Goal: Task Accomplishment & Management: Complete application form

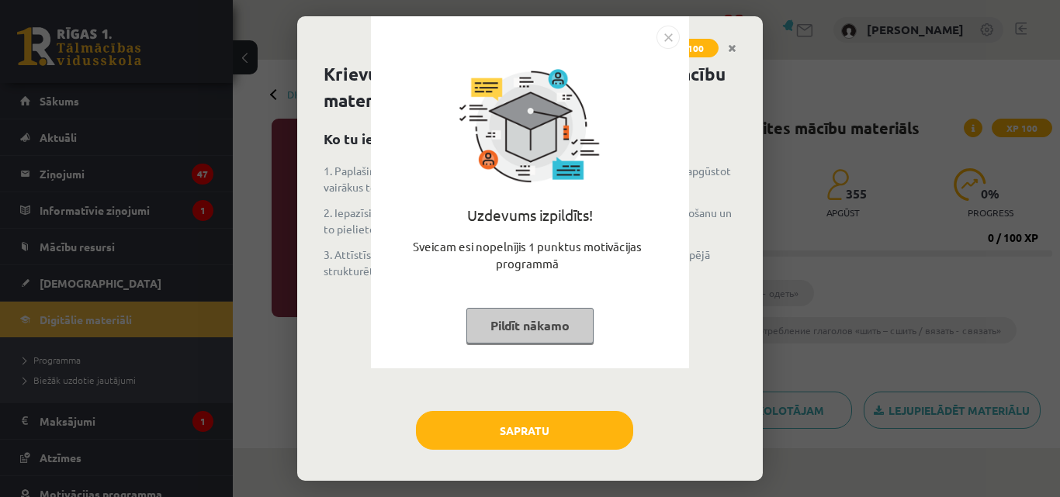
click at [500, 331] on button "Pildīt nākamo" at bounding box center [529, 326] width 127 height 36
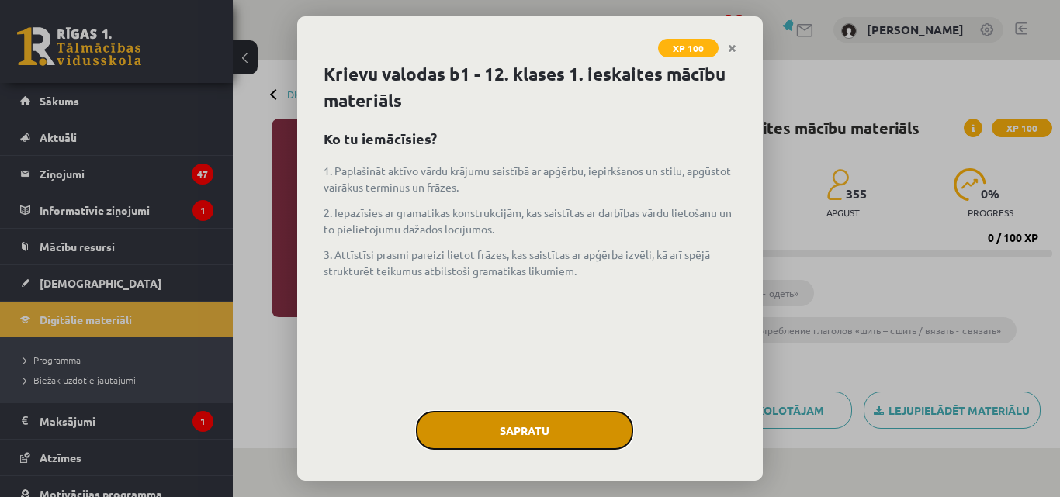
click at [507, 424] on button "Sapratu" at bounding box center [524, 430] width 217 height 39
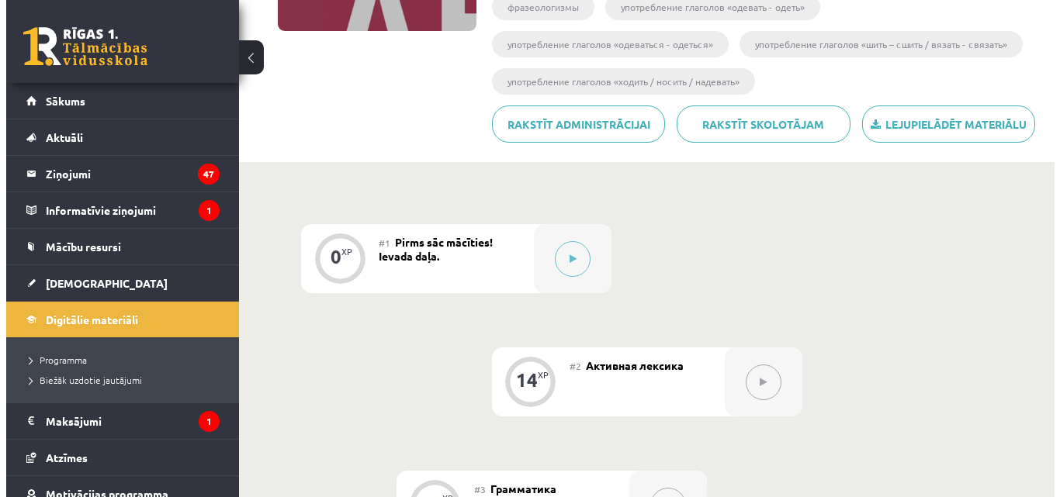
scroll to position [330, 0]
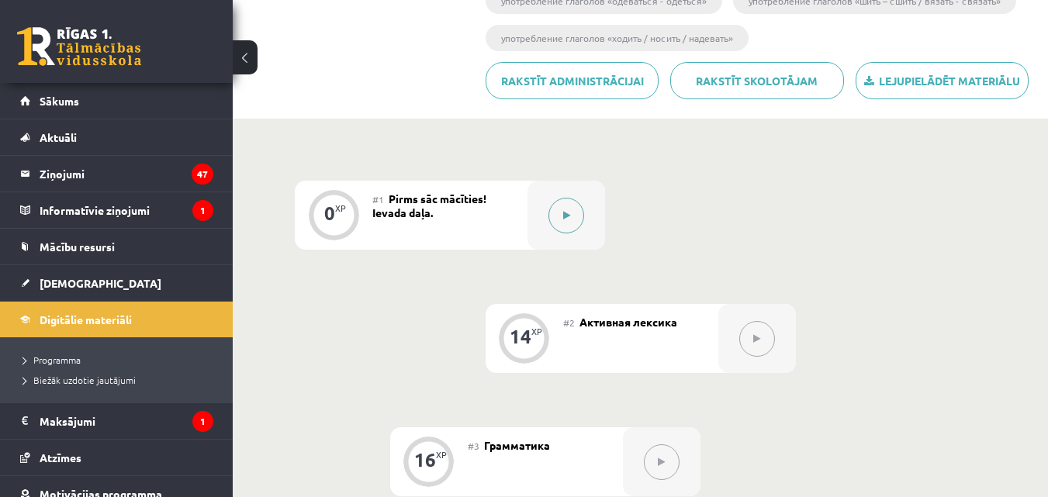
click at [568, 215] on icon at bounding box center [566, 215] width 7 height 9
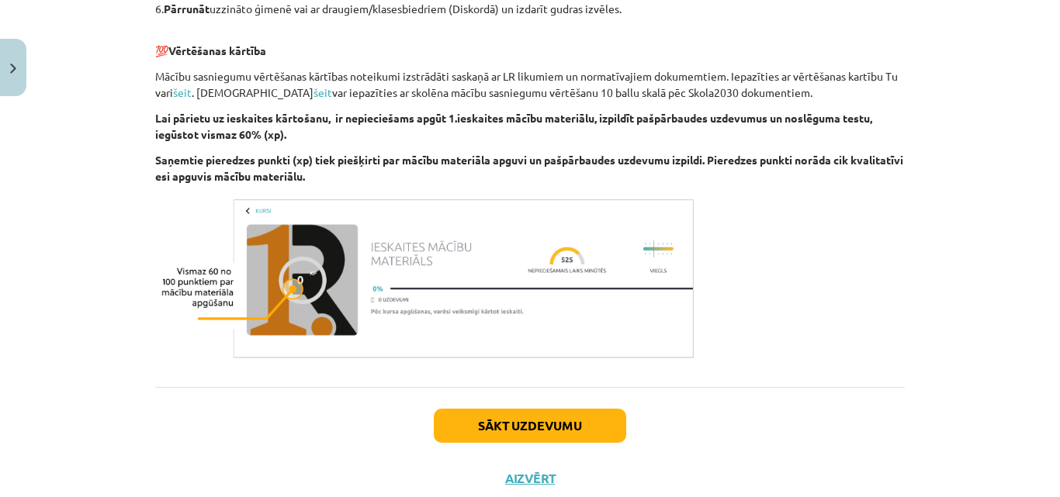
scroll to position [984, 0]
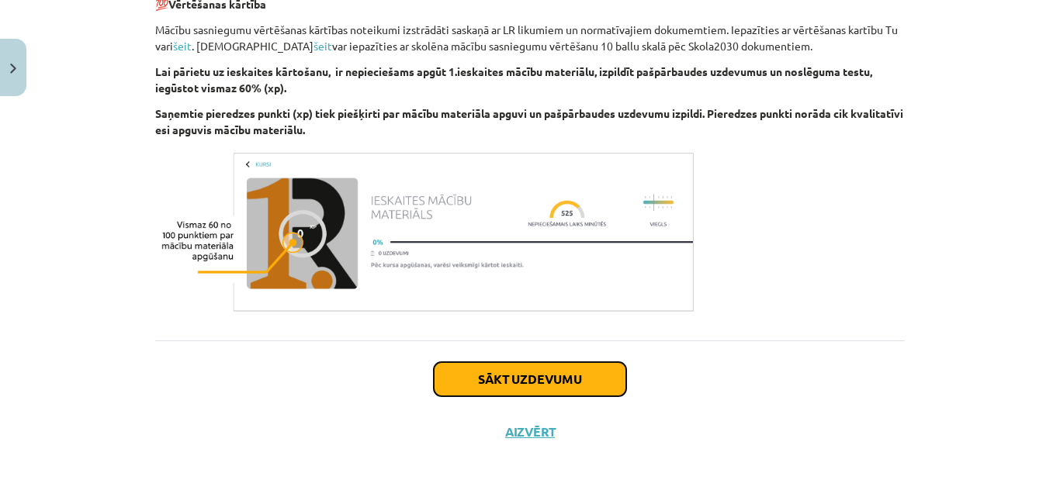
click at [504, 377] on button "Sākt uzdevumu" at bounding box center [530, 379] width 192 height 34
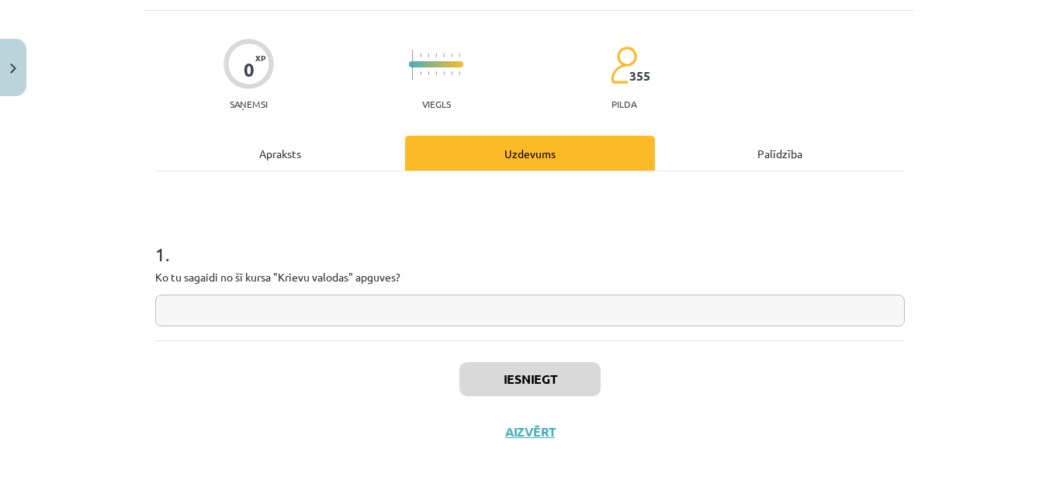
scroll to position [39, 0]
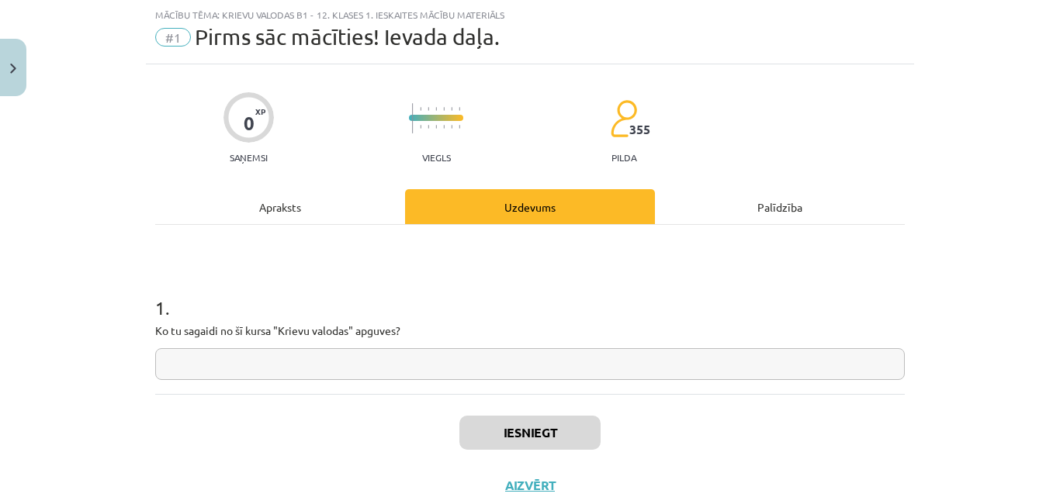
click at [498, 373] on input "text" at bounding box center [530, 364] width 750 height 32
click at [508, 435] on button "Iesniegt" at bounding box center [529, 433] width 141 height 34
click at [578, 480] on button "Nākamā nodarbība" at bounding box center [530, 496] width 152 height 36
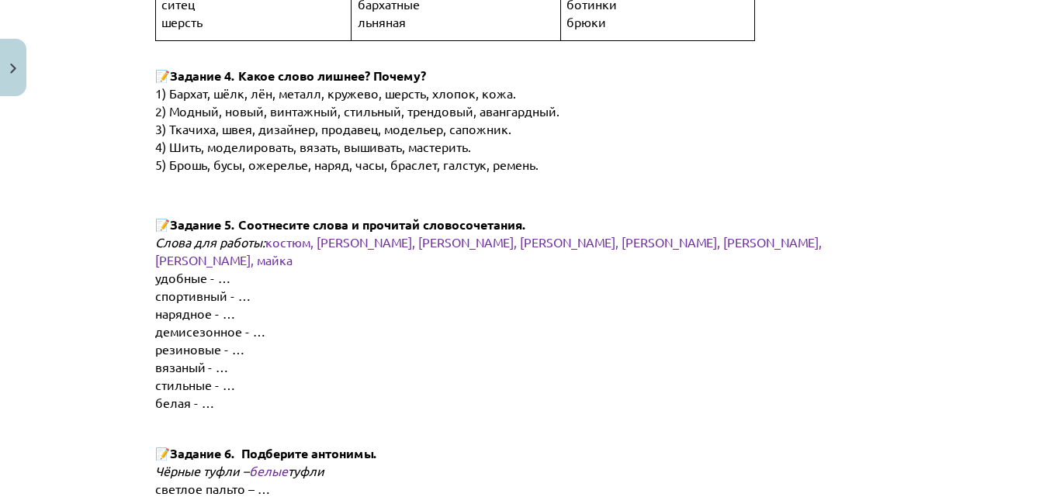
scroll to position [1319, 0]
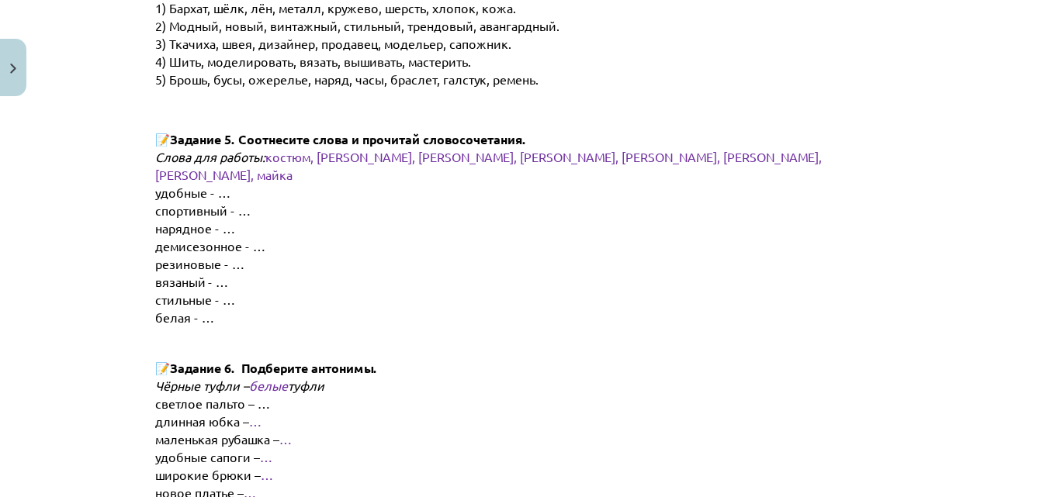
click at [220, 196] on span "удобные - …" at bounding box center [192, 193] width 75 height 16
click at [293, 180] on span "костюм, пальто, шарф, джинсы, тапочки, сапоги, платье, майка" at bounding box center [490, 165] width 670 height 33
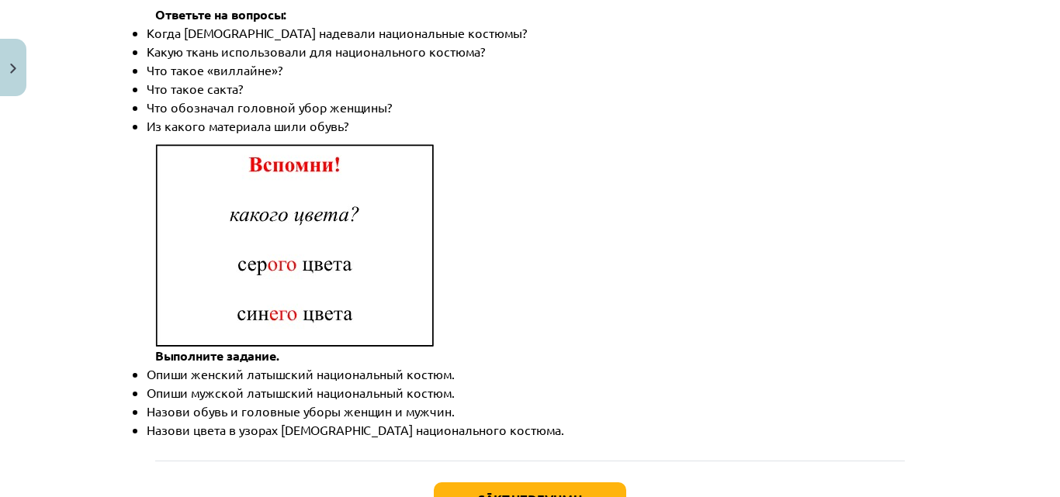
scroll to position [2384, 0]
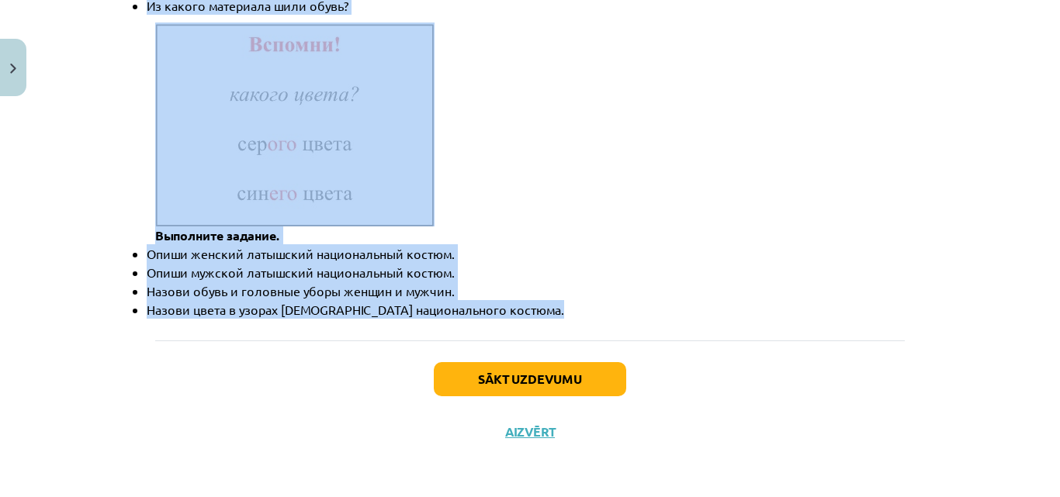
drag, startPoint x: 136, startPoint y: 153, endPoint x: 507, endPoint y: 323, distance: 408.7
click at [507, 323] on div "Mācību tēma: Krievu valodas b1 - 12. klases 1. ieskaites mācību materiāls #2 Ак…" at bounding box center [530, 248] width 1060 height 497
copy div "Бусы, вешалка, вещь, витрина, выбрать, деньги, дешёвый, дорогой, доставка, дост…"
click at [541, 299] on li "Назови обувь и головные уборы женщин и мужчин." at bounding box center [538, 291] width 783 height 19
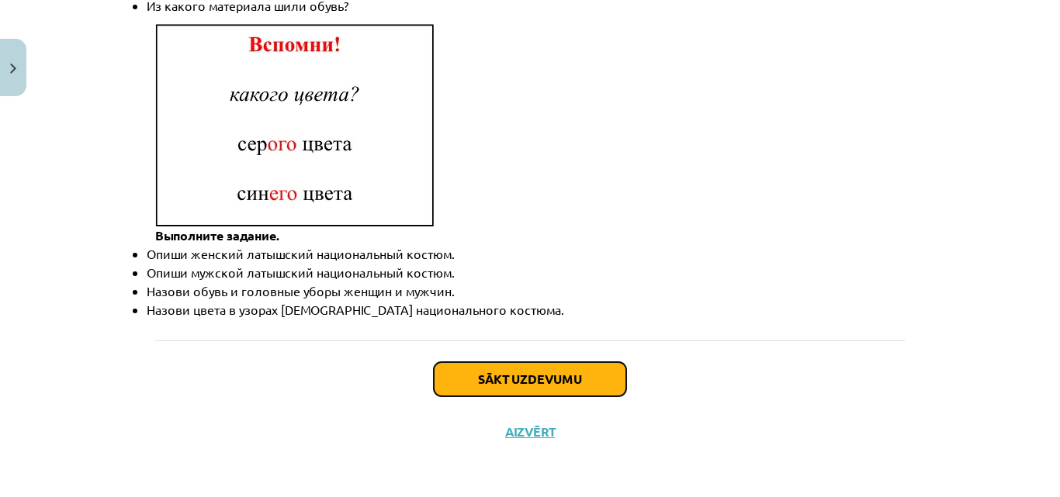
click at [537, 371] on button "Sākt uzdevumu" at bounding box center [530, 379] width 192 height 34
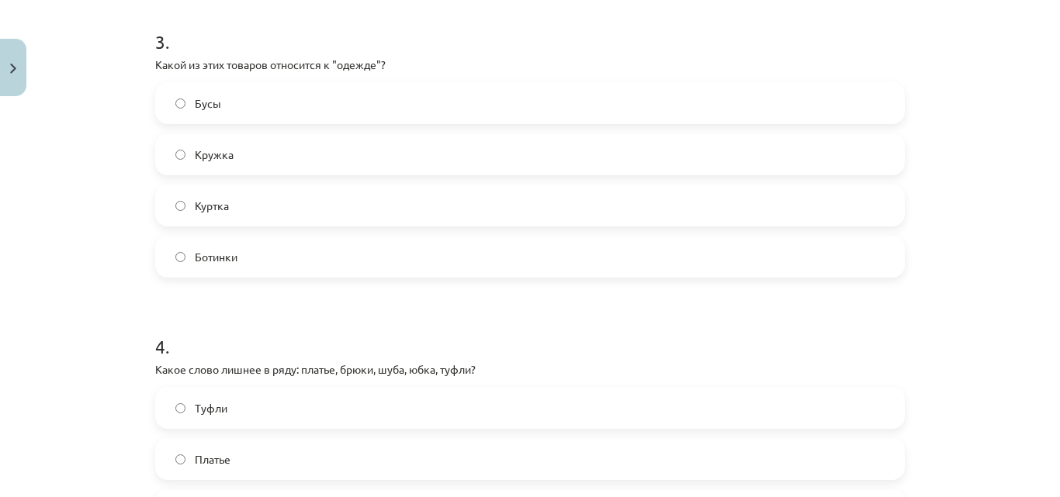
scroll to position [1180, 0]
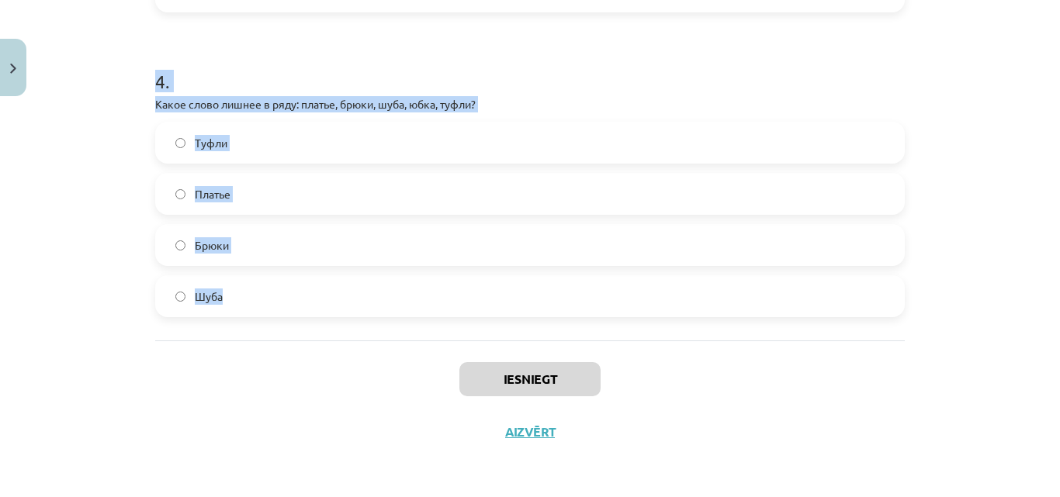
drag, startPoint x: 146, startPoint y: 301, endPoint x: 310, endPoint y: 324, distance: 165.4
copy form "1 . Что означает слово "дешёвый"? Стоит мало денег Легко доступен Тяжело приобр…"
click at [606, 51] on h1 "4 ." at bounding box center [530, 67] width 750 height 48
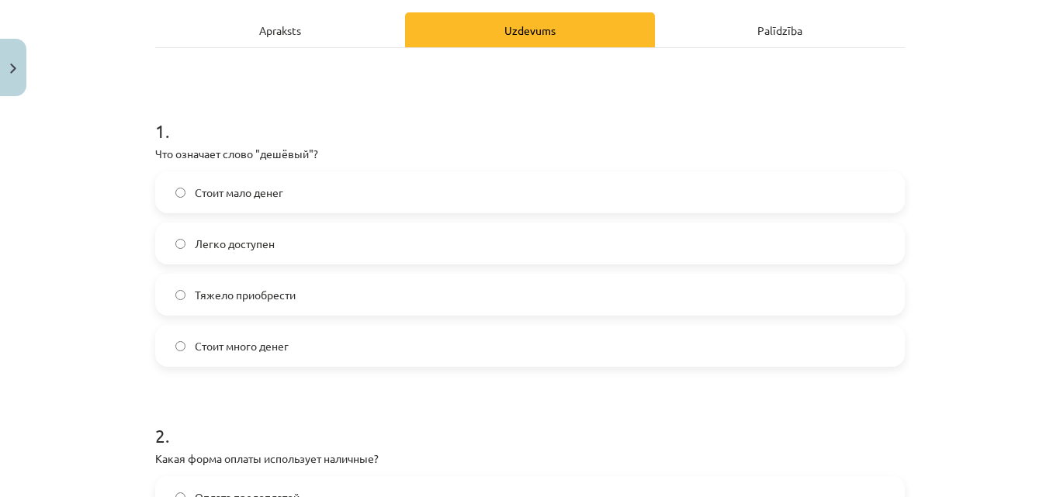
scroll to position [230, 0]
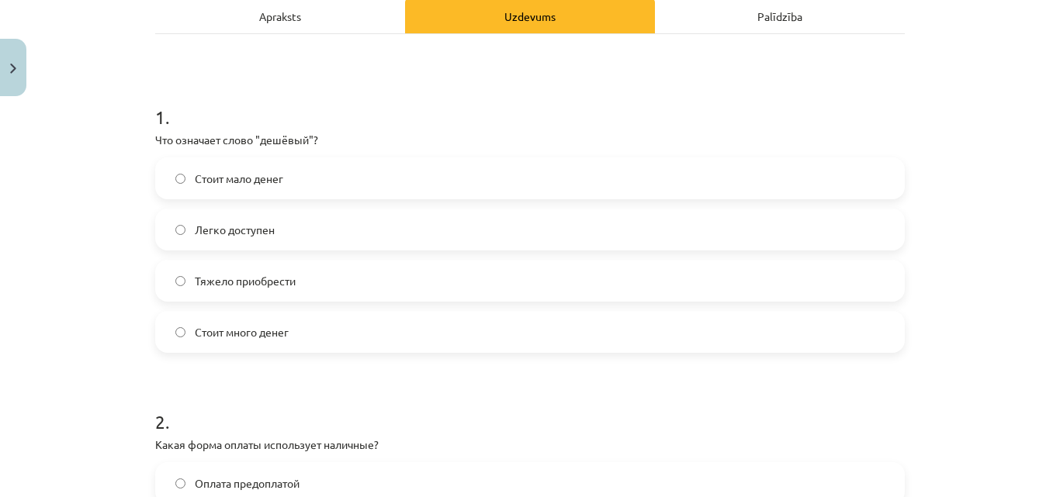
click at [345, 170] on label "Стоит мало денег" at bounding box center [530, 178] width 746 height 39
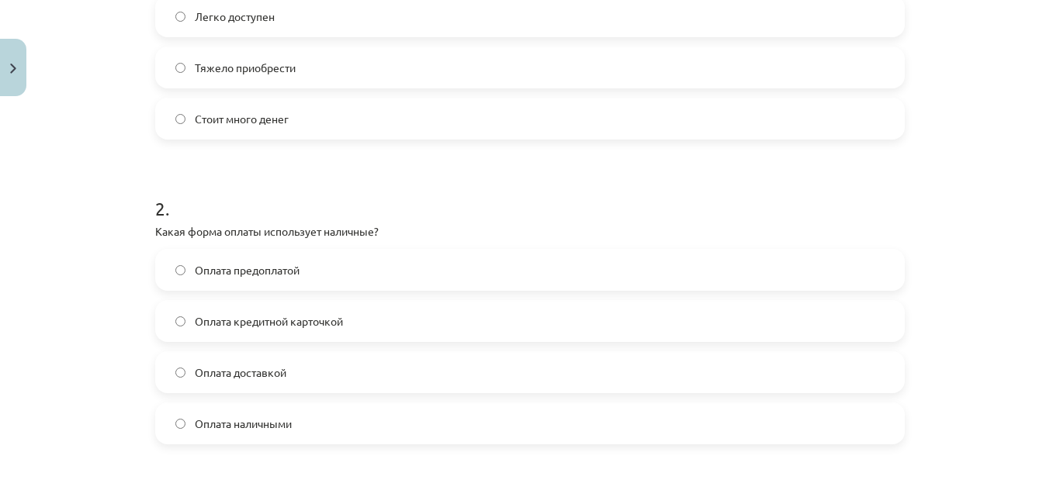
scroll to position [452, 0]
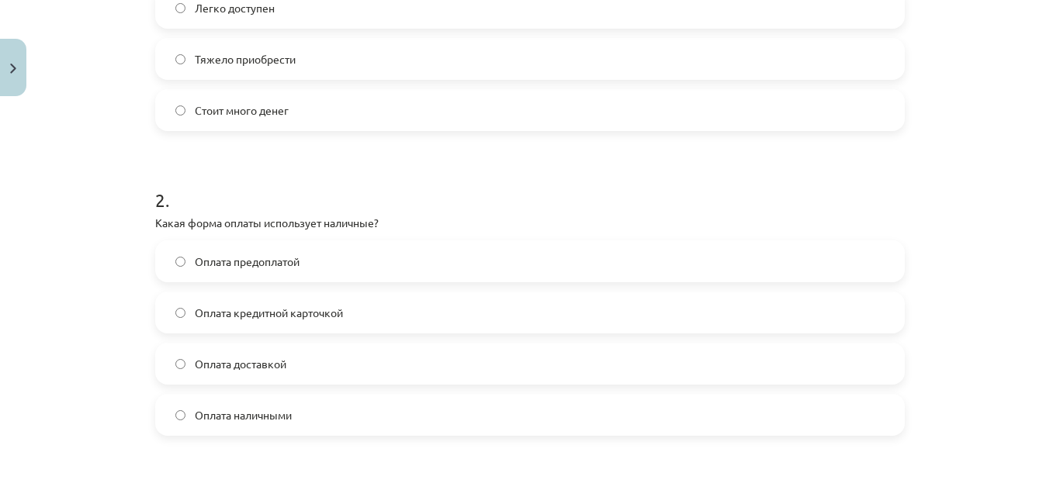
click at [296, 414] on label "Оплата наличными" at bounding box center [530, 415] width 746 height 39
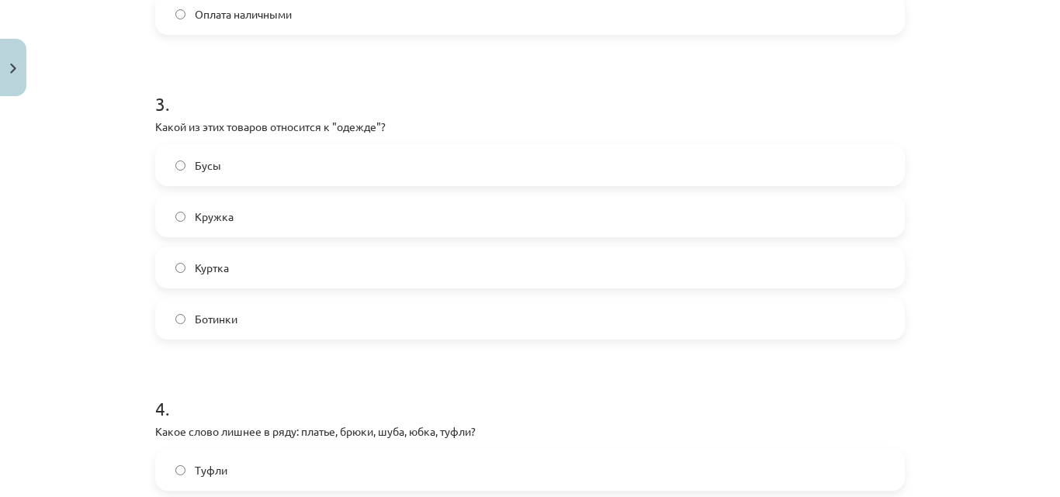
scroll to position [895, 0]
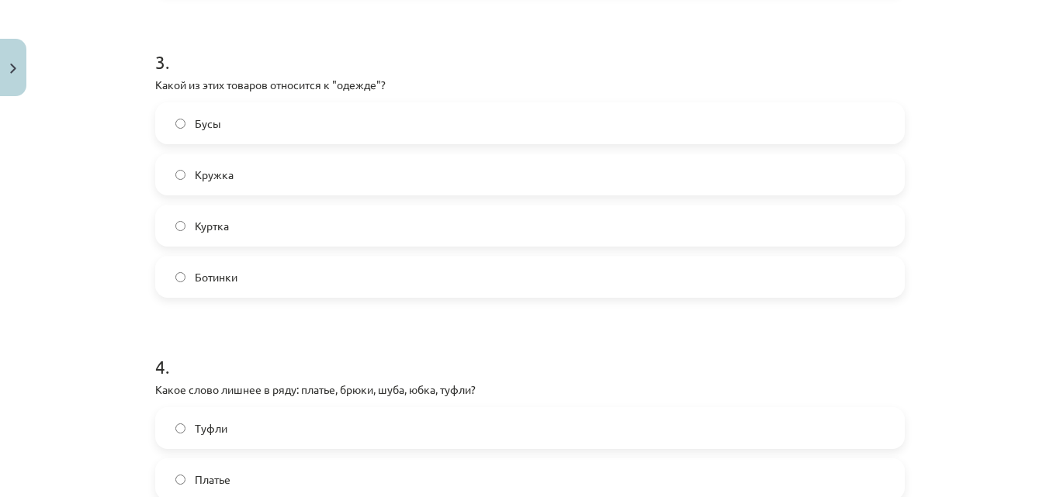
click at [255, 232] on label "Куртка" at bounding box center [530, 225] width 746 height 39
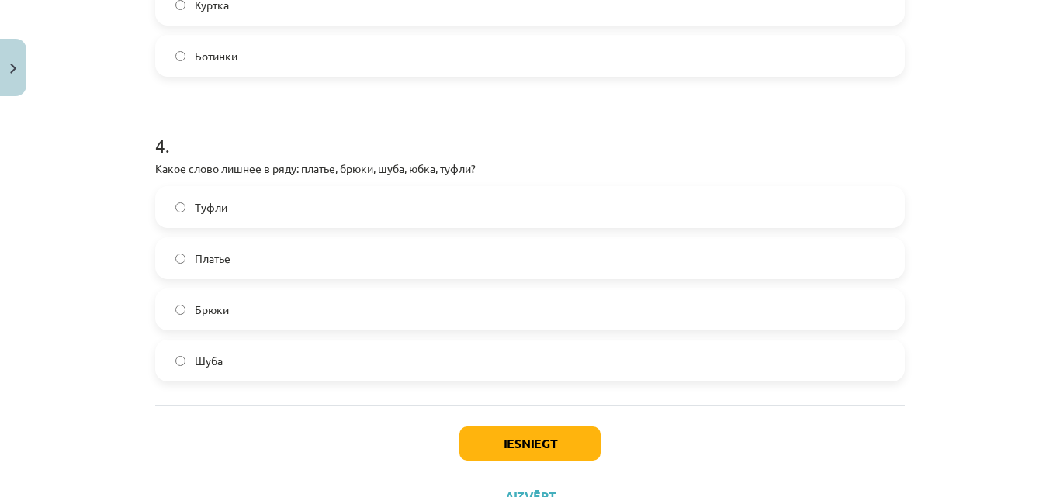
scroll to position [1180, 0]
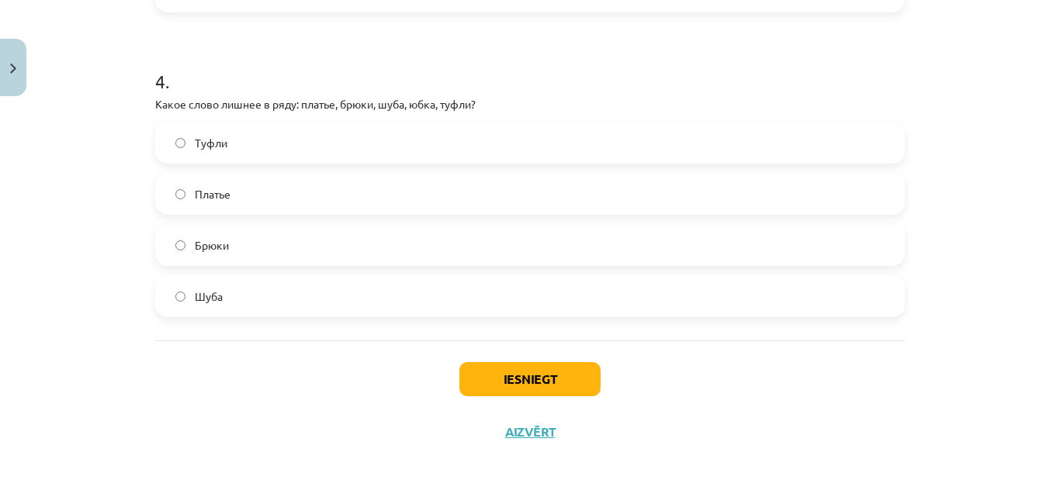
click at [347, 135] on label "Туфли" at bounding box center [530, 142] width 746 height 39
click at [525, 370] on button "Iesniegt" at bounding box center [529, 379] width 141 height 34
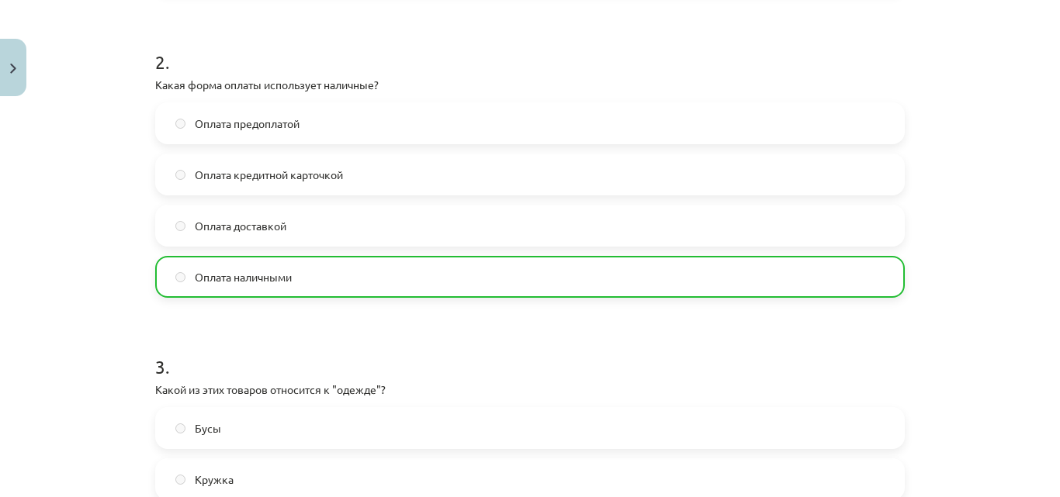
scroll to position [1230, 0]
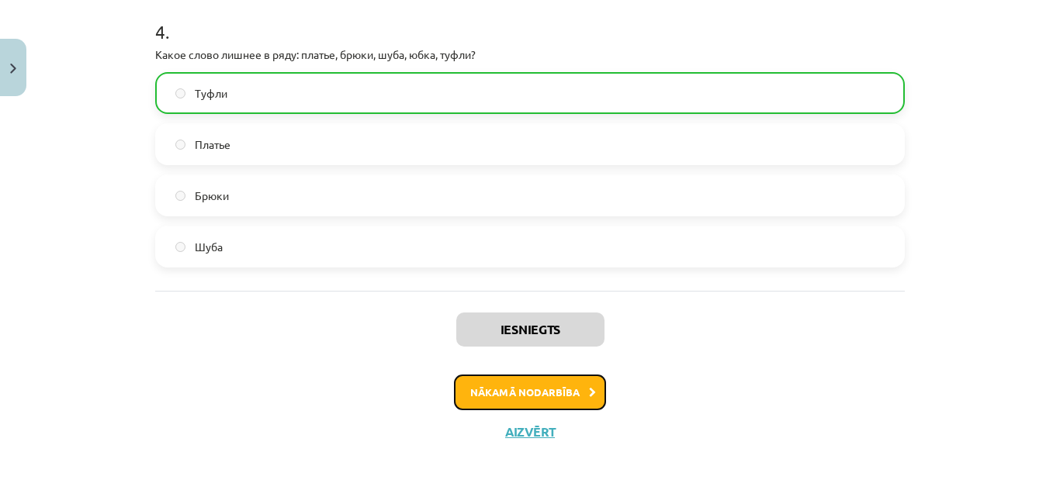
click at [549, 392] on button "Nākamā nodarbība" at bounding box center [530, 393] width 152 height 36
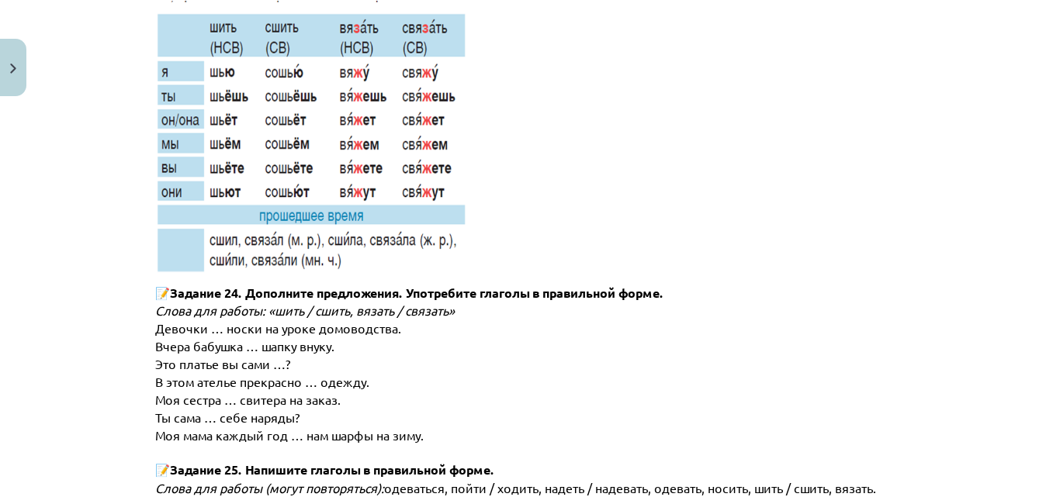
scroll to position [8059, 0]
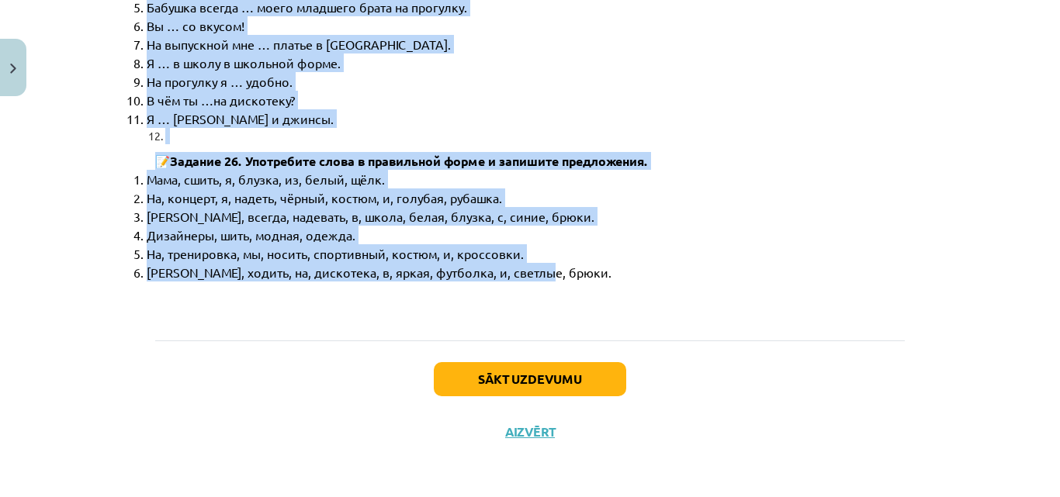
drag, startPoint x: 140, startPoint y: 261, endPoint x: 578, endPoint y: 278, distance: 438.7
copy div "Употребление глаголов «ходить / носить / надевать» Вспомни формы глагола «ходит…"
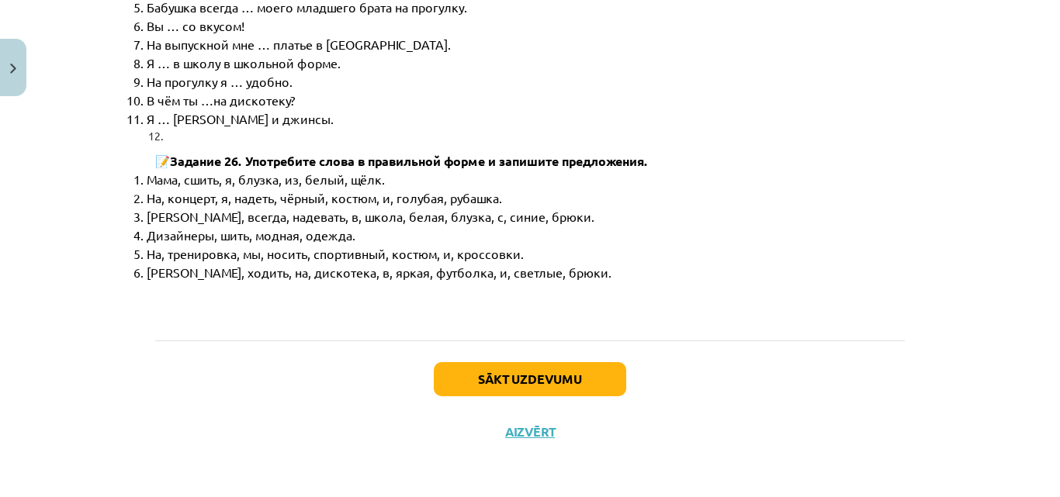
click at [601, 289] on p at bounding box center [534, 298] width 794 height 19
click at [563, 376] on button "Sākt uzdevumu" at bounding box center [530, 379] width 192 height 34
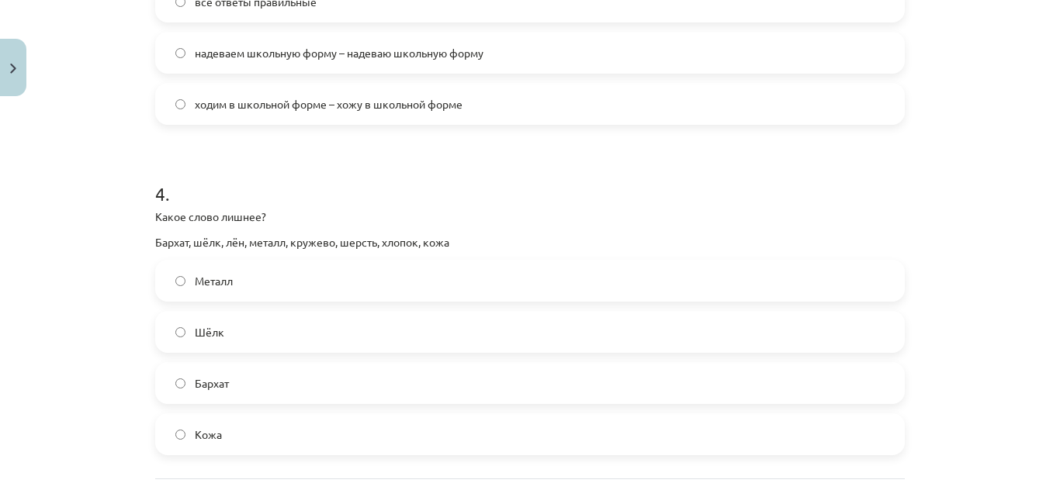
scroll to position [1206, 0]
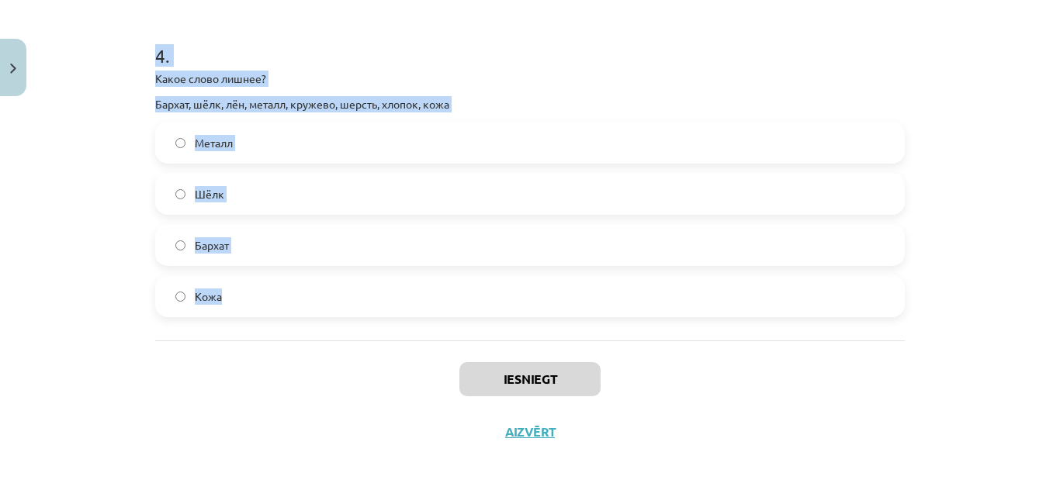
drag, startPoint x: 148, startPoint y: 303, endPoint x: 271, endPoint y: 319, distance: 123.7
copy form "1 . На работу Янис … чёрный костюм. одет надевает ходит носить 2 . На дискотеку…"
click at [483, 49] on h1 "4 ." at bounding box center [530, 42] width 750 height 48
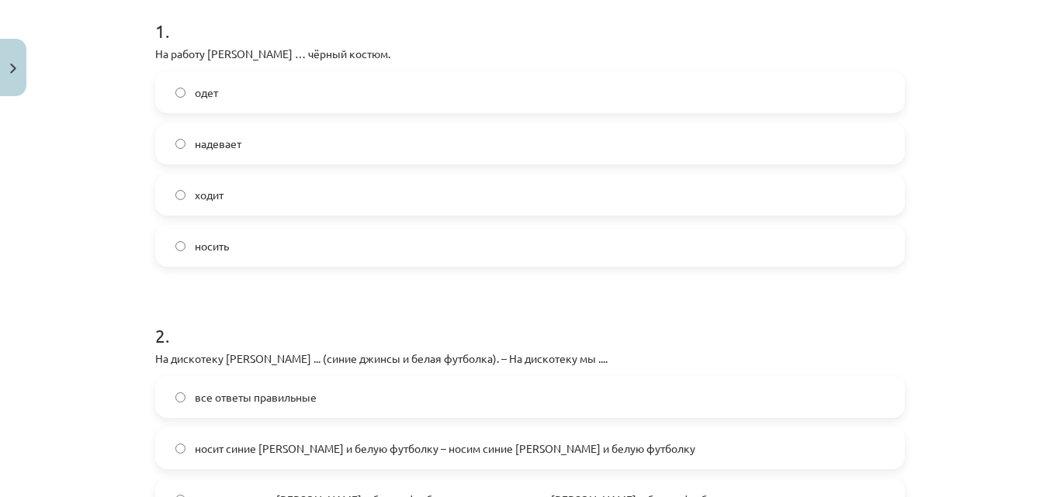
scroll to position [237, 0]
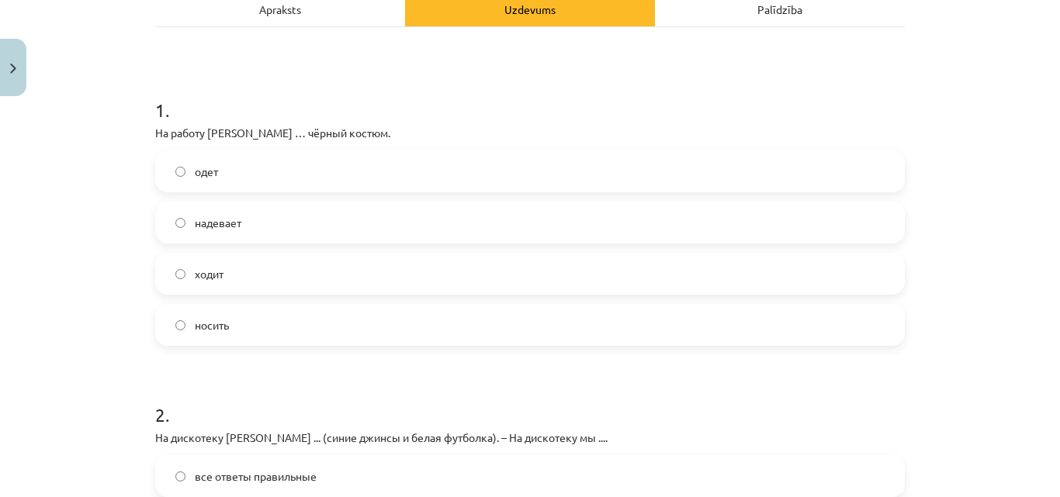
click at [270, 238] on label "надевает" at bounding box center [530, 222] width 746 height 39
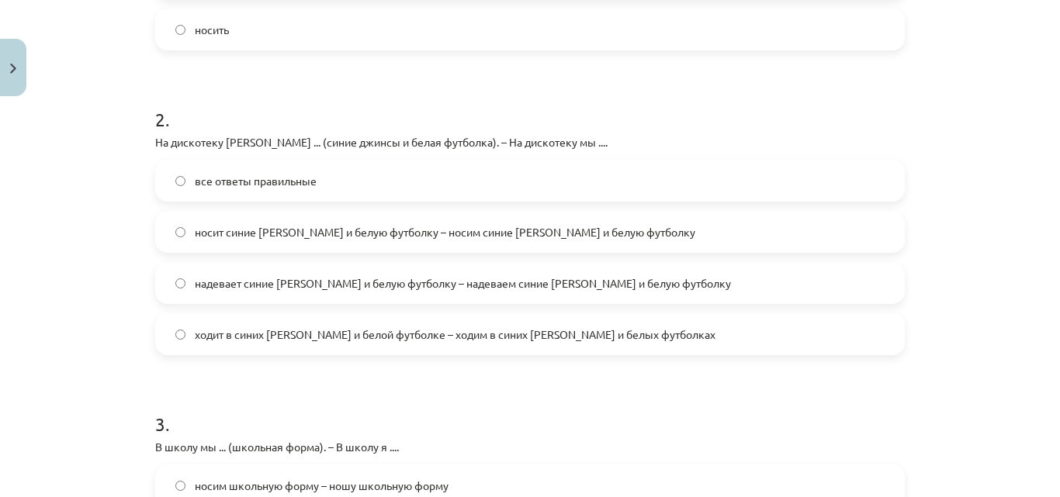
scroll to position [549, 0]
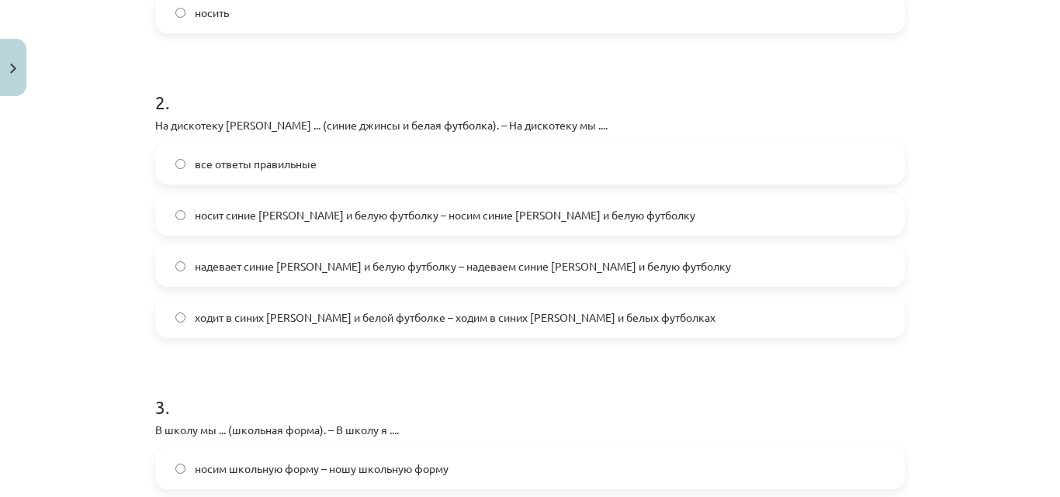
click at [302, 269] on span "надевает синие джинсы и белую футболку – надеваем синие джинсы и белую футболку" at bounding box center [463, 266] width 536 height 16
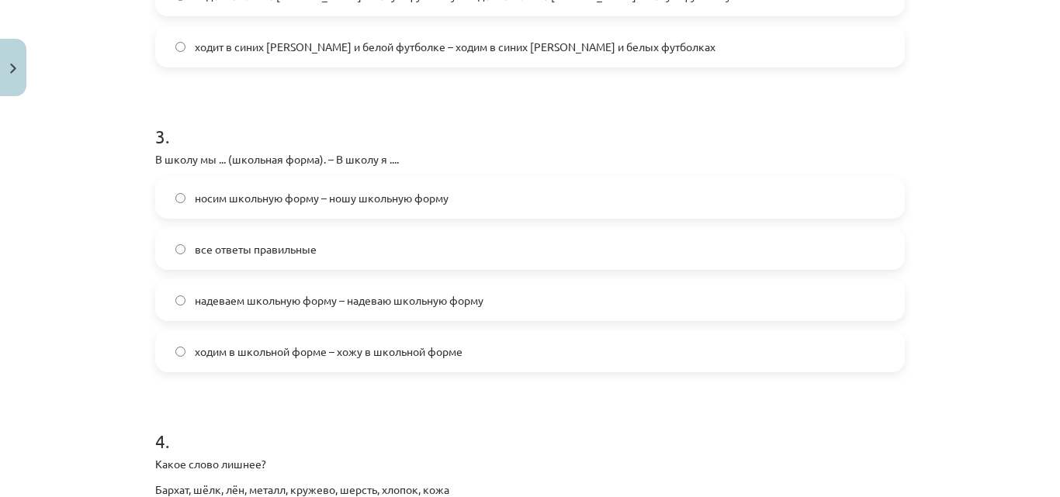
scroll to position [826, 0]
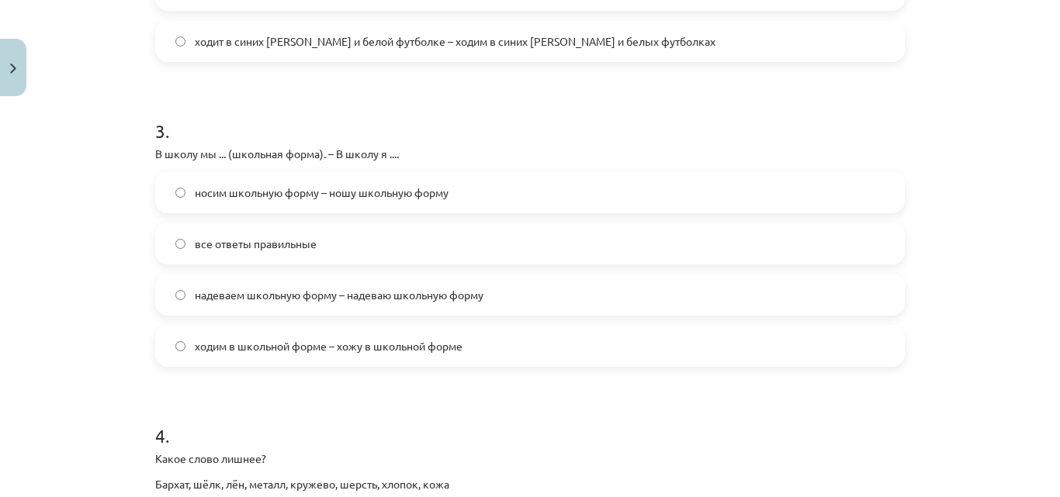
click at [286, 201] on label "носим школьную форму – ношу школьную форму" at bounding box center [530, 192] width 746 height 39
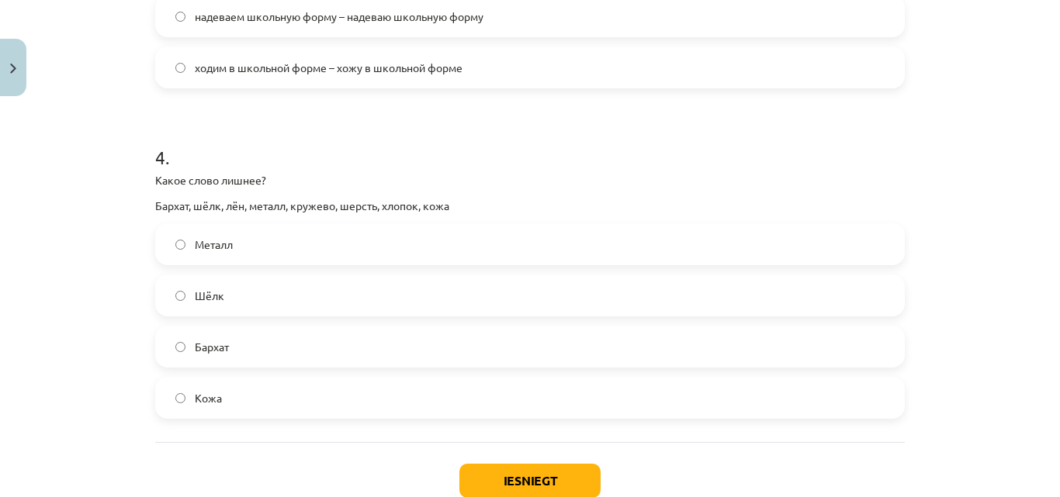
scroll to position [1110, 0]
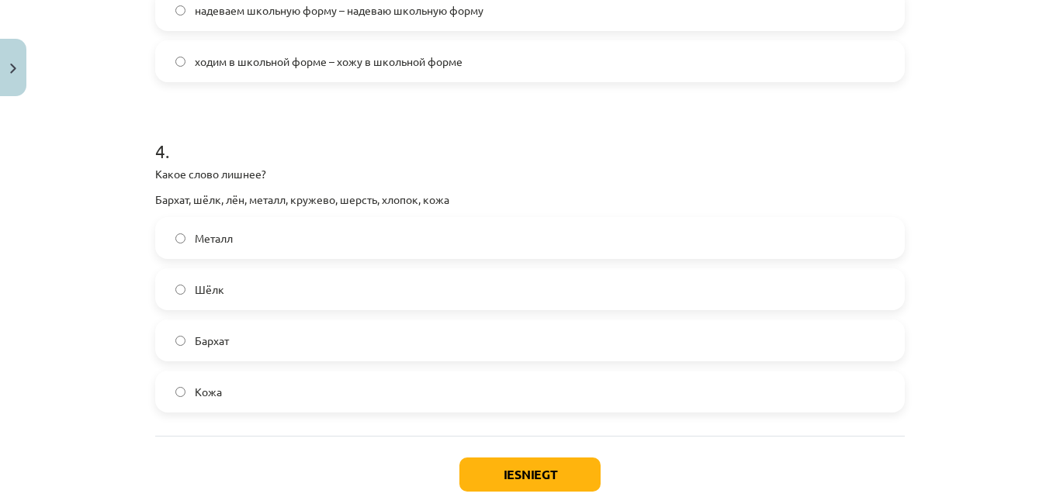
click at [230, 254] on label "Металл" at bounding box center [530, 238] width 746 height 39
click at [521, 473] on button "Iesniegt" at bounding box center [529, 475] width 141 height 34
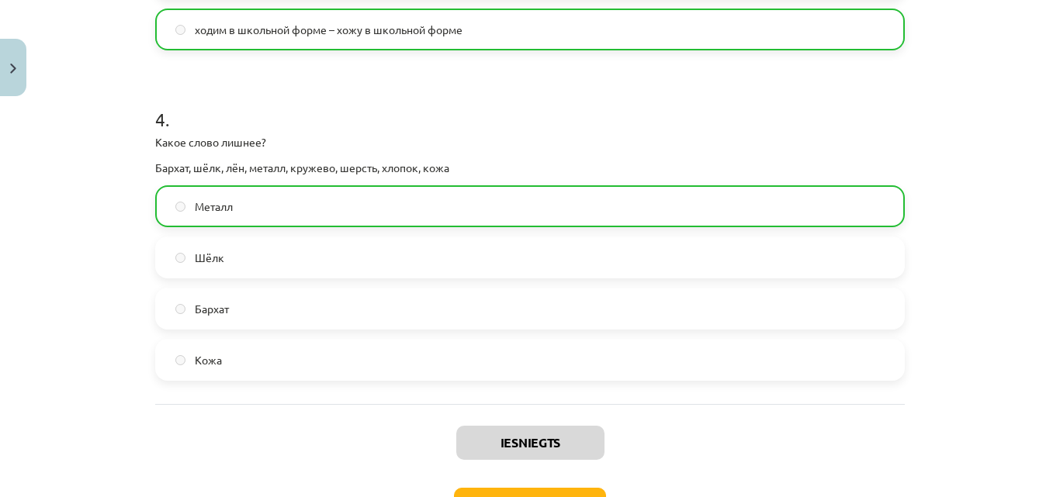
scroll to position [1255, 0]
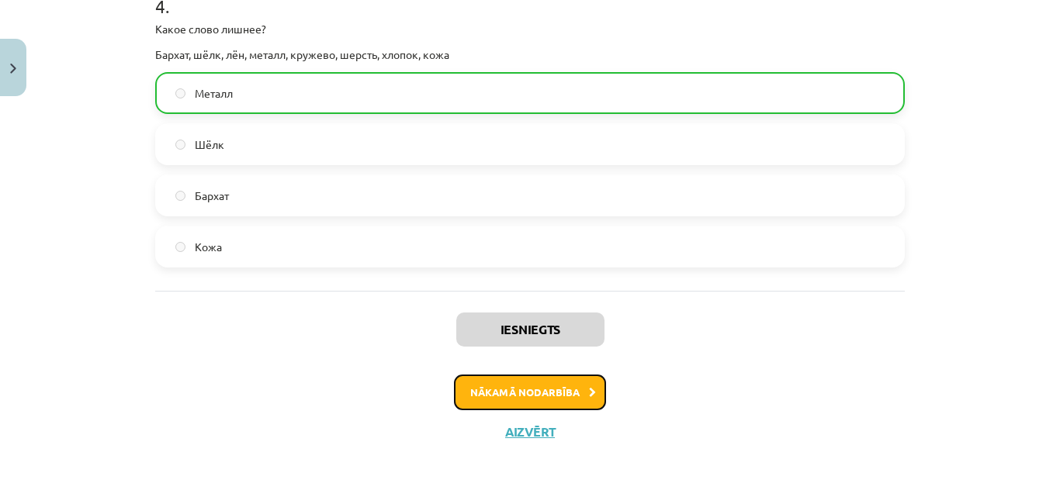
click at [503, 386] on button "Nākamā nodarbība" at bounding box center [530, 393] width 152 height 36
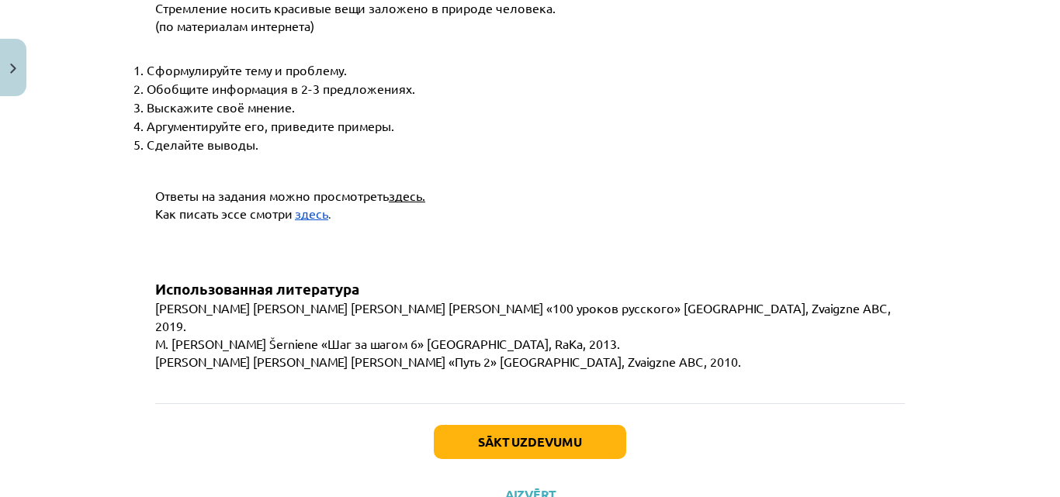
scroll to position [6075, 0]
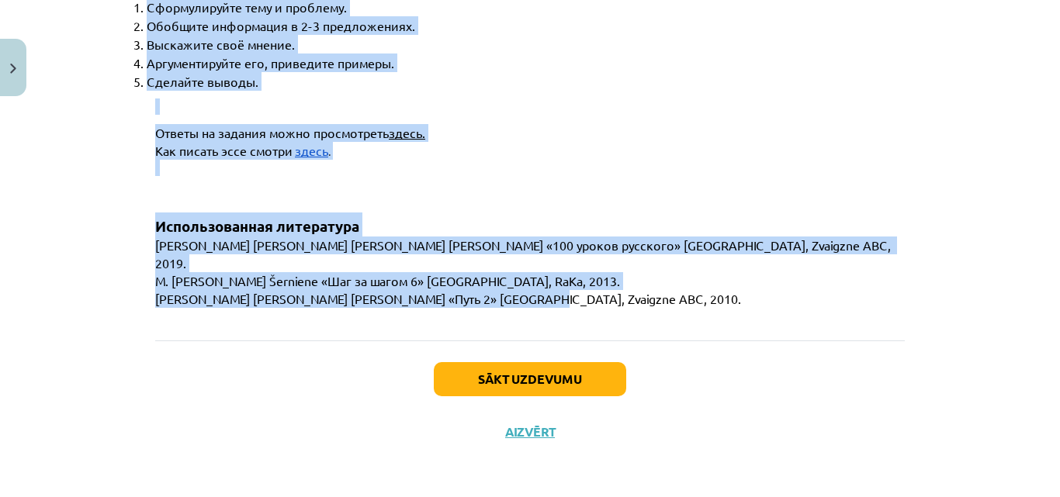
drag, startPoint x: 167, startPoint y: 246, endPoint x: 500, endPoint y: 300, distance: 338.0
copy div "Задание 27. Соотнесите фразеологизмы с их значением. Дело в шляпе. - Г Закатать…"
click at [538, 377] on button "Sākt uzdevumu" at bounding box center [530, 379] width 192 height 34
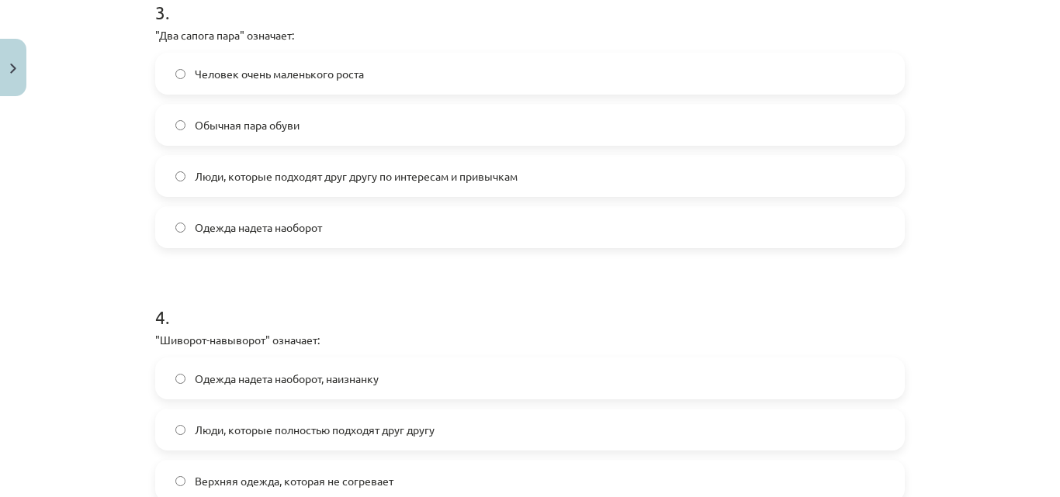
scroll to position [1180, 0]
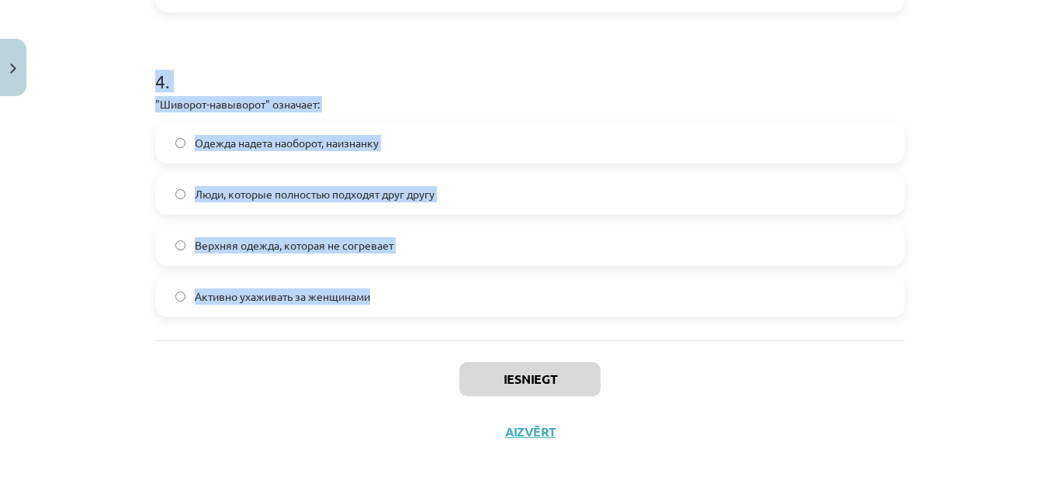
drag, startPoint x: 142, startPoint y: 298, endPoint x: 385, endPoint y: 298, distance: 242.9
copy form "1 . "Бегать за каждой юбкой" означает: Одежда надета наоборот Верхняя одежда, к…"
click at [411, 85] on h1 "4 ." at bounding box center [530, 67] width 750 height 48
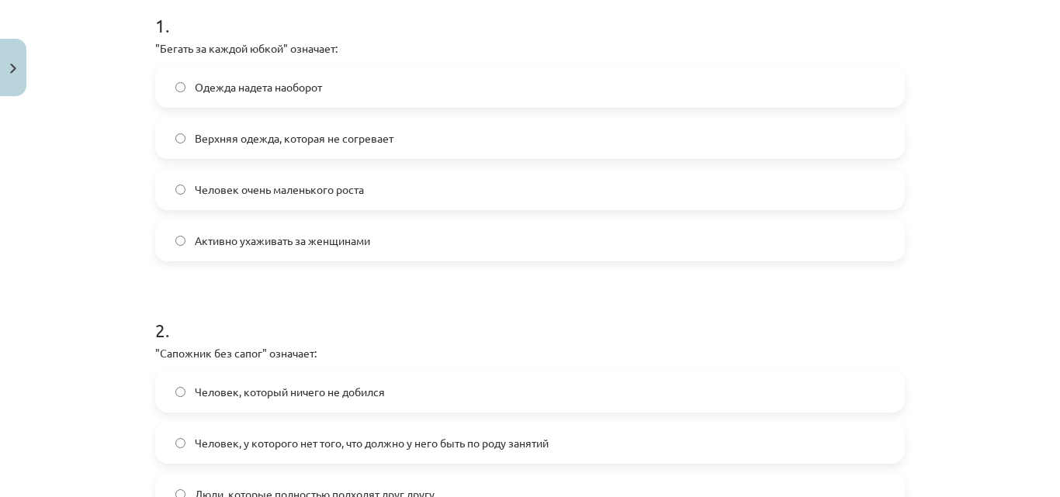
scroll to position [280, 0]
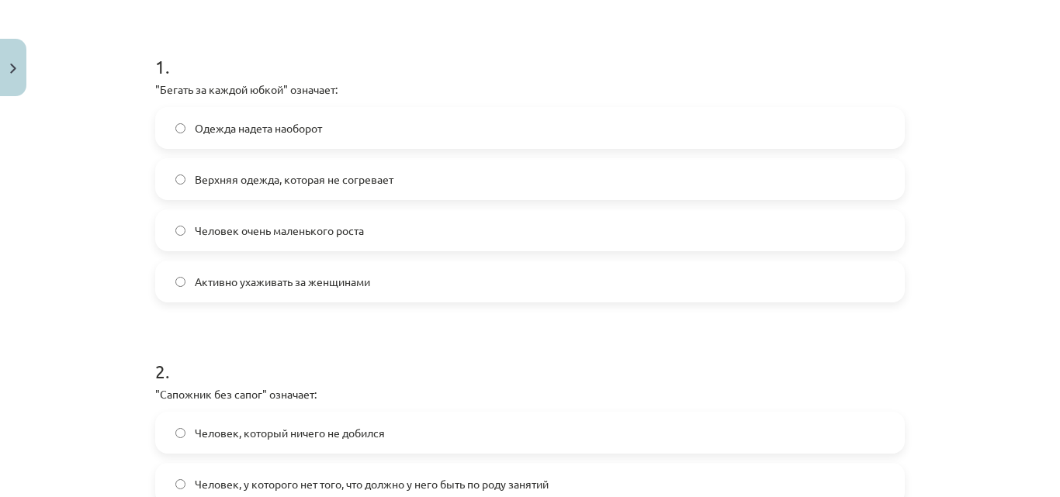
click at [287, 289] on span "Активно ухаживать за женщинами" at bounding box center [282, 282] width 175 height 16
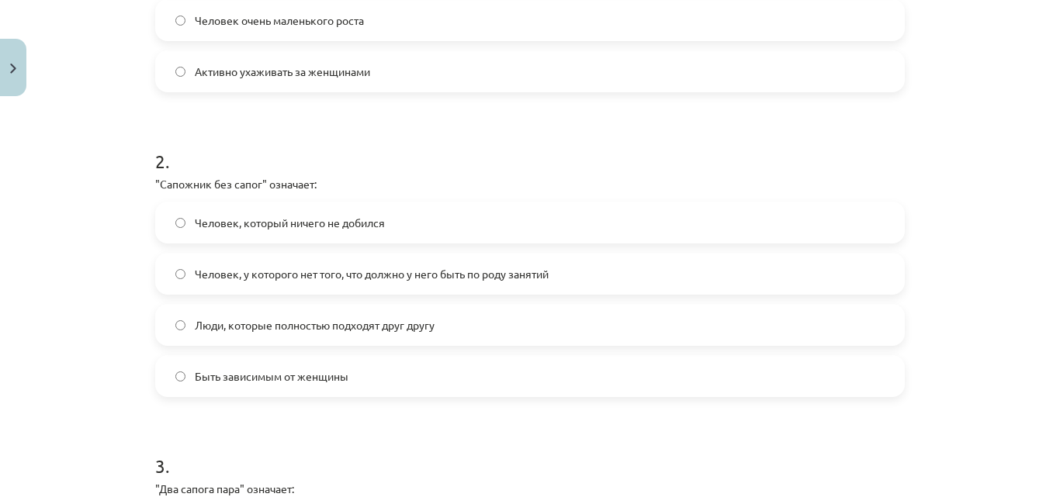
scroll to position [521, 0]
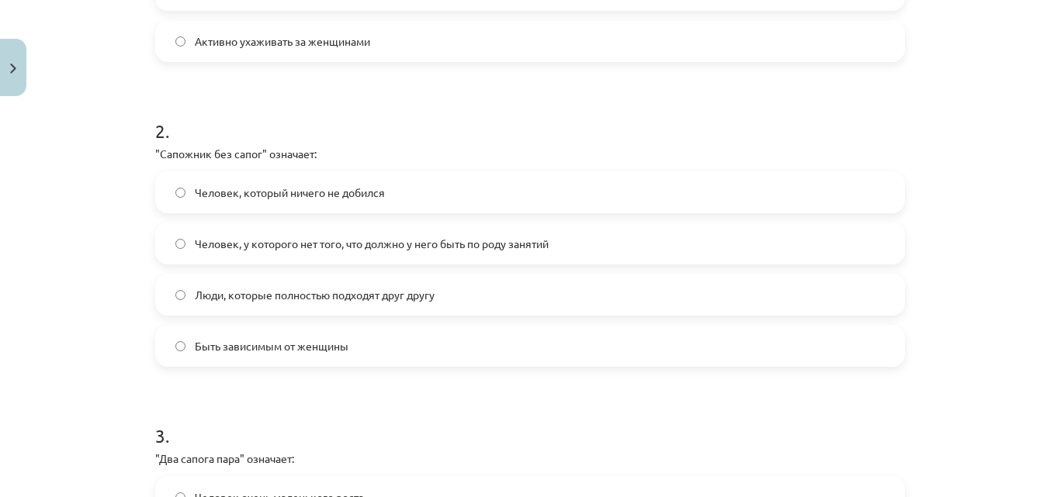
click at [343, 247] on span "Человек, у которого нет того, что должно у него быть по роду занятий" at bounding box center [372, 244] width 354 height 16
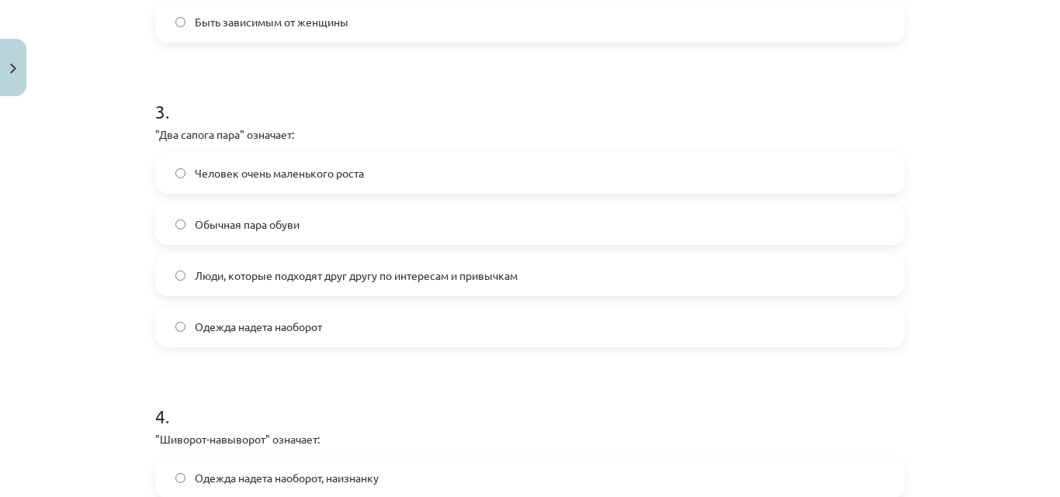
scroll to position [848, 0]
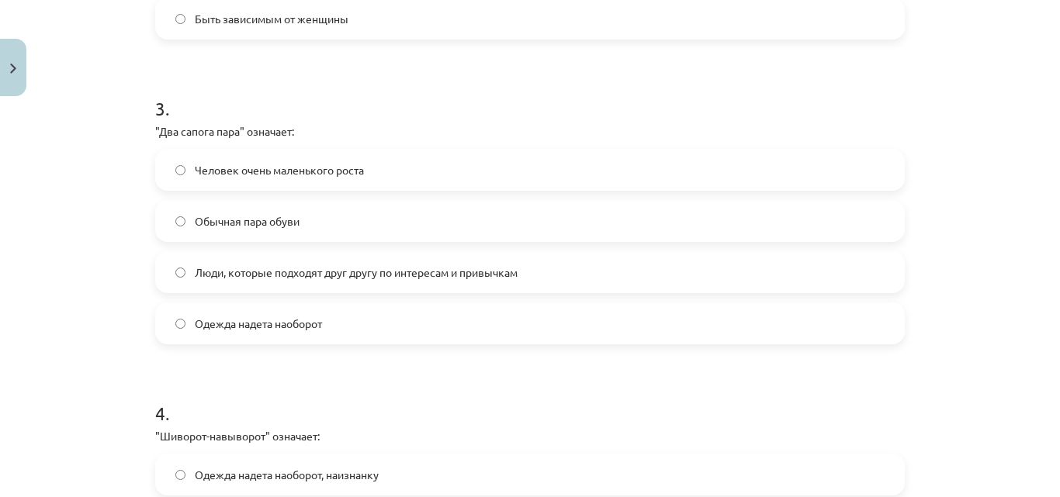
click at [298, 280] on span "Люди, которые подходят друг другу по интересам и привычкам" at bounding box center [356, 273] width 323 height 16
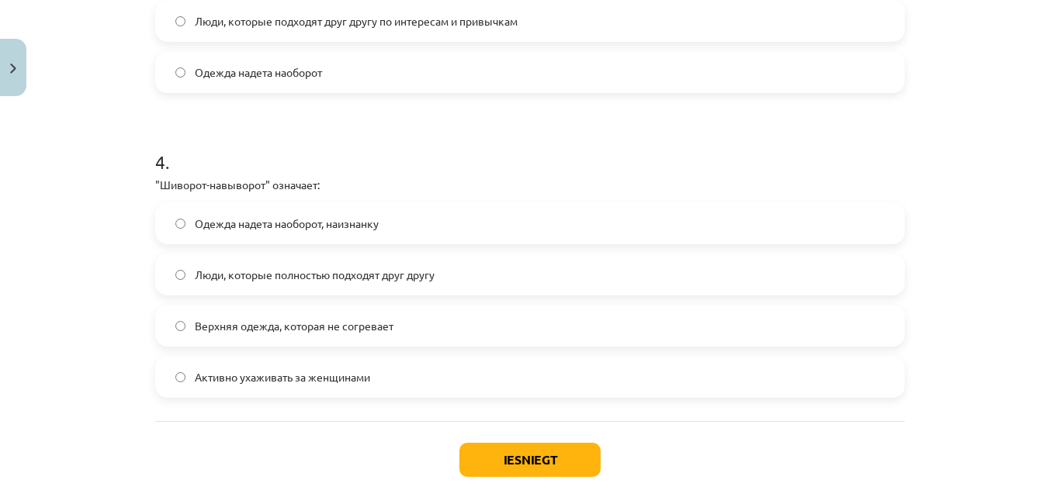
scroll to position [1111, 0]
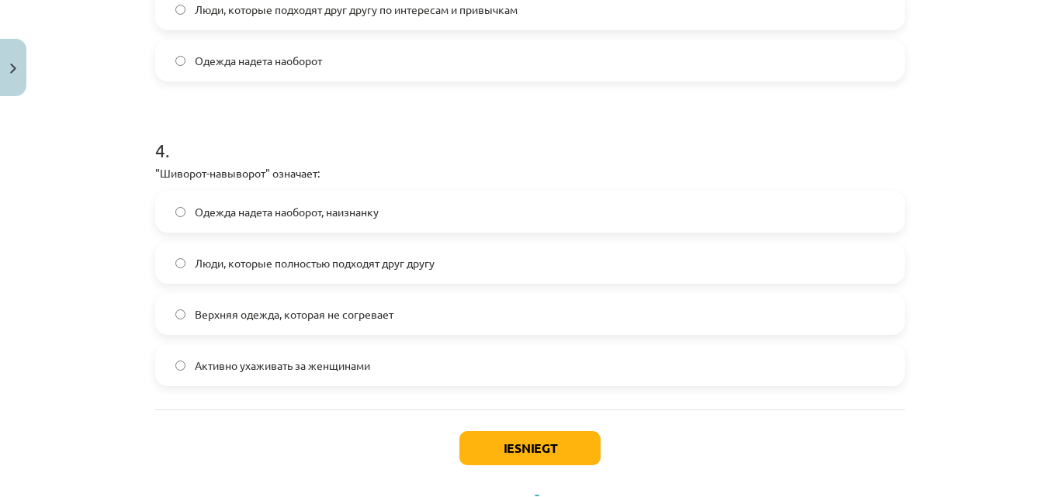
click at [295, 221] on label "Одежда надета наоборот, наизнанку" at bounding box center [530, 211] width 746 height 39
click at [508, 450] on button "Iesniegt" at bounding box center [529, 448] width 141 height 34
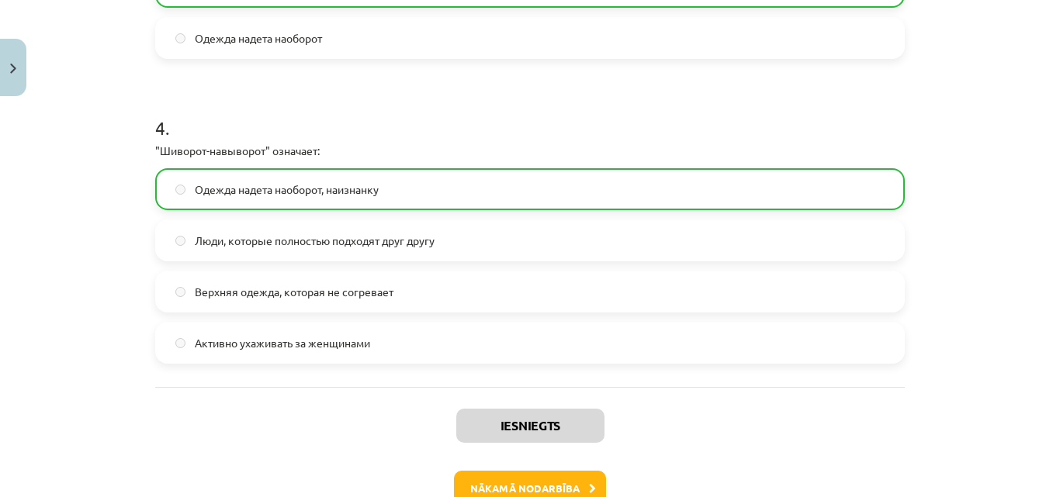
scroll to position [1230, 0]
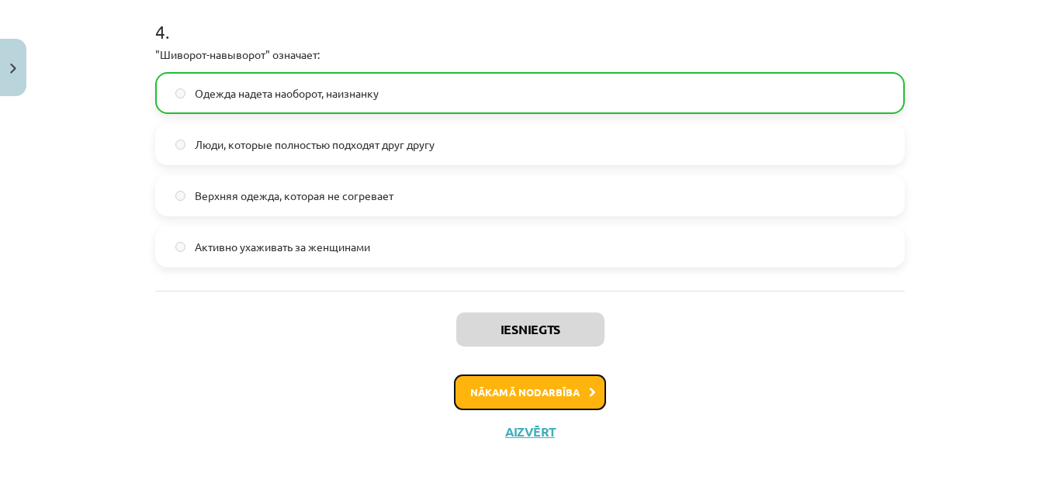
click at [566, 393] on button "Nākamā nodarbība" at bounding box center [530, 393] width 152 height 36
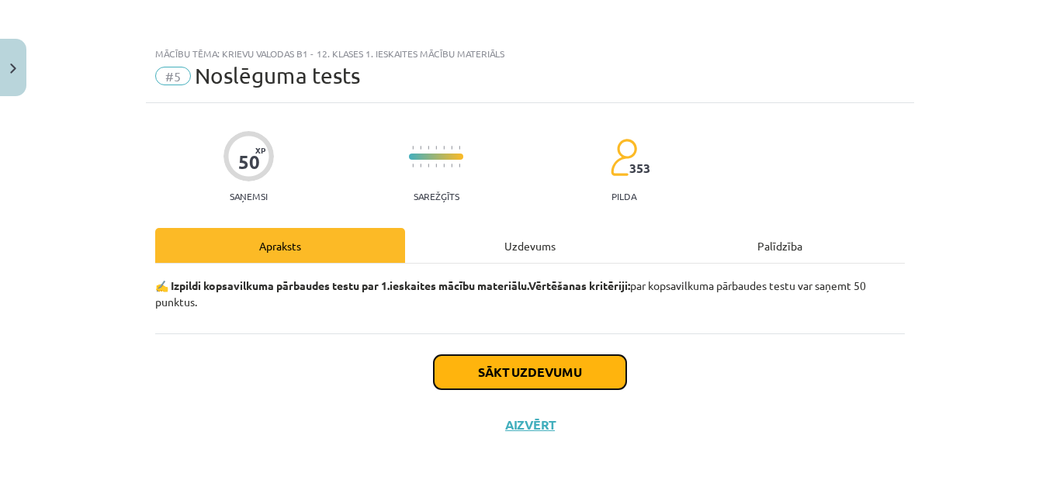
click at [528, 372] on button "Sākt uzdevumu" at bounding box center [530, 372] width 192 height 34
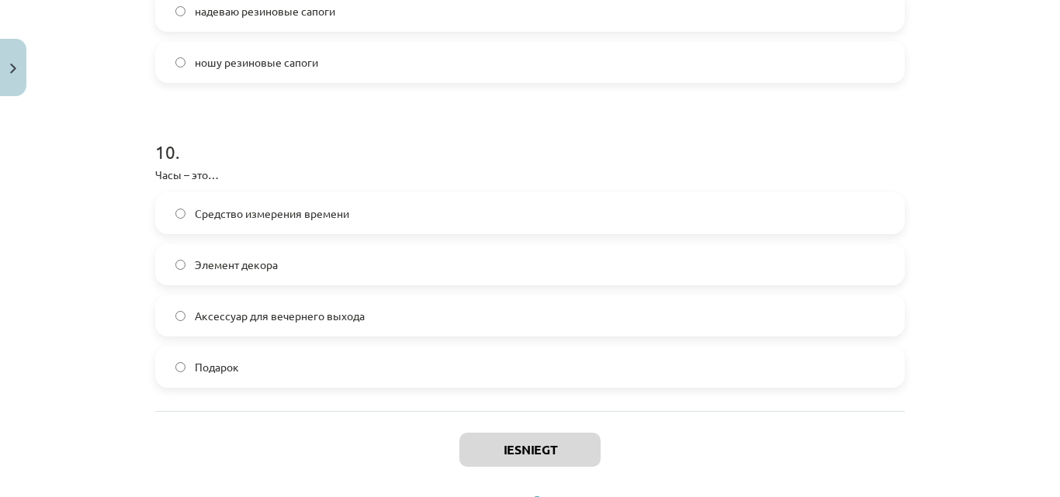
scroll to position [3010, 0]
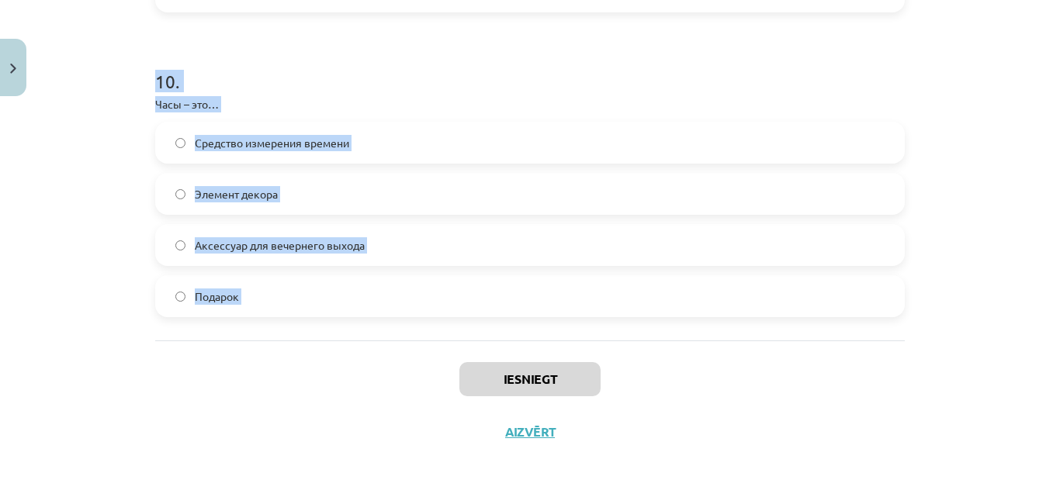
drag, startPoint x: 151, startPoint y: 345, endPoint x: 342, endPoint y: 341, distance: 190.9
copy form "1 . На праздник я … своё любимое платье. надеваю ношу все ответы правильные бер…"
click at [694, 58] on h1 "10 ." at bounding box center [530, 67] width 750 height 48
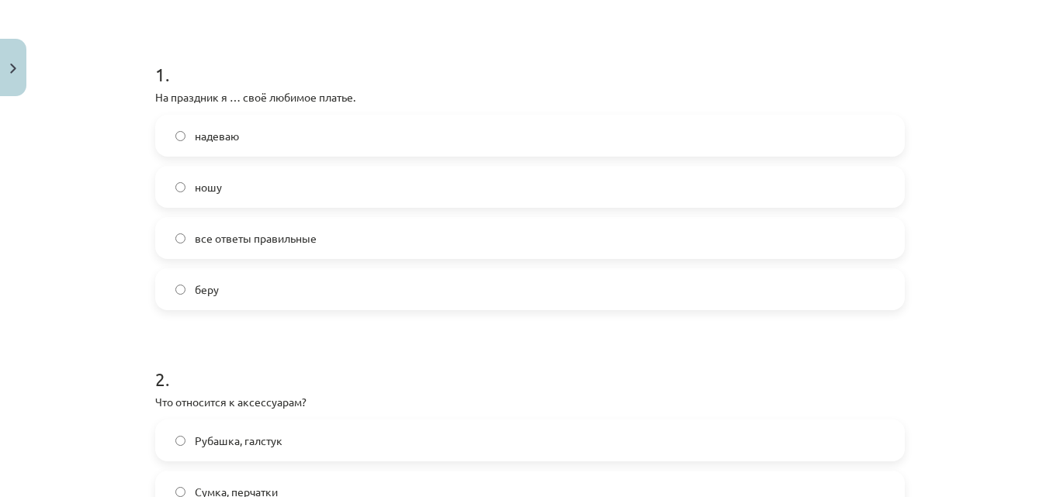
scroll to position [220, 0]
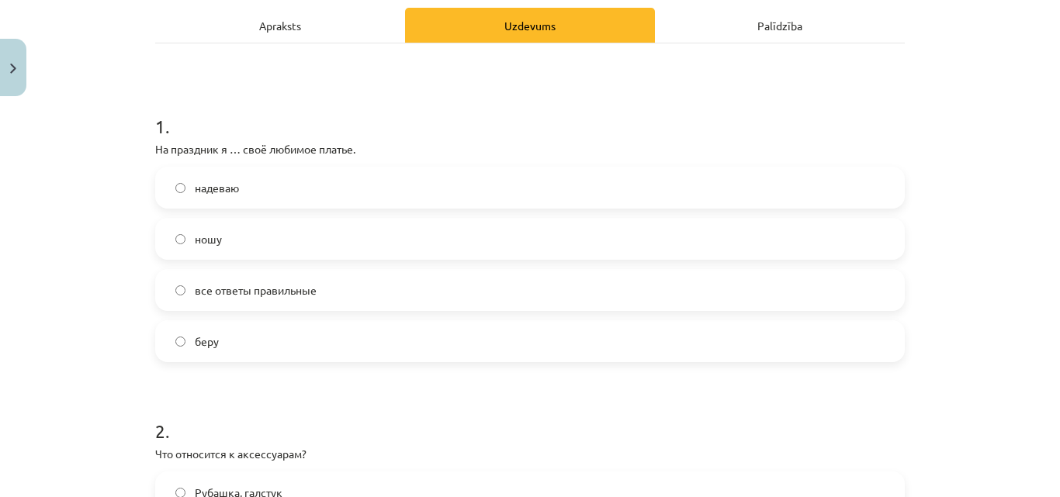
click at [261, 177] on label "надеваю" at bounding box center [530, 187] width 746 height 39
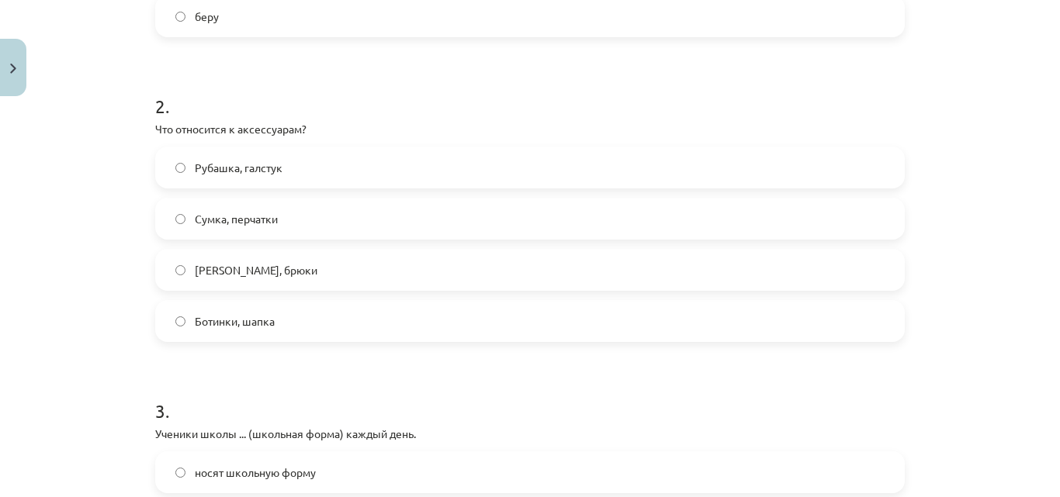
scroll to position [534, 0]
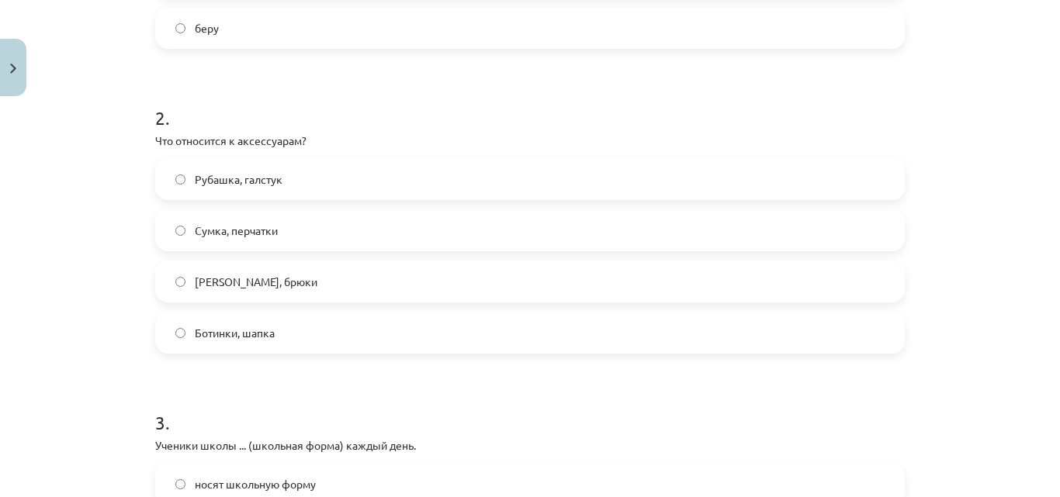
click at [291, 235] on label "Сумка, перчатки" at bounding box center [530, 230] width 746 height 39
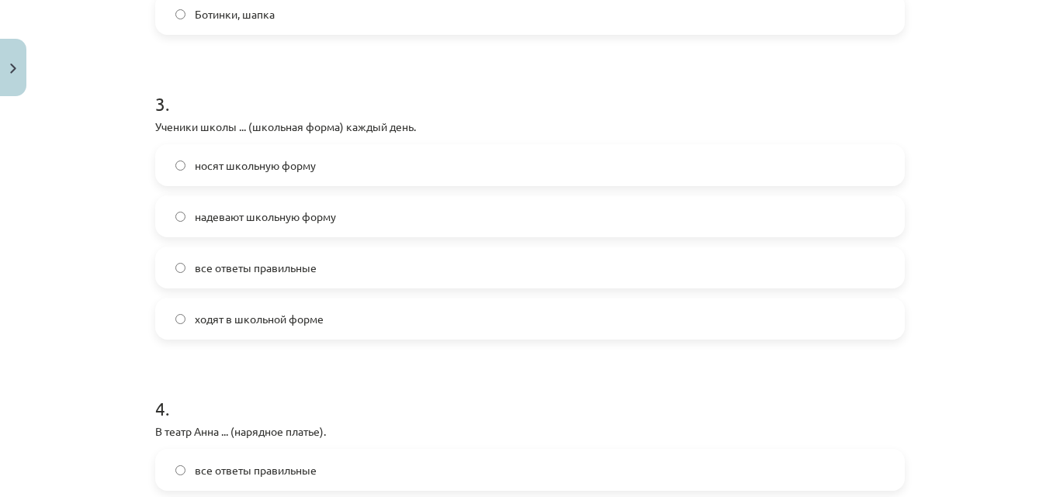
scroll to position [847, 0]
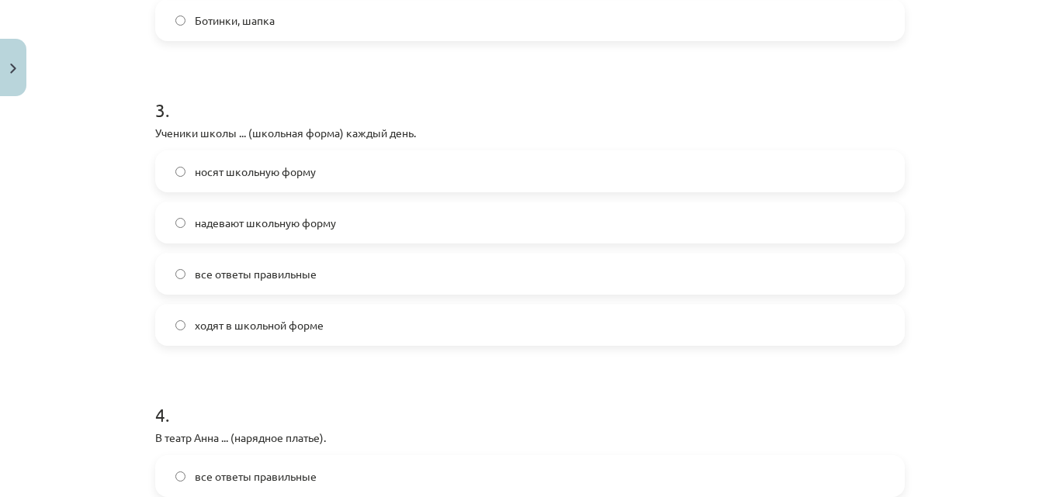
click at [258, 175] on span "носят школьную форму" at bounding box center [255, 172] width 121 height 16
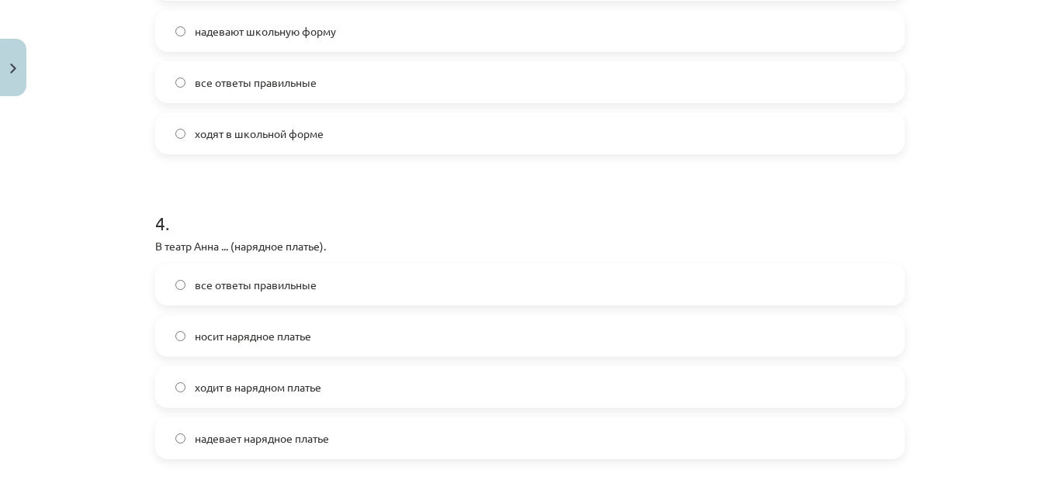
scroll to position [1200, 0]
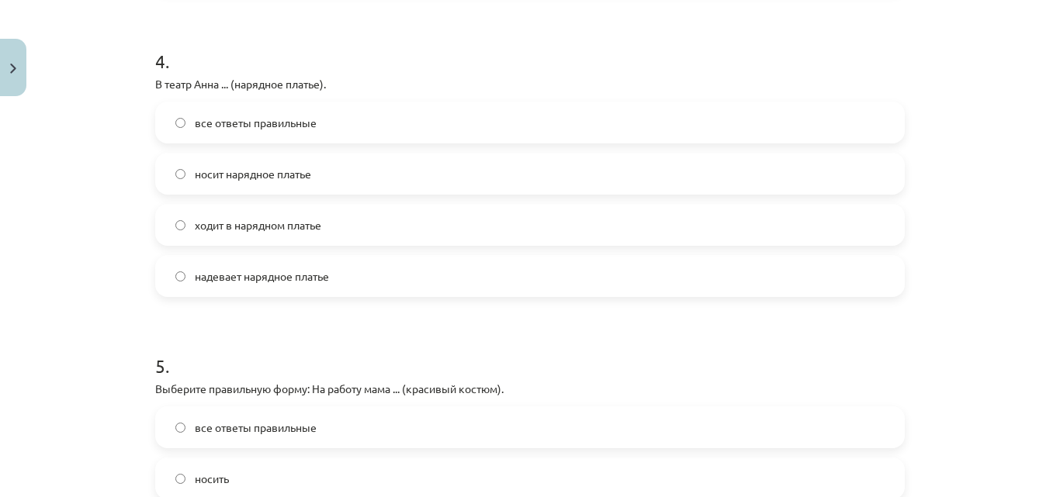
click at [282, 292] on label "надевает нарядное платье" at bounding box center [530, 276] width 746 height 39
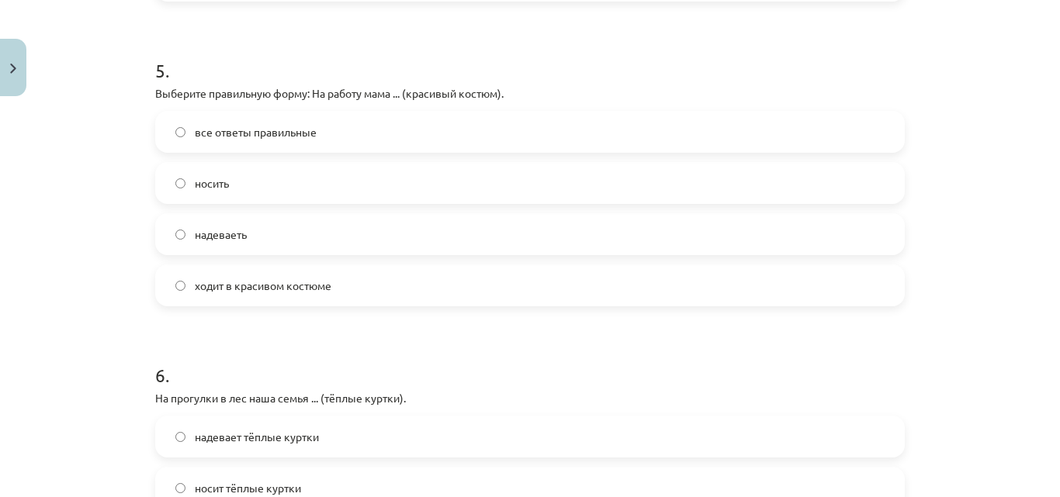
scroll to position [1543, 0]
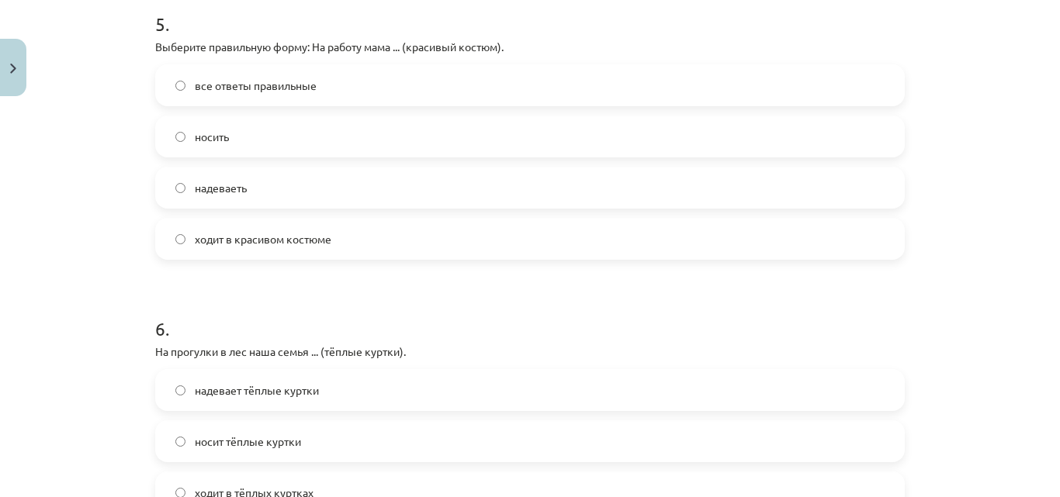
click at [276, 242] on span "ходит в красивом костюме" at bounding box center [263, 239] width 137 height 16
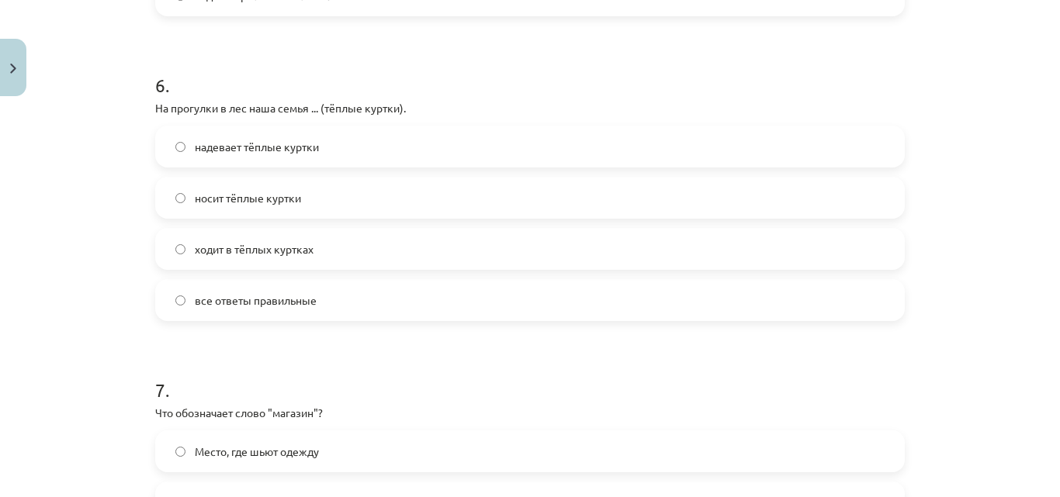
scroll to position [1826, 0]
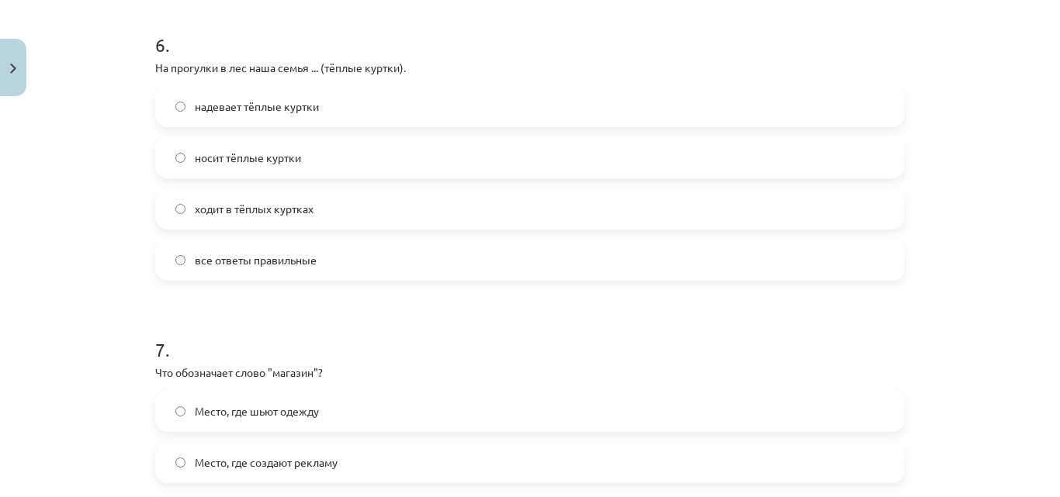
click at [275, 267] on span "все ответы правильные" at bounding box center [256, 260] width 122 height 16
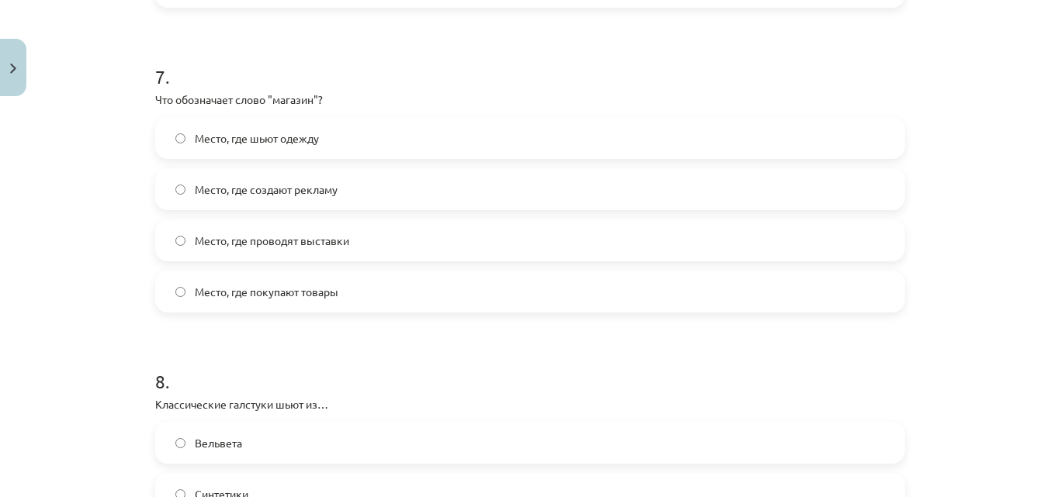
scroll to position [2175, 0]
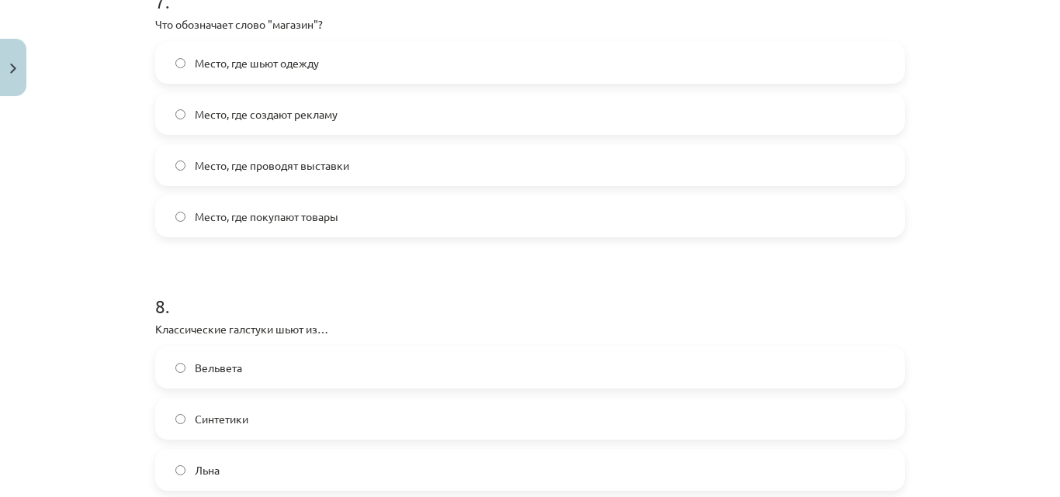
click at [351, 224] on label "Место, где покупают товары" at bounding box center [530, 216] width 746 height 39
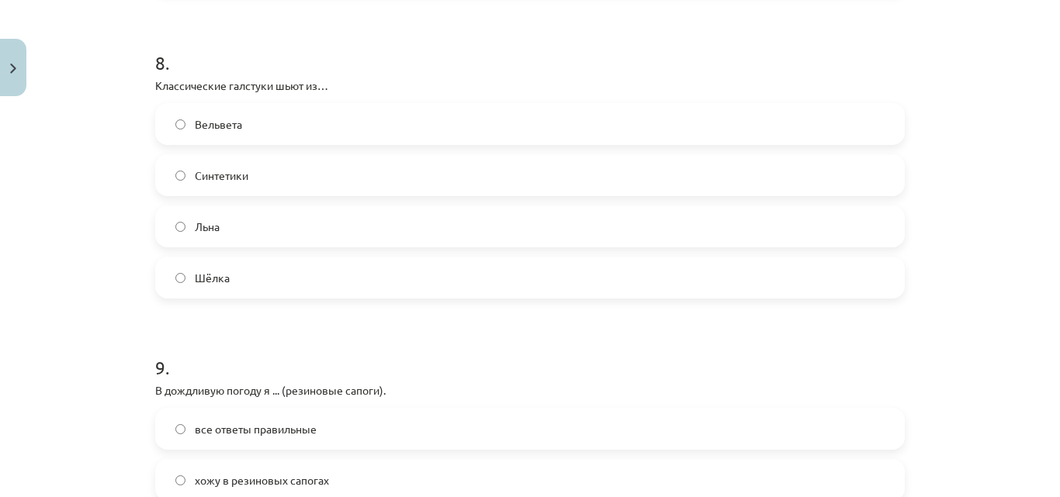
scroll to position [2447, 0]
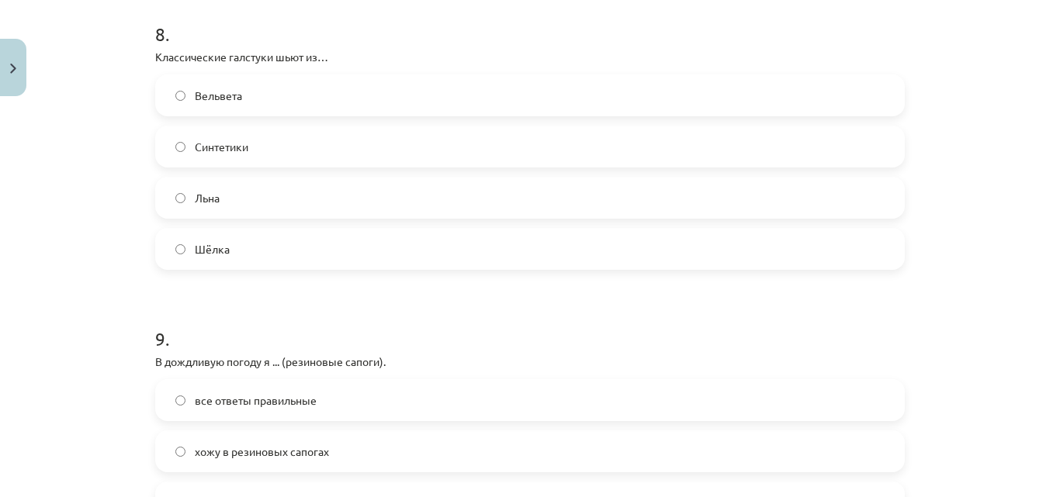
click at [281, 255] on label "Шёлка" at bounding box center [530, 249] width 746 height 39
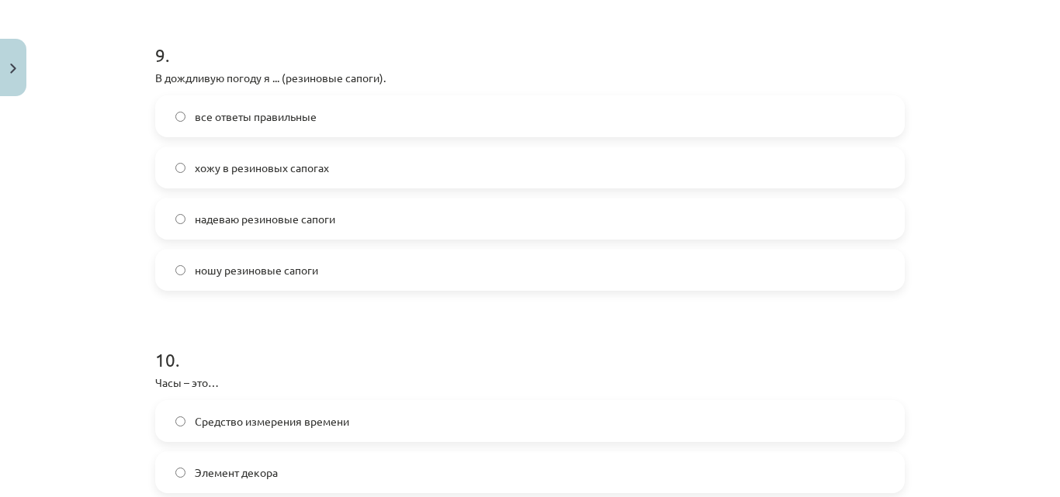
scroll to position [2726, 0]
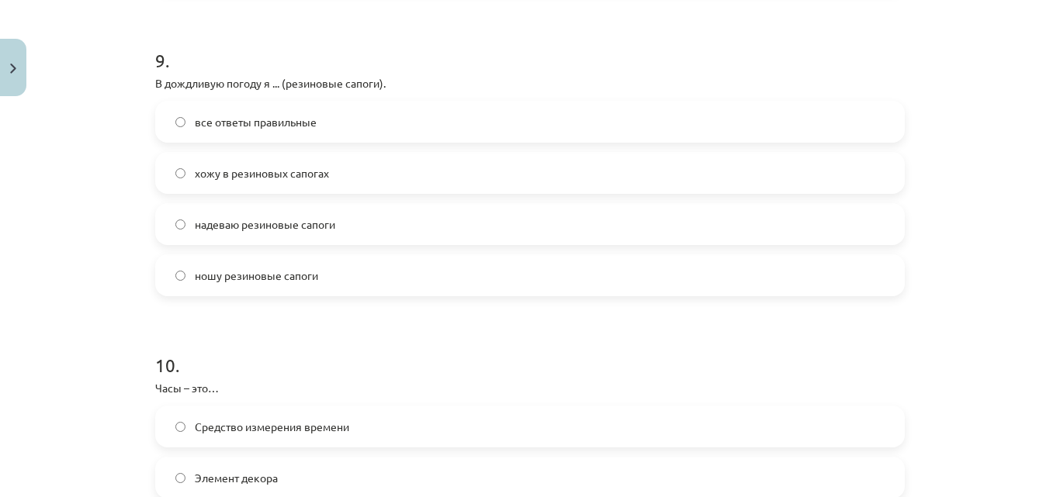
click at [321, 118] on label "все ответы правильные" at bounding box center [530, 121] width 746 height 39
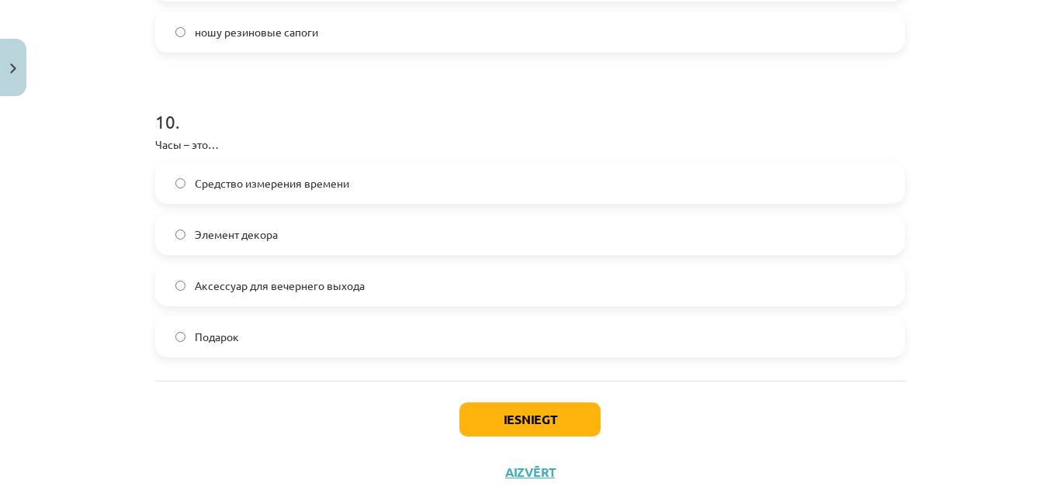
click at [273, 182] on span "Средство измерения времени" at bounding box center [272, 183] width 154 height 16
click at [539, 417] on button "Iesniegt" at bounding box center [529, 420] width 141 height 34
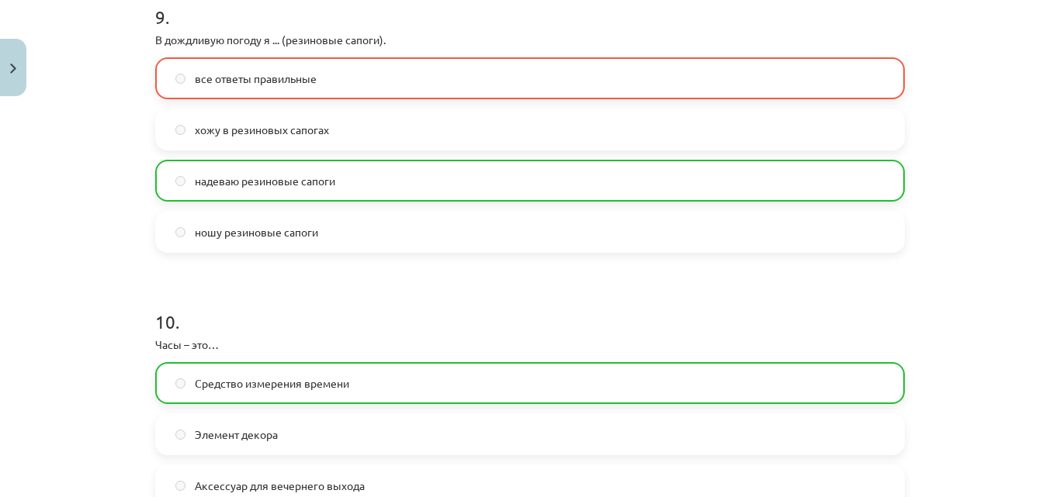
scroll to position [3059, 0]
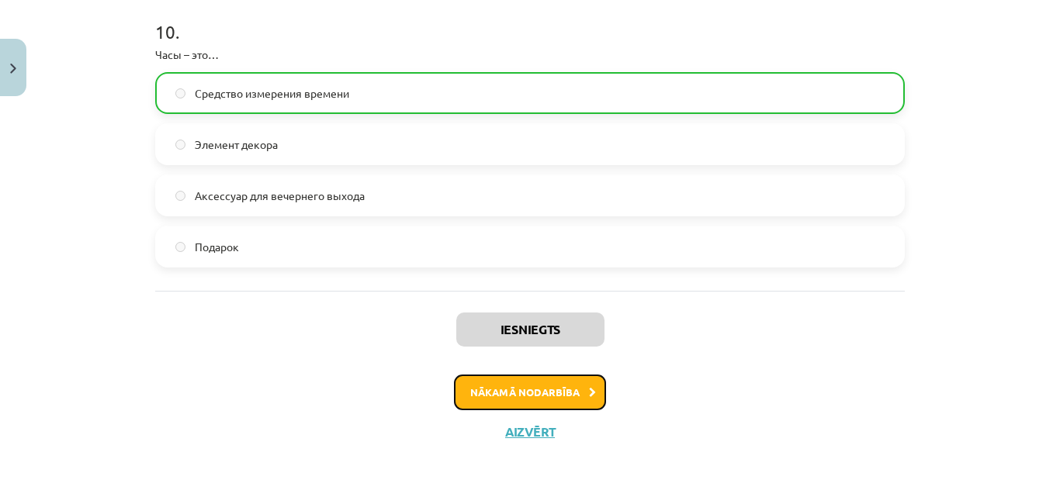
click at [520, 395] on button "Nākamā nodarbība" at bounding box center [530, 393] width 152 height 36
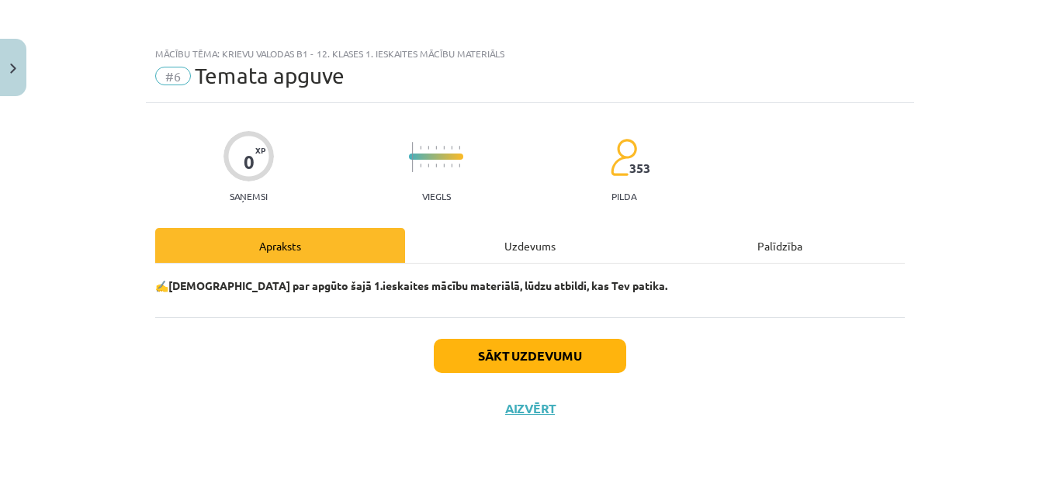
scroll to position [0, 0]
click at [514, 361] on button "Sākt uzdevumu" at bounding box center [530, 356] width 192 height 34
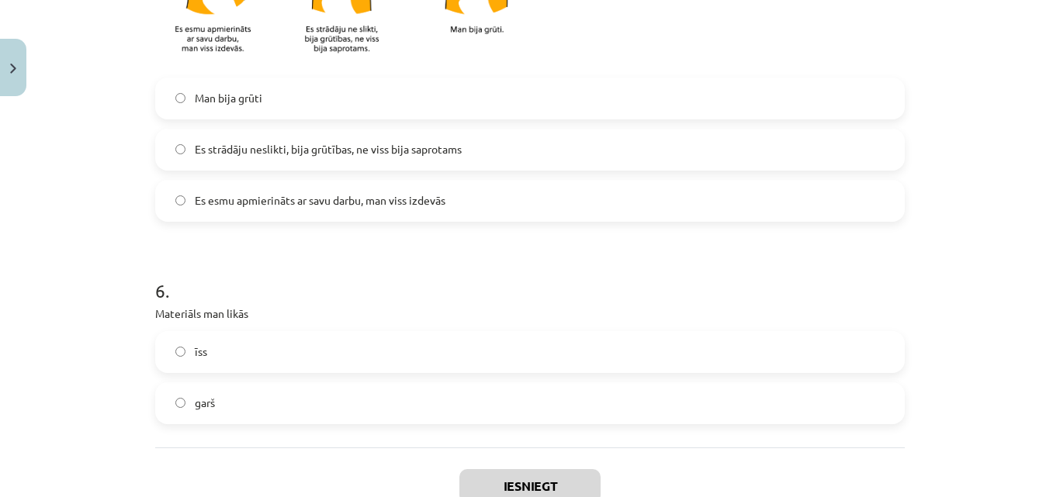
scroll to position [1414, 0]
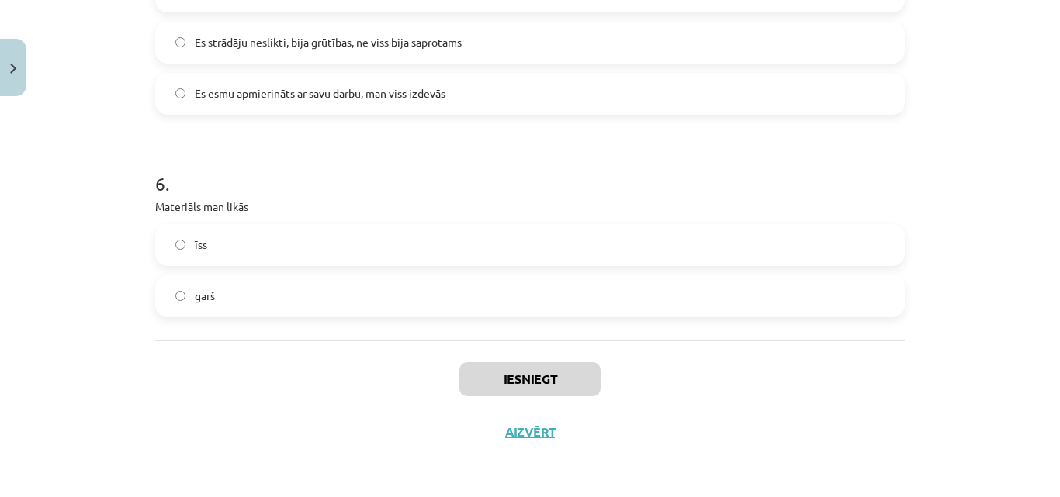
click at [423, 288] on label "garš" at bounding box center [530, 296] width 746 height 39
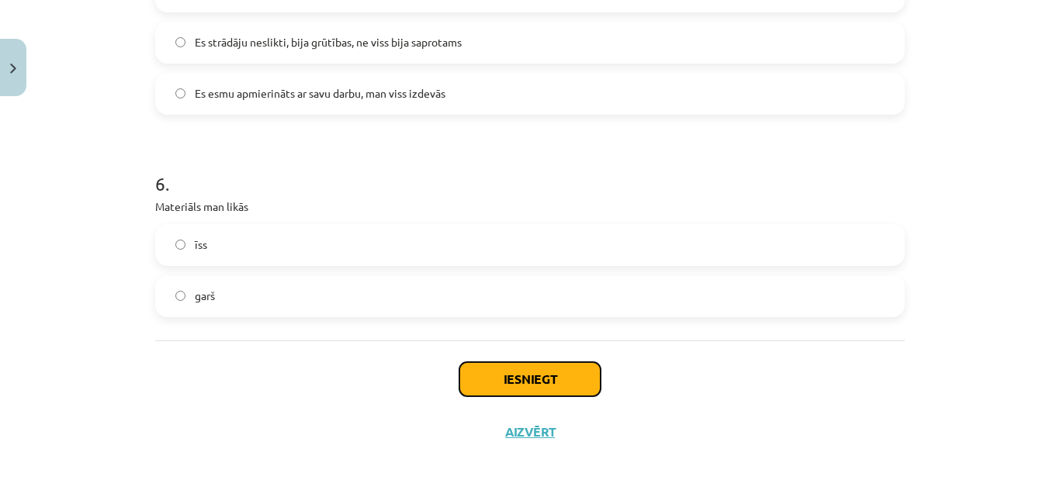
click at [540, 379] on button "Iesniegt" at bounding box center [529, 379] width 141 height 34
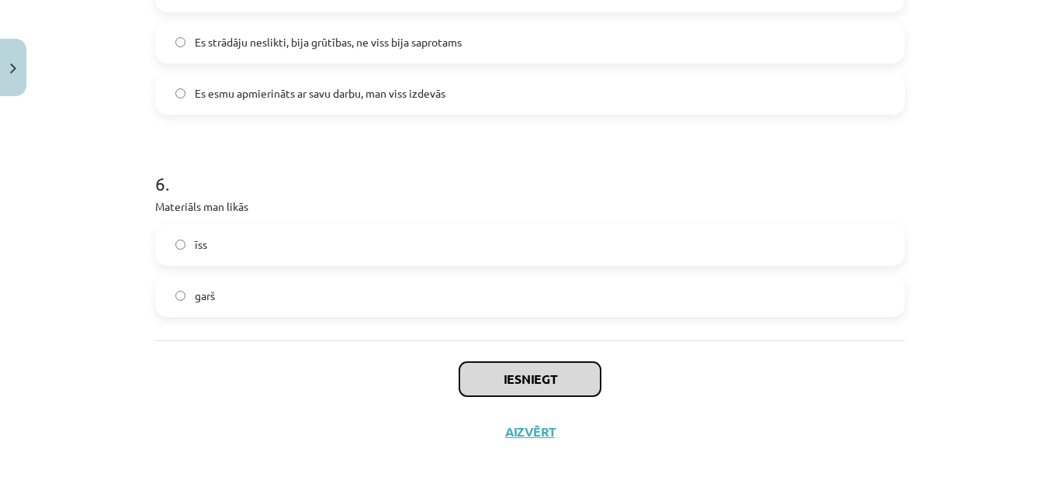
drag, startPoint x: 540, startPoint y: 379, endPoint x: 459, endPoint y: 365, distance: 82.0
click at [459, 365] on button "Iesniegt" at bounding box center [529, 379] width 141 height 34
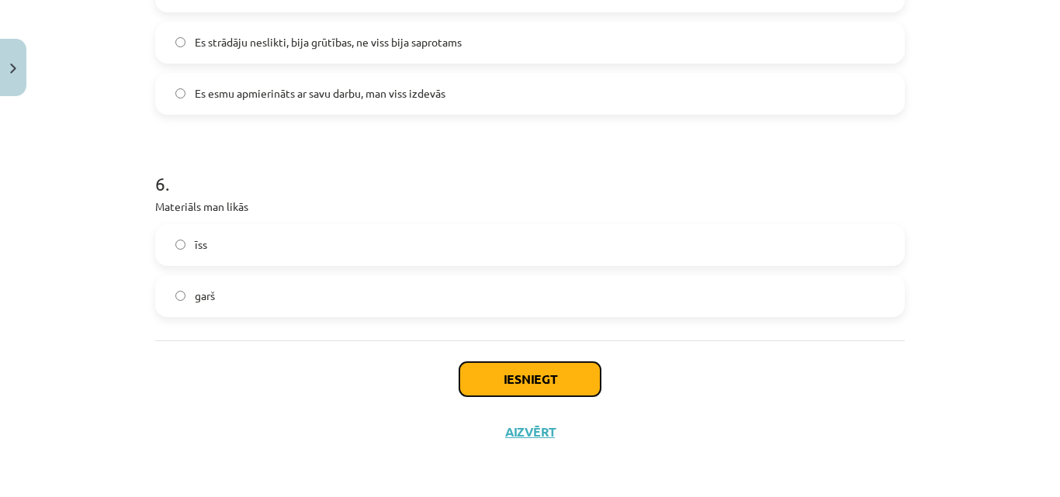
click at [546, 386] on button "Iesniegt" at bounding box center [529, 379] width 141 height 34
click at [541, 387] on button "Iesniegt" at bounding box center [529, 379] width 141 height 34
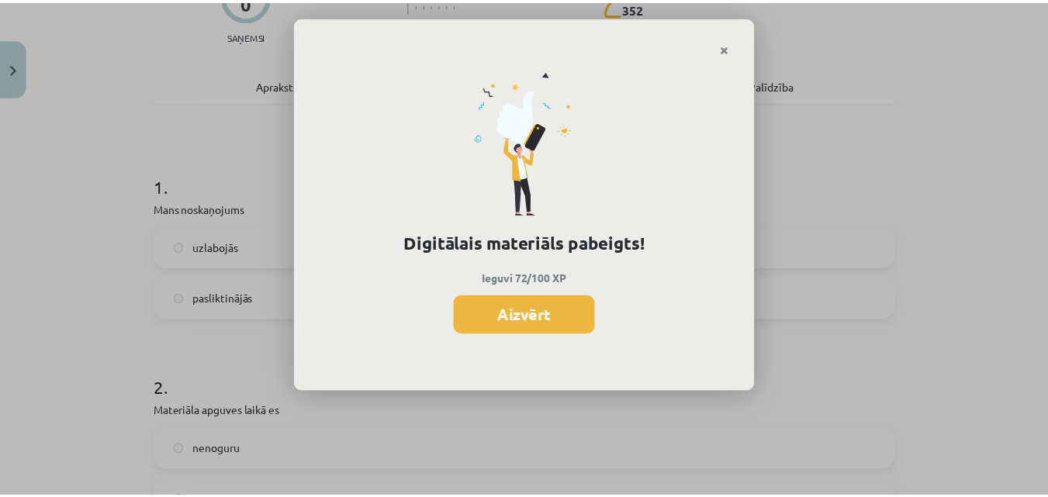
scroll to position [192, 0]
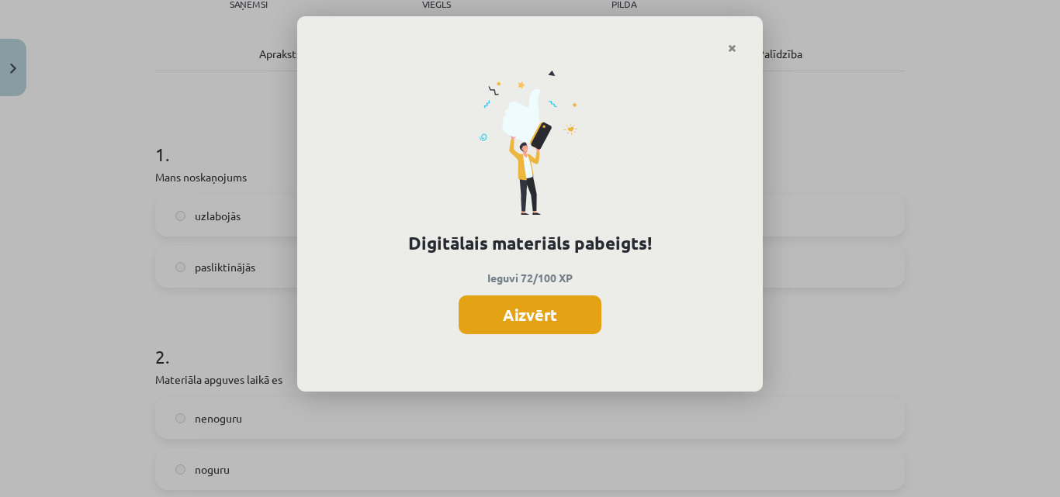
click at [546, 318] on button "Aizvērt" at bounding box center [530, 315] width 143 height 39
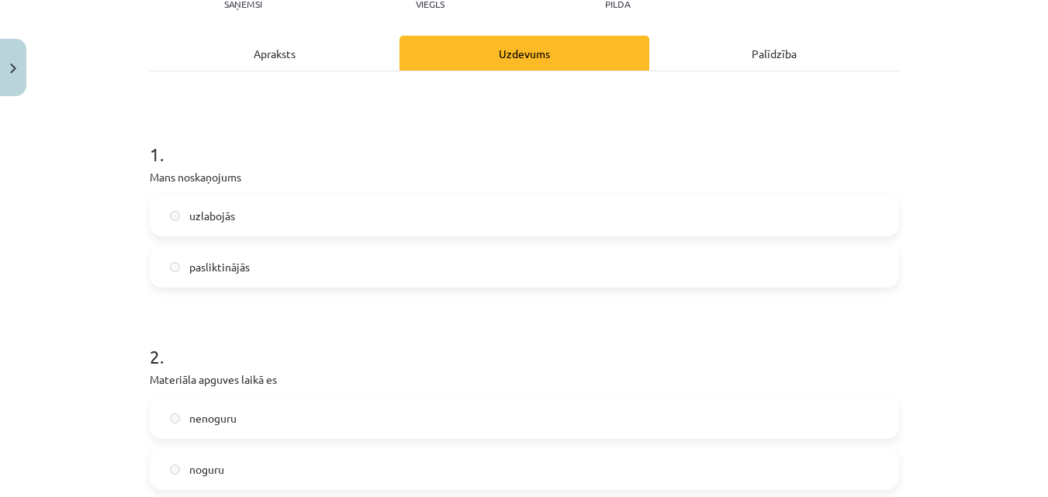
scroll to position [0, 0]
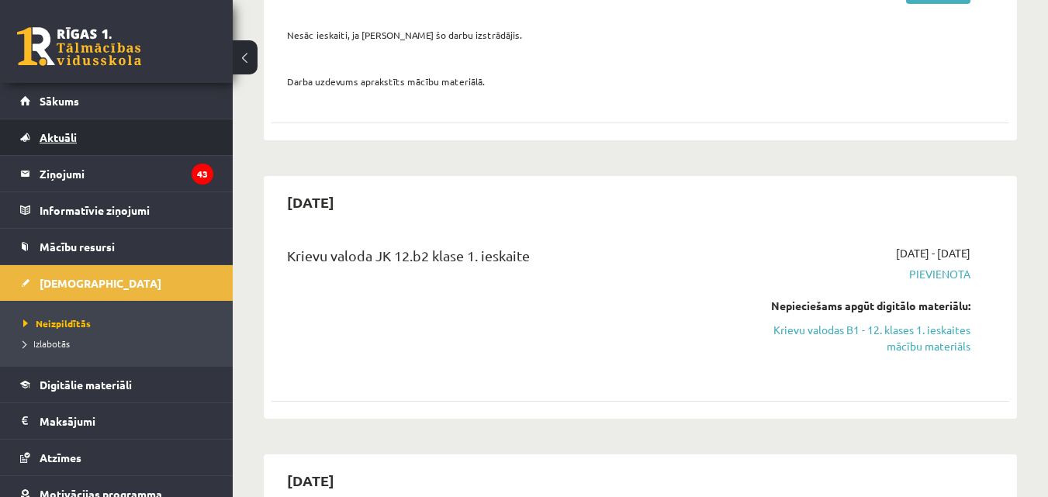
scroll to position [1259, 0]
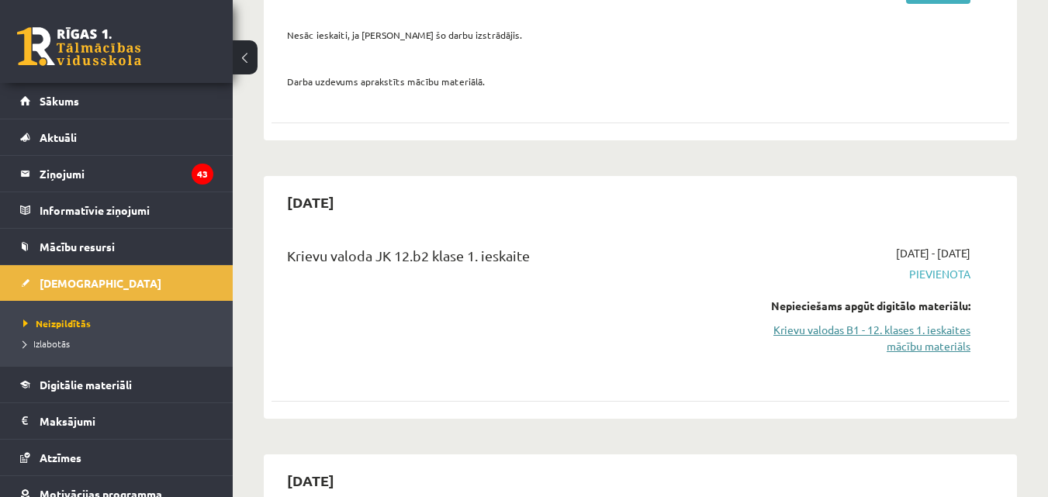
click at [836, 322] on link "Krievu valodas B1 - 12. klases 1. ieskaites mācību materiāls" at bounding box center [864, 338] width 213 height 33
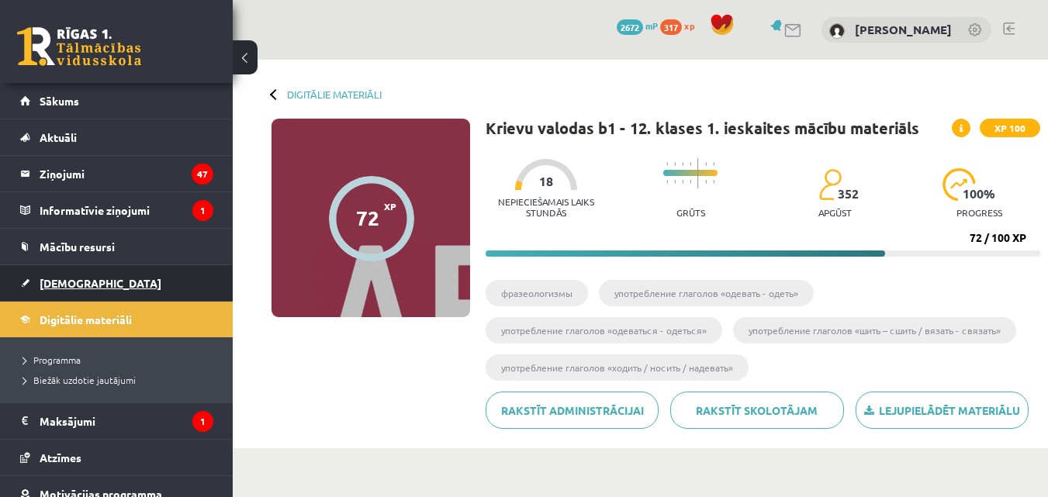
click at [118, 290] on link "[DEMOGRAPHIC_DATA]" at bounding box center [116, 283] width 193 height 36
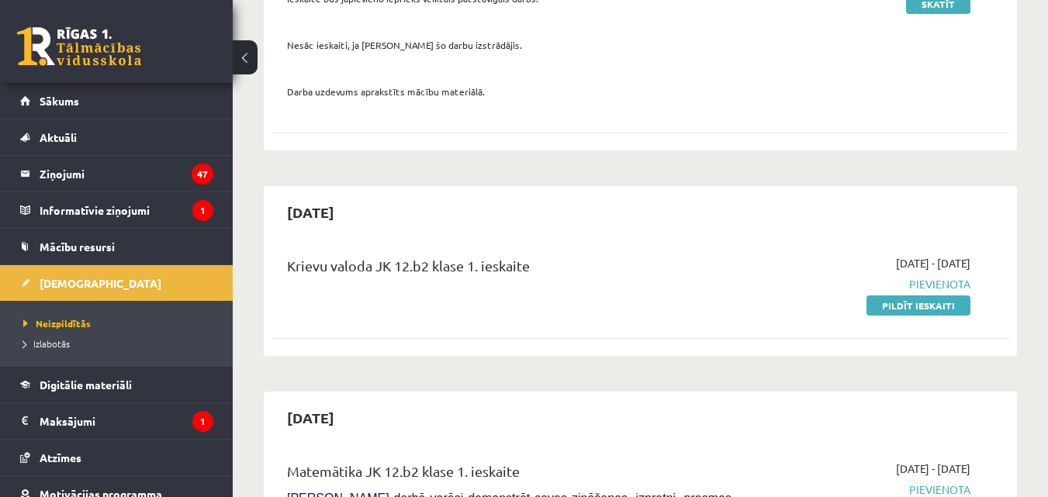
scroll to position [524, 0]
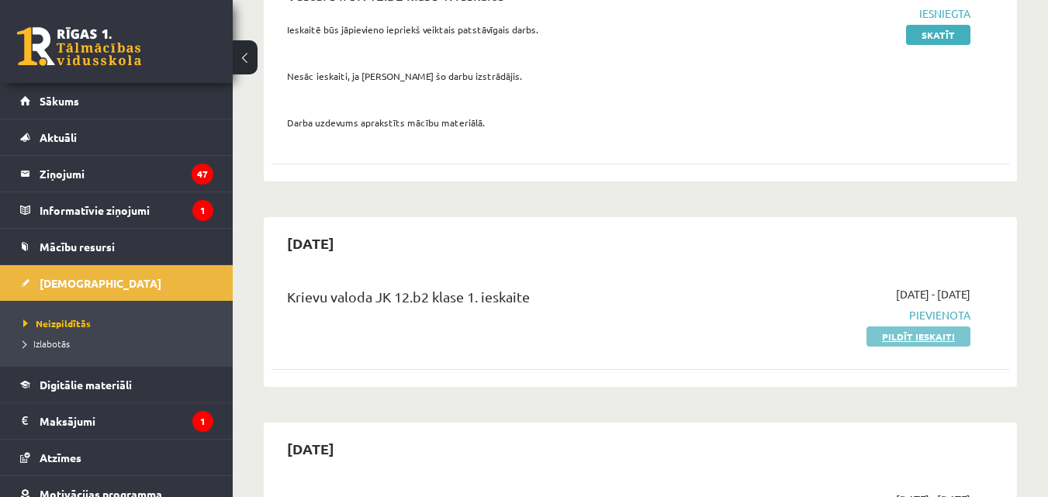
click at [912, 327] on link "Pildīt ieskaiti" at bounding box center [919, 337] width 104 height 20
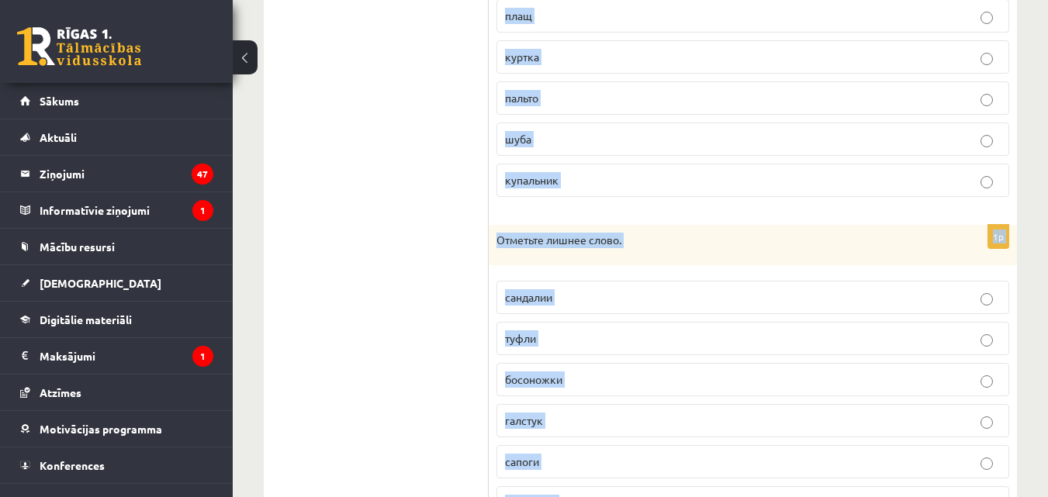
scroll to position [754, 0]
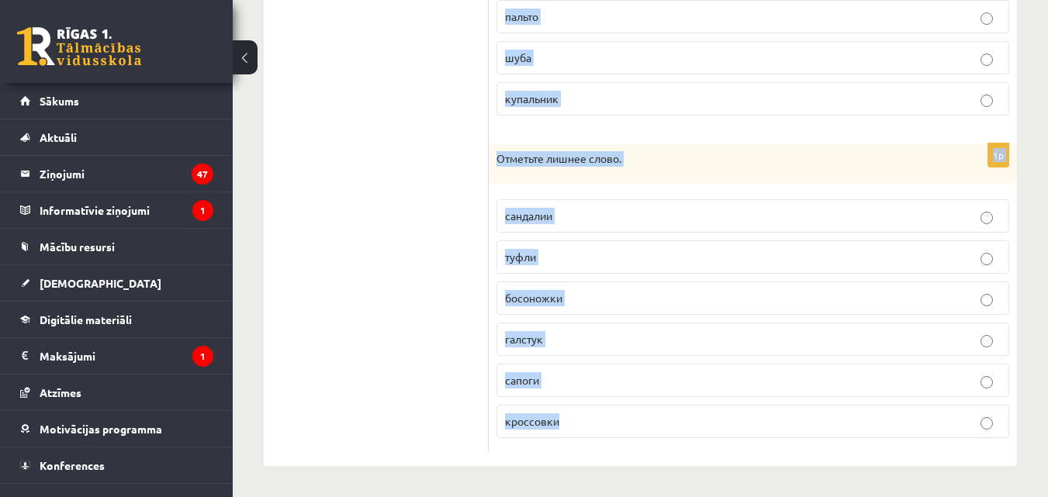
drag, startPoint x: 493, startPoint y: 308, endPoint x: 704, endPoint y: 506, distance: 288.7
copy form "Отметьте лишнее слово. вышивка шляпа платок берет панама кепка 1p Отметьте лишн…"
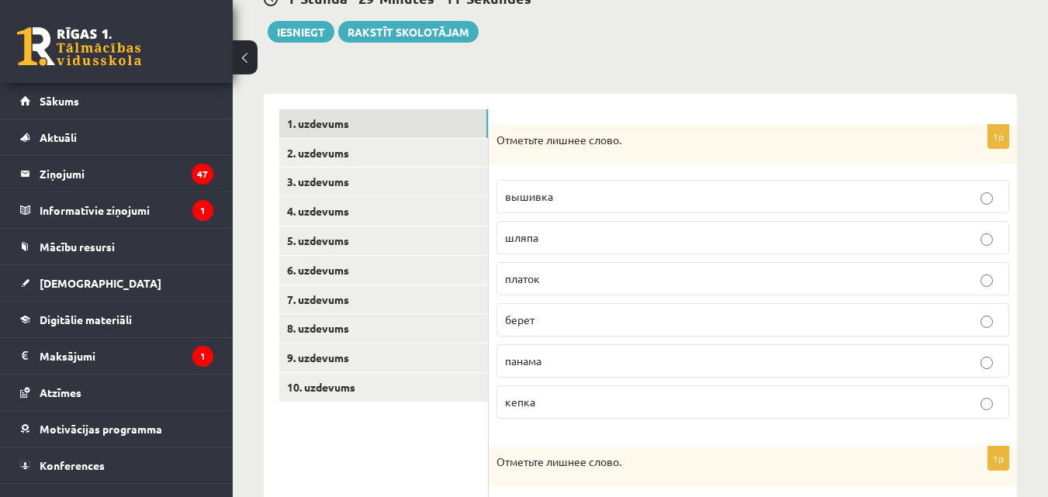
scroll to position [175, 0]
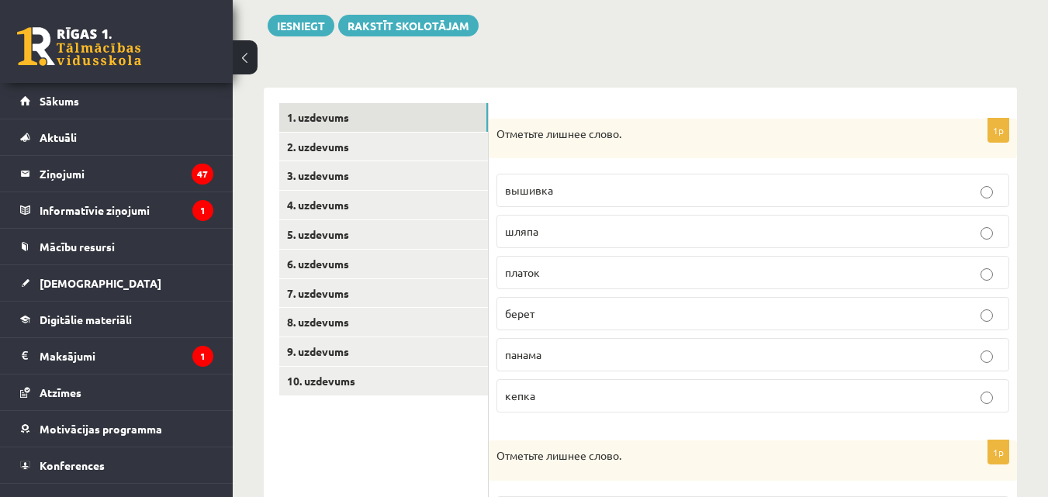
click at [589, 188] on p "вышивка" at bounding box center [753, 190] width 496 height 16
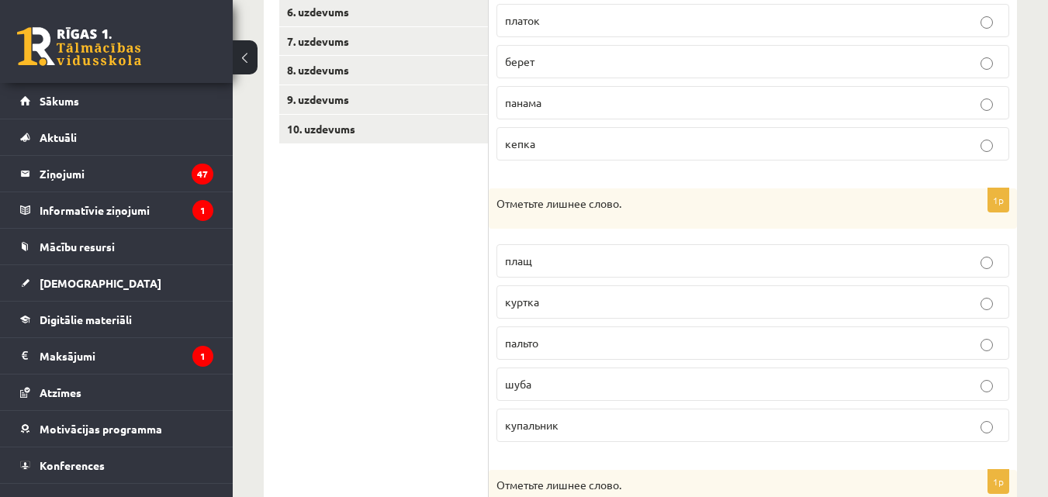
scroll to position [438, 0]
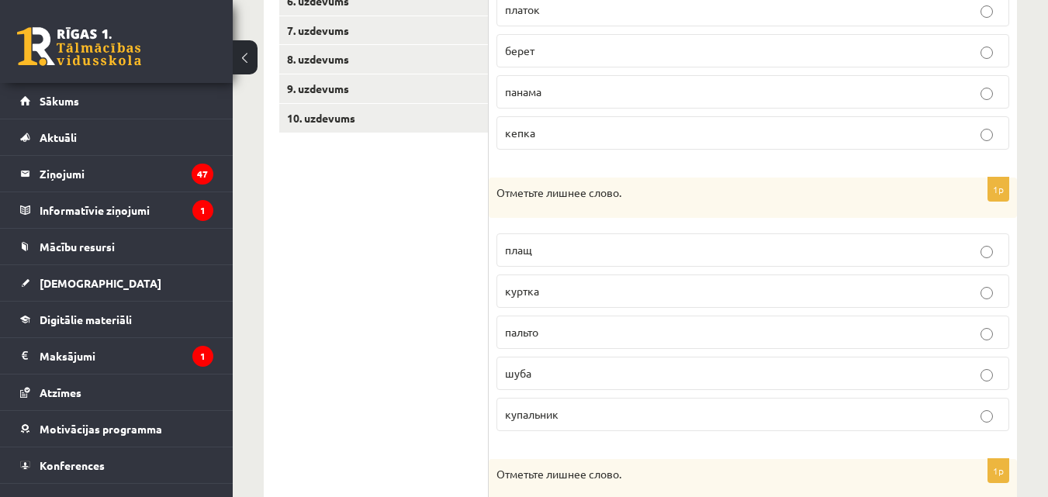
click at [642, 404] on label "купальник" at bounding box center [753, 414] width 513 height 33
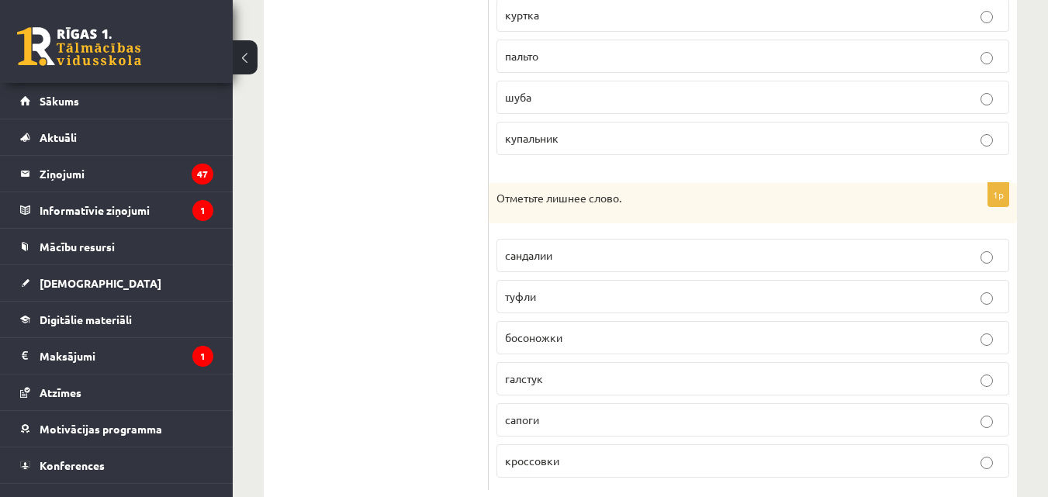
scroll to position [754, 0]
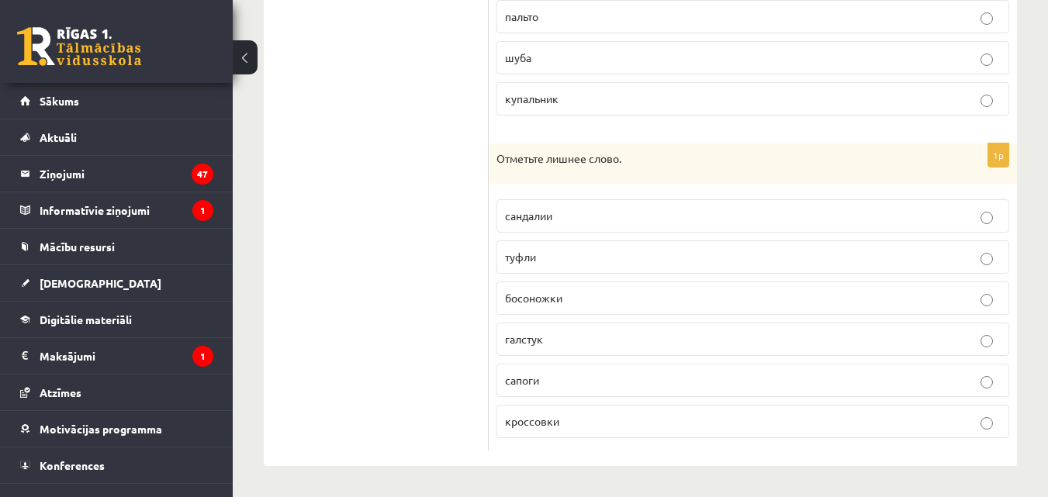
click at [620, 337] on p "галстук" at bounding box center [753, 339] width 496 height 16
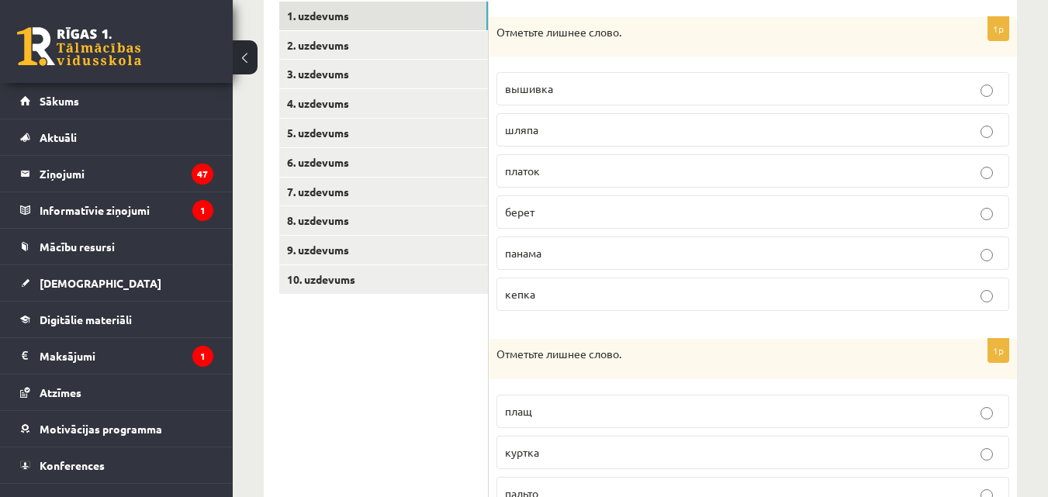
scroll to position [252, 0]
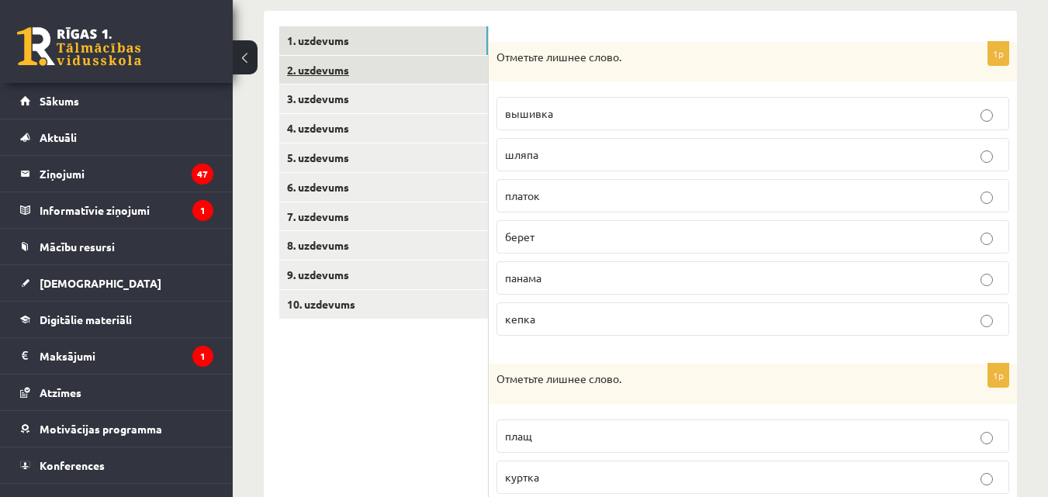
click at [416, 76] on link "2. uzdevums" at bounding box center [383, 70] width 209 height 29
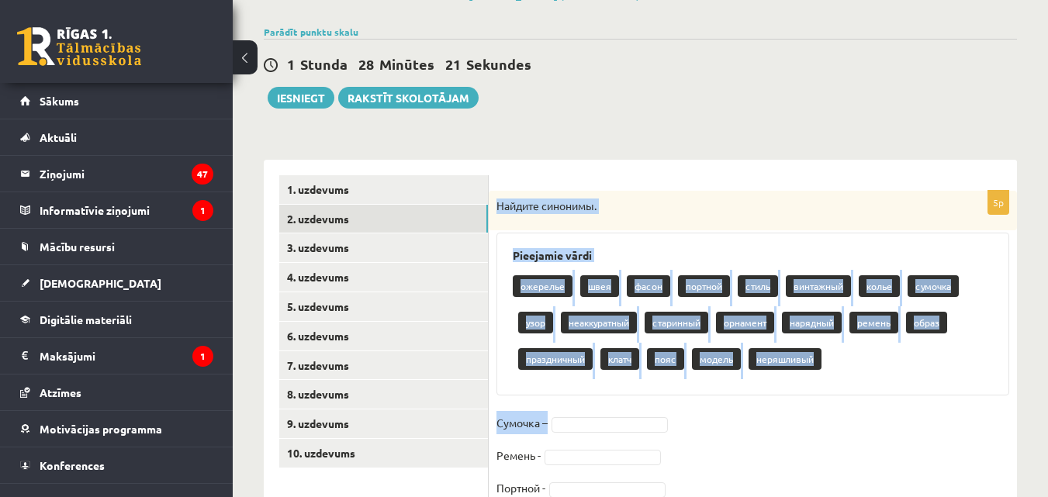
scroll to position [234, 0]
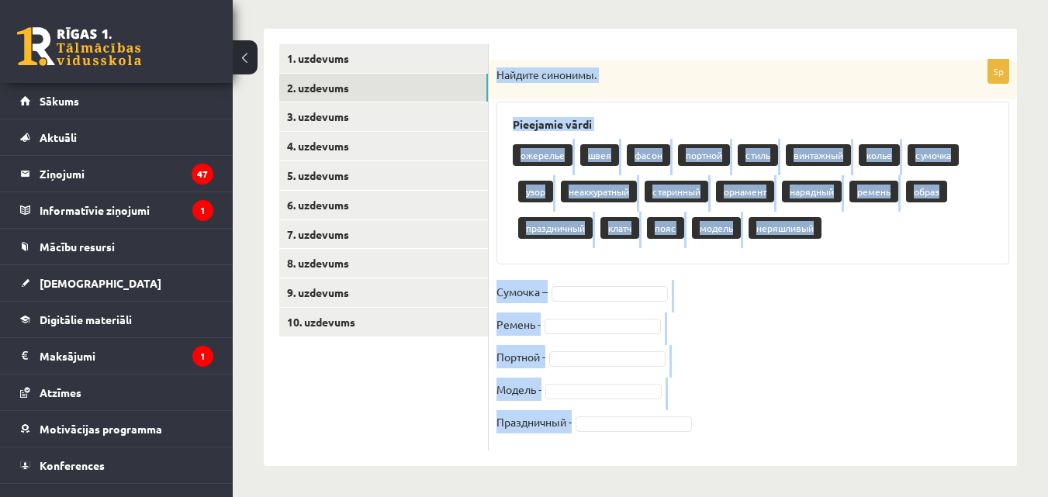
drag, startPoint x: 492, startPoint y: 200, endPoint x: 892, endPoint y: 516, distance: 509.9
click at [892, 263] on html "0 Dāvanas 2672 mP 317 xp Lija Opanasjuka Sākums Aktuāli Kā mācīties eSKOLĀ Kont…" at bounding box center [524, 14] width 1048 height 497
copy div "Найдите синонимы. Pieejamie vārdi ожерелье швея фасон портной стиль винтажный к…"
click at [778, 355] on fieldset "Сумочка – Ремень - Портной - Модель - Праздничный -" at bounding box center [753, 361] width 513 height 163
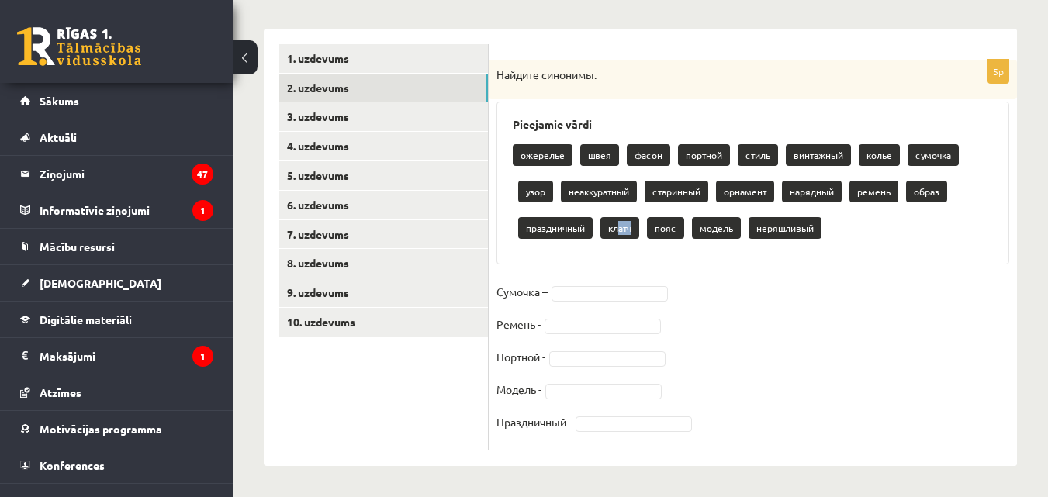
drag, startPoint x: 621, startPoint y: 226, endPoint x: 624, endPoint y: 245, distance: 19.6
click at [624, 245] on div "ожерелье швея фасон портной стиль винтажный колье сумочка узор неаккуратный ста…" at bounding box center [753, 193] width 480 height 109
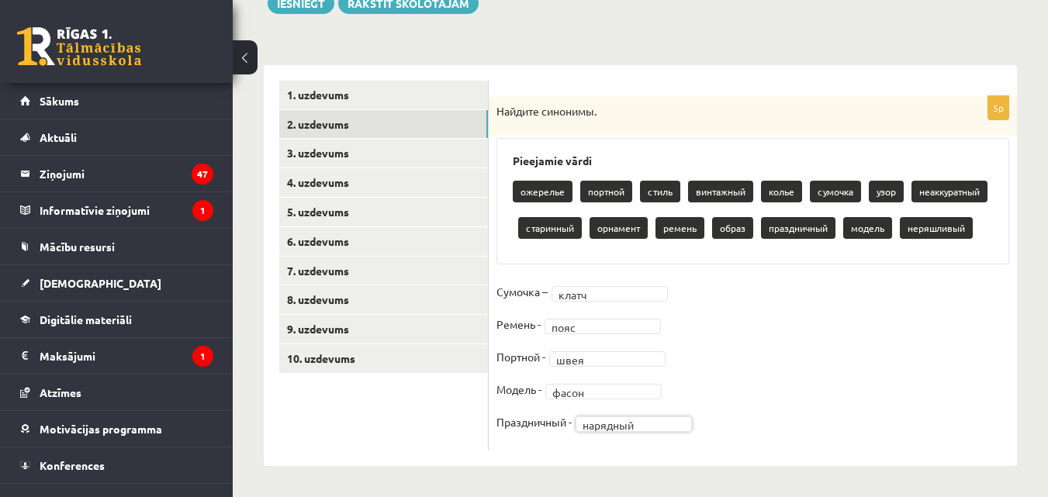
scroll to position [198, 0]
click at [382, 150] on link "3. uzdevums" at bounding box center [383, 153] width 209 height 29
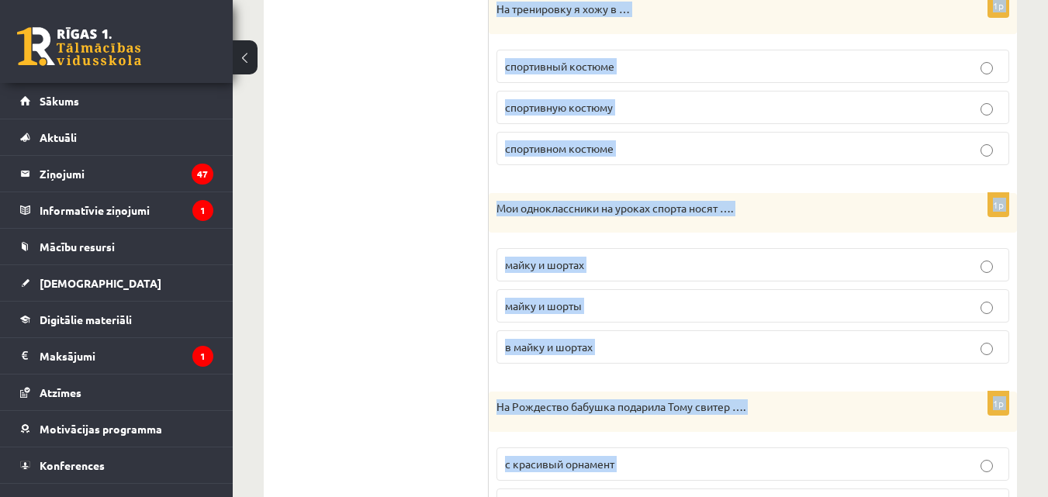
scroll to position [1819, 0]
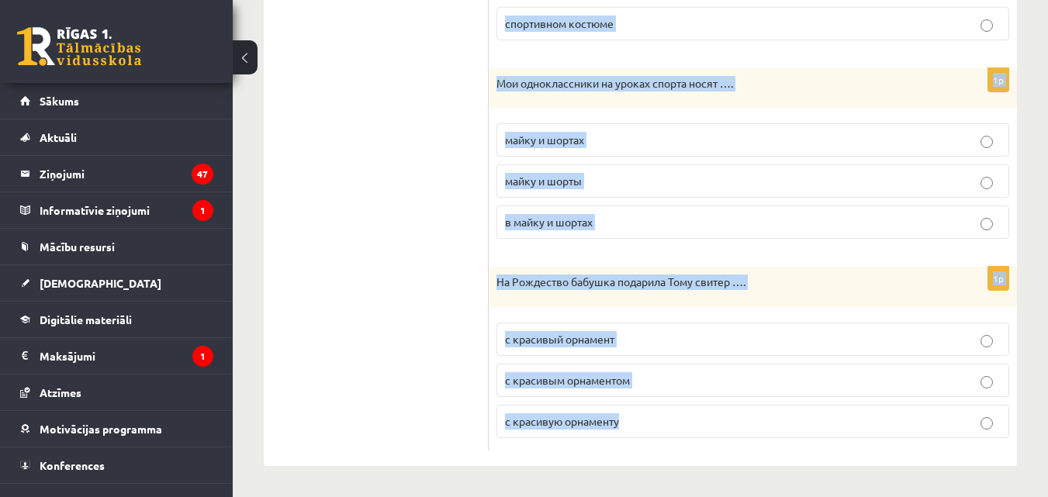
drag, startPoint x: 495, startPoint y: 104, endPoint x: 808, endPoint y: 511, distance: 513.4
copy form "Зимой дедушка носит носки … из шерсти из шерсть из шерстя 1p На празднике колле…"
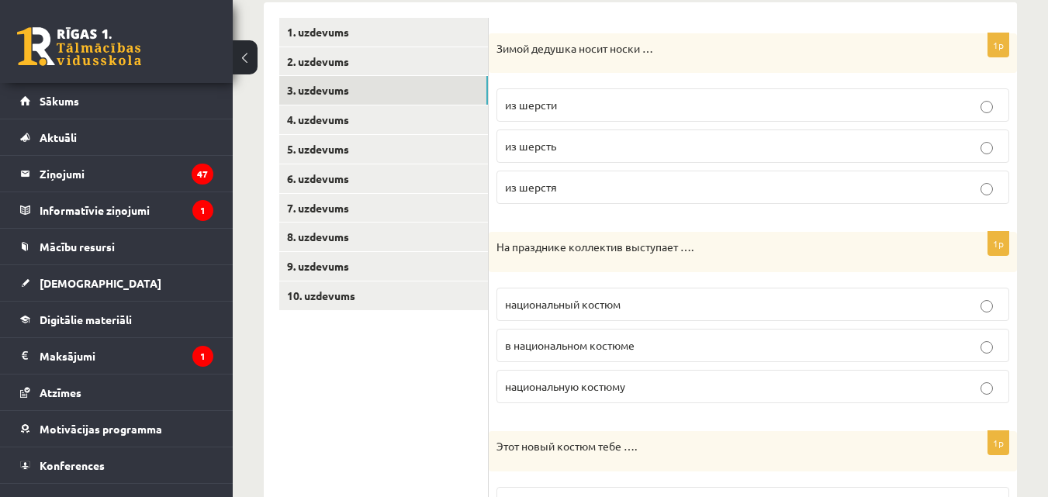
scroll to position [253, 0]
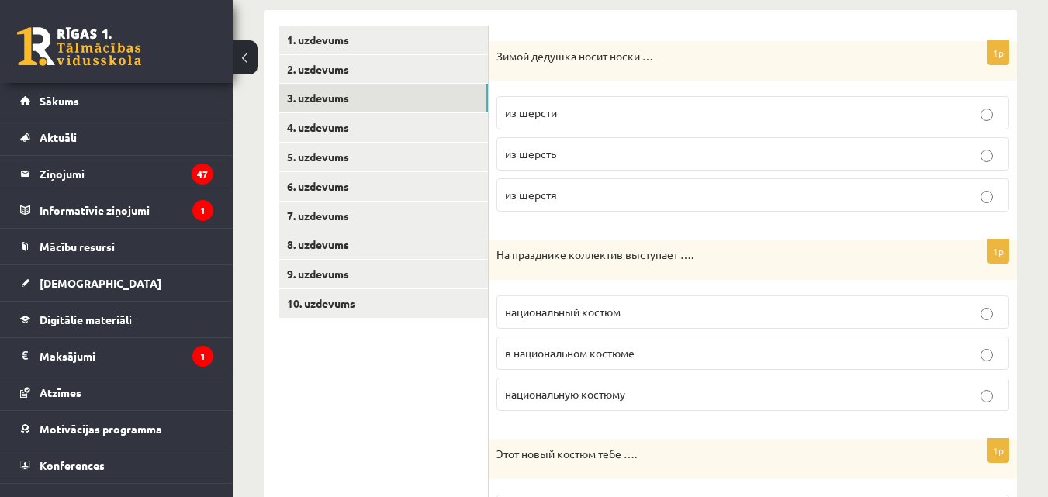
click at [640, 113] on p "из шерсти" at bounding box center [753, 113] width 496 height 16
click at [666, 362] on label "в национальном костюме" at bounding box center [753, 353] width 513 height 33
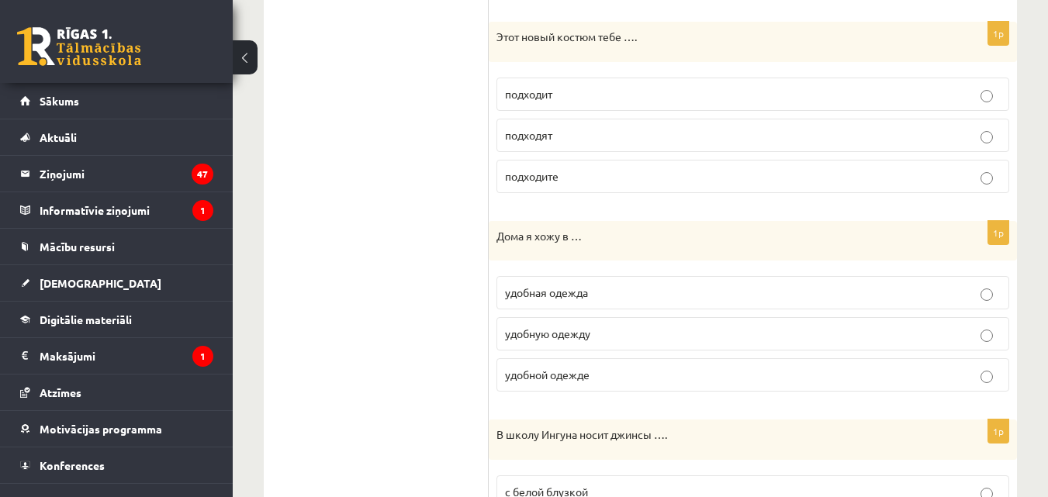
scroll to position [708, 0]
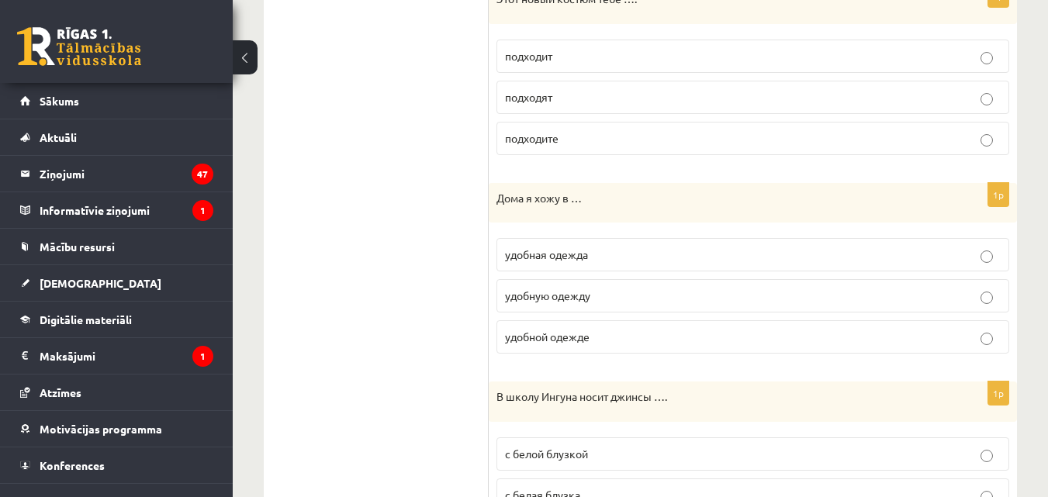
click at [577, 64] on label "подходит" at bounding box center [753, 56] width 513 height 33
click at [673, 334] on p "удобной одежде" at bounding box center [753, 337] width 496 height 16
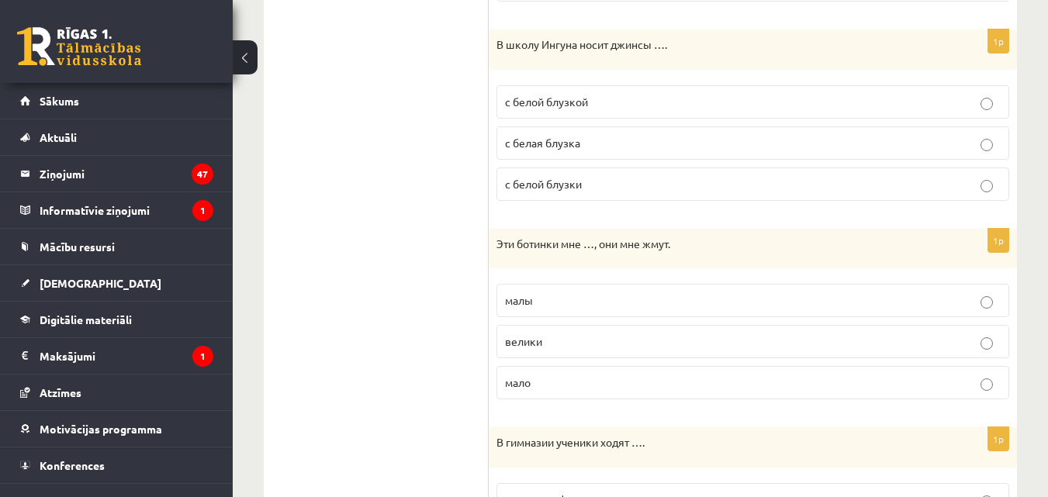
scroll to position [1087, 0]
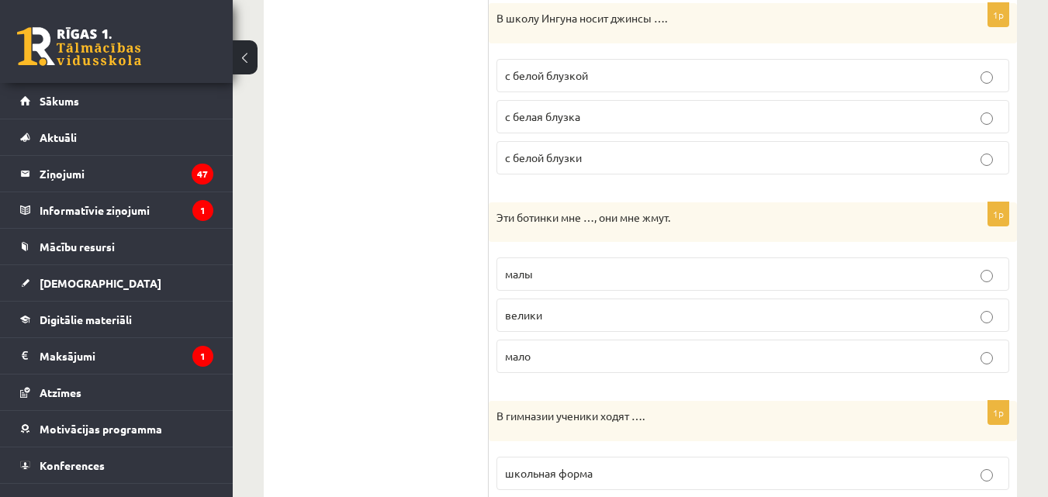
click at [600, 90] on label "с белой блузкой" at bounding box center [753, 75] width 513 height 33
click at [599, 272] on p "малы" at bounding box center [753, 274] width 496 height 16
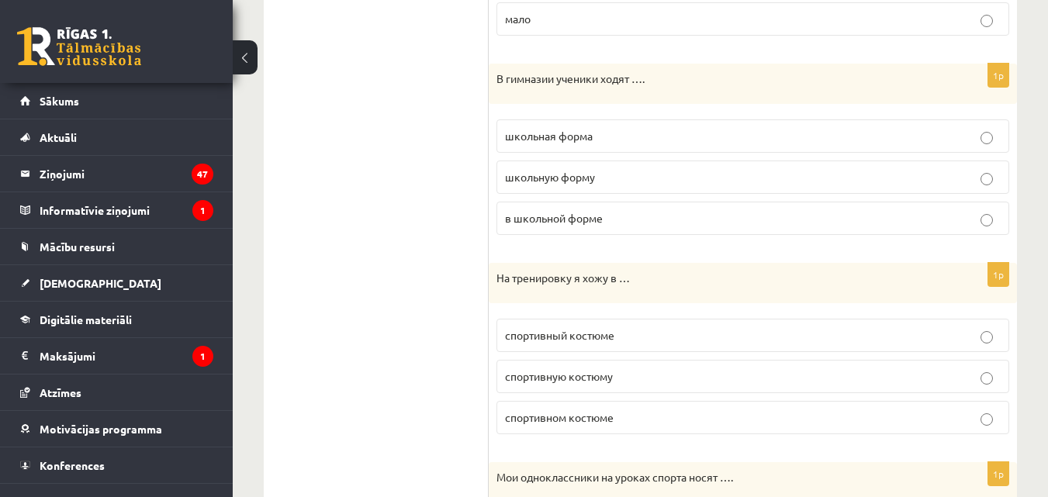
scroll to position [1443, 0]
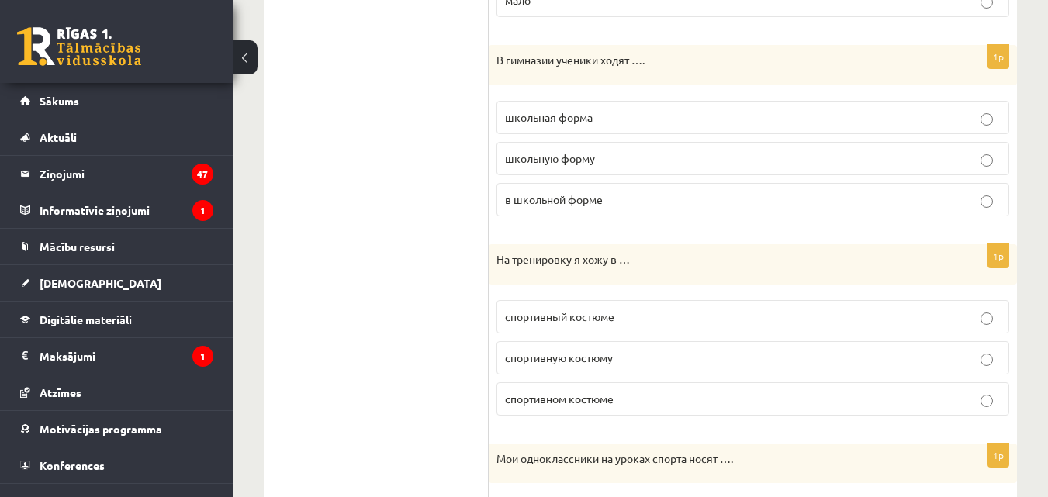
click at [640, 199] on p "в школьной форме" at bounding box center [753, 200] width 496 height 16
click at [721, 400] on p "спортивном костюме" at bounding box center [753, 399] width 496 height 16
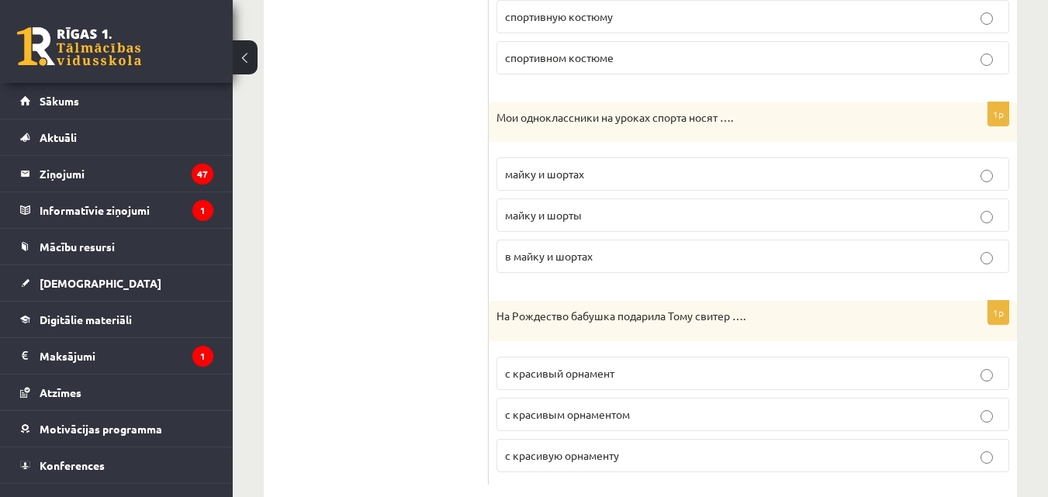
scroll to position [1819, 0]
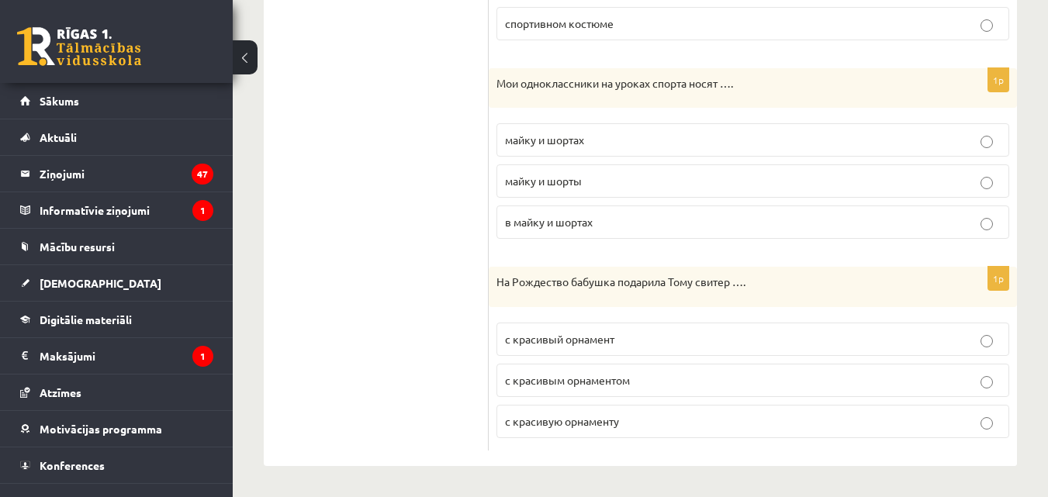
click at [646, 185] on p "майку и шорты" at bounding box center [753, 181] width 496 height 16
click at [640, 381] on p "с красивым орнаментом" at bounding box center [753, 380] width 496 height 16
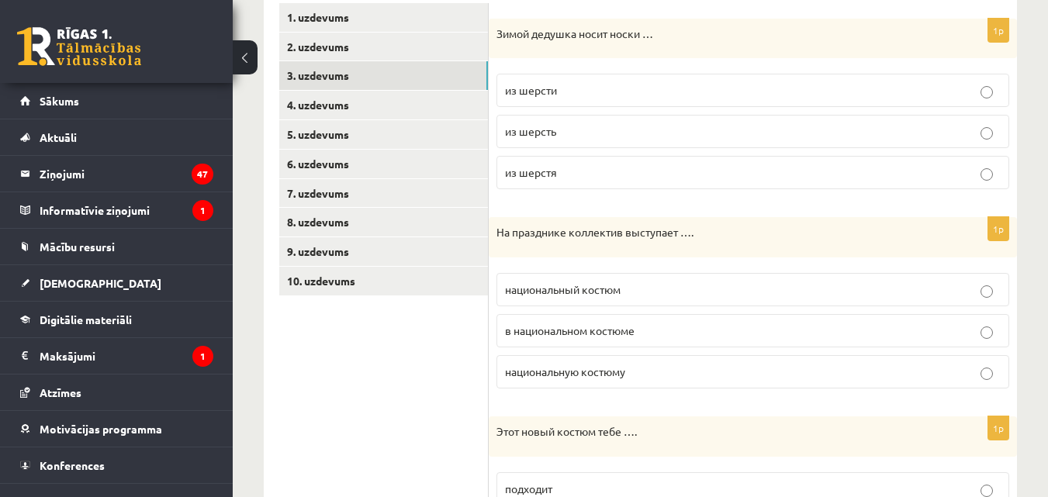
scroll to position [261, 0]
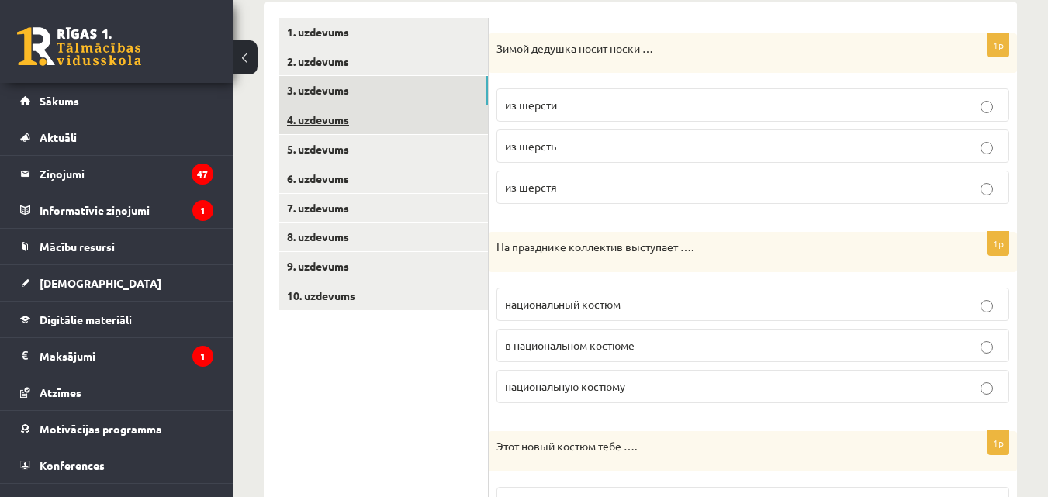
click at [462, 113] on link "4. uzdevums" at bounding box center [383, 120] width 209 height 29
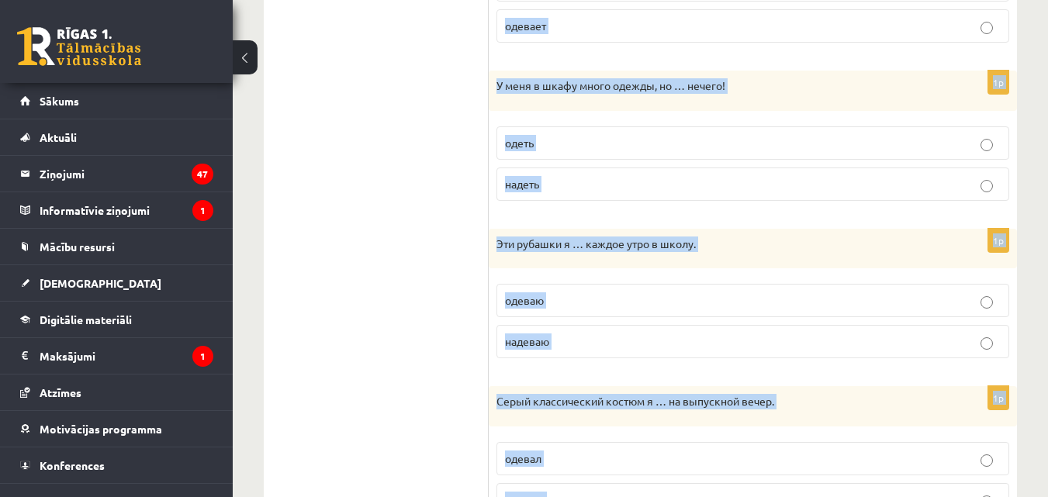
scroll to position [642, 0]
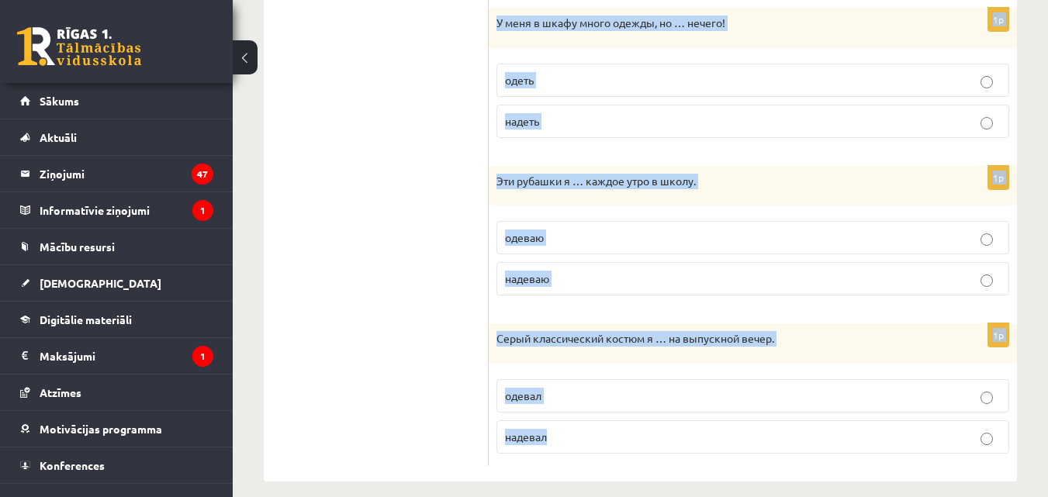
drag, startPoint x: 500, startPoint y: 27, endPoint x: 790, endPoint y: 430, distance: 495.9
click at [790, 430] on div "Выберите правильный глагол 1p Почему ты не … серую юбку, которую недавно купила…" at bounding box center [753, 51] width 528 height 860
copy form "Выберите правильный глагол 1p Почему ты не … серую юбку, которую недавно купила…"
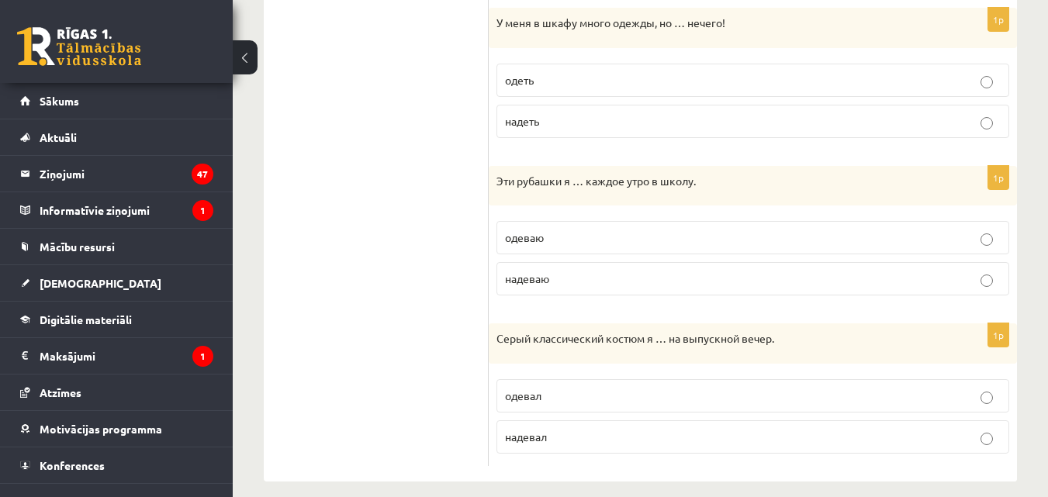
click at [394, 191] on ul "1. uzdevums 2. uzdevums 3. uzdevums 4. uzdevums 5. uzdevums 6. uzdevums 7. uzde…" at bounding box center [383, 51] width 209 height 829
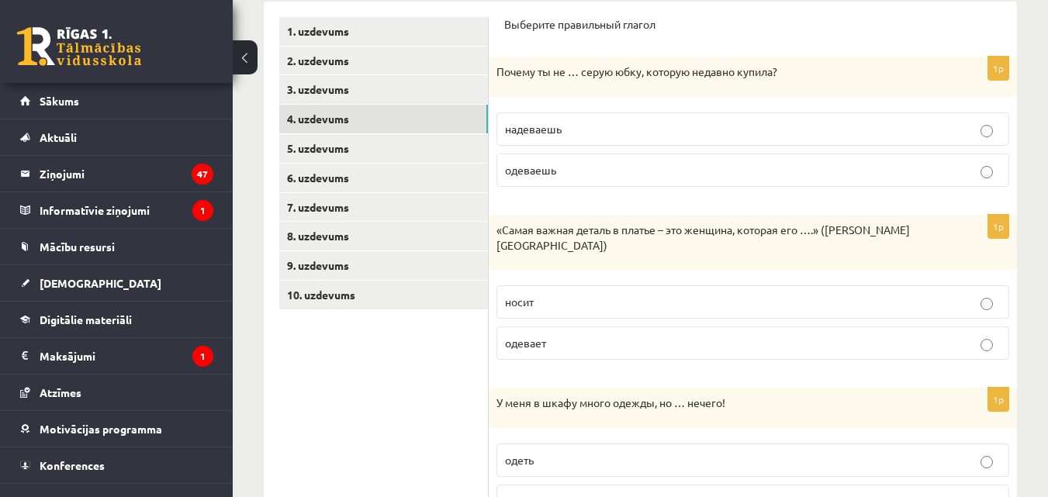
scroll to position [154, 0]
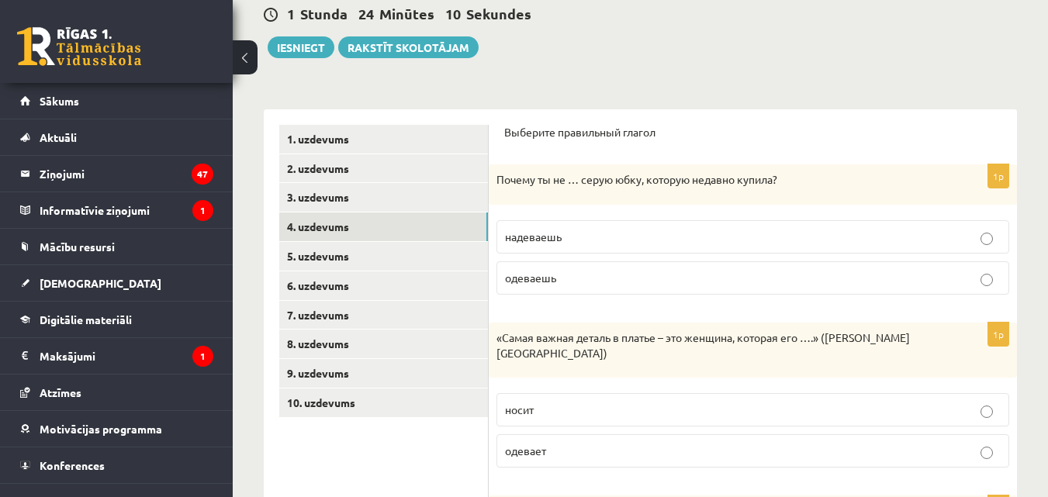
click at [601, 234] on p "надеваешь" at bounding box center [753, 237] width 496 height 16
click at [555, 402] on p "носит" at bounding box center [753, 410] width 496 height 16
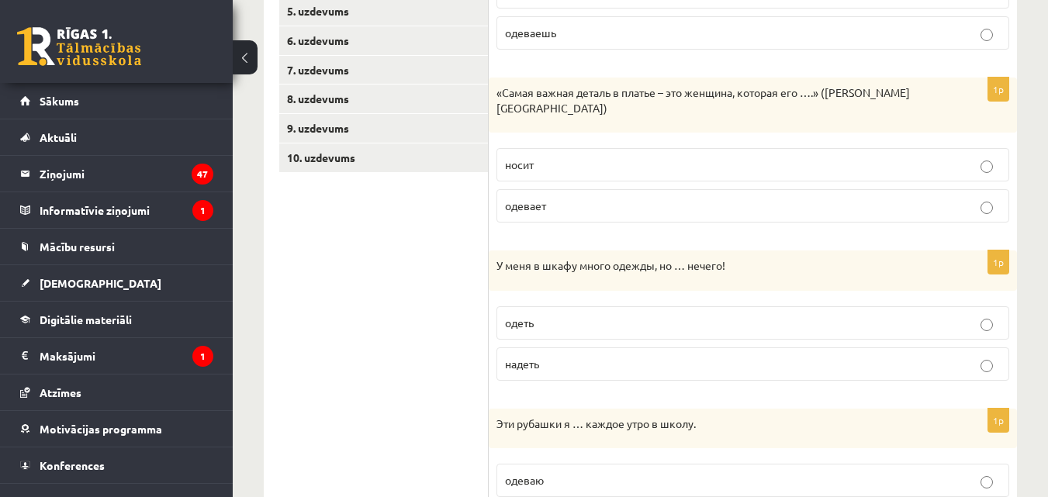
scroll to position [423, 0]
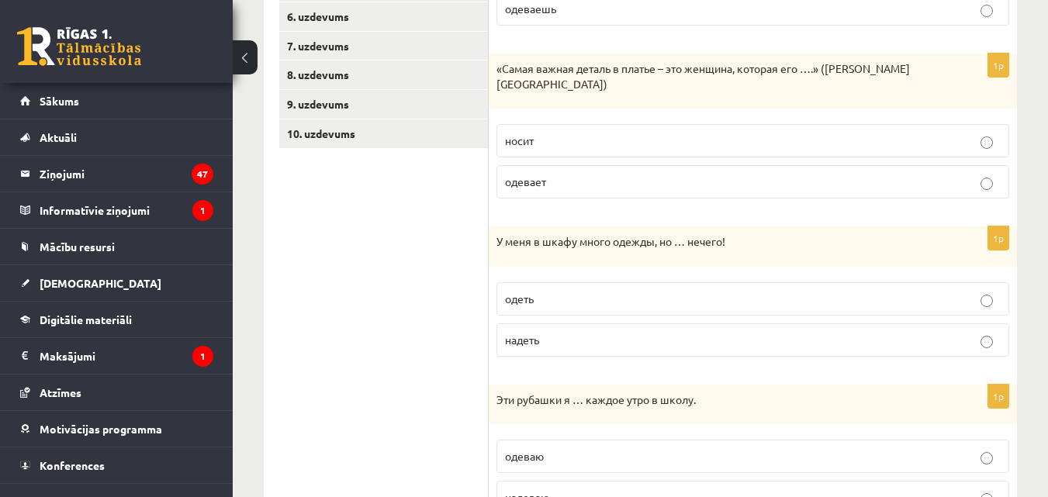
click at [583, 332] on p "надеть" at bounding box center [753, 340] width 496 height 16
click at [687, 481] on label "надеваю" at bounding box center [753, 497] width 513 height 33
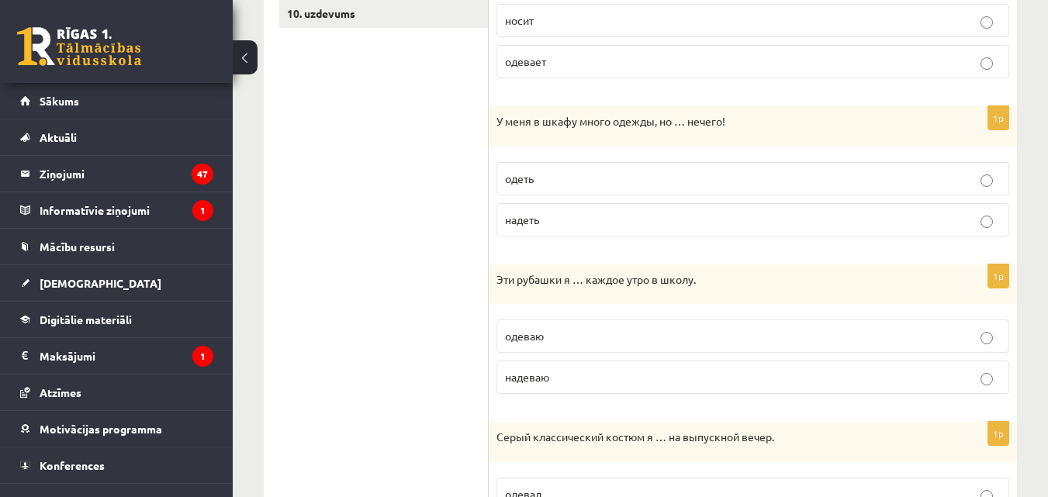
scroll to position [615, 0]
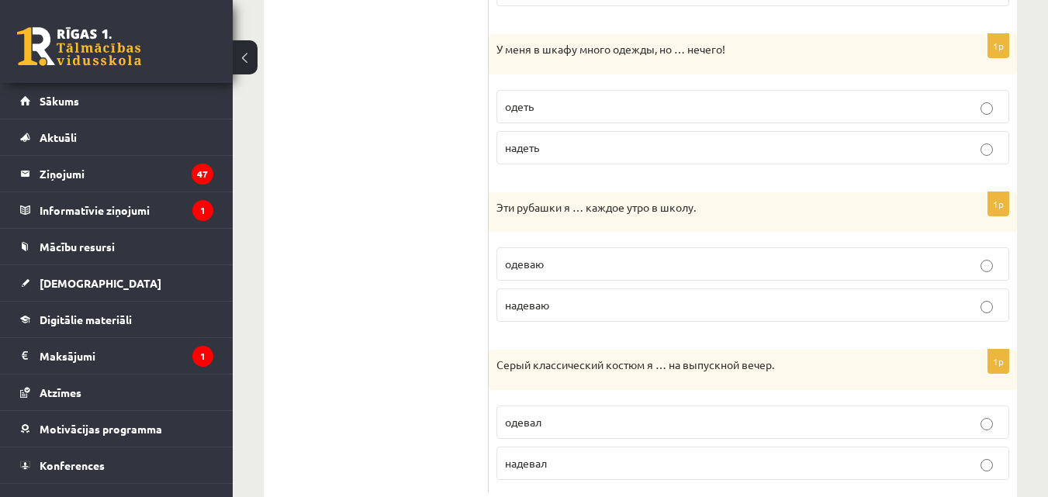
click at [639, 455] on p "надевал" at bounding box center [753, 463] width 496 height 16
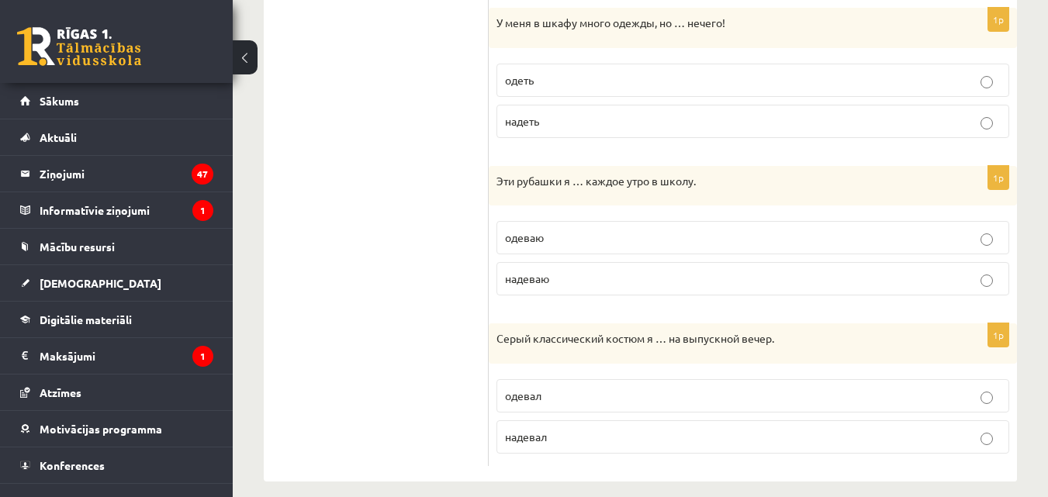
scroll to position [0, 0]
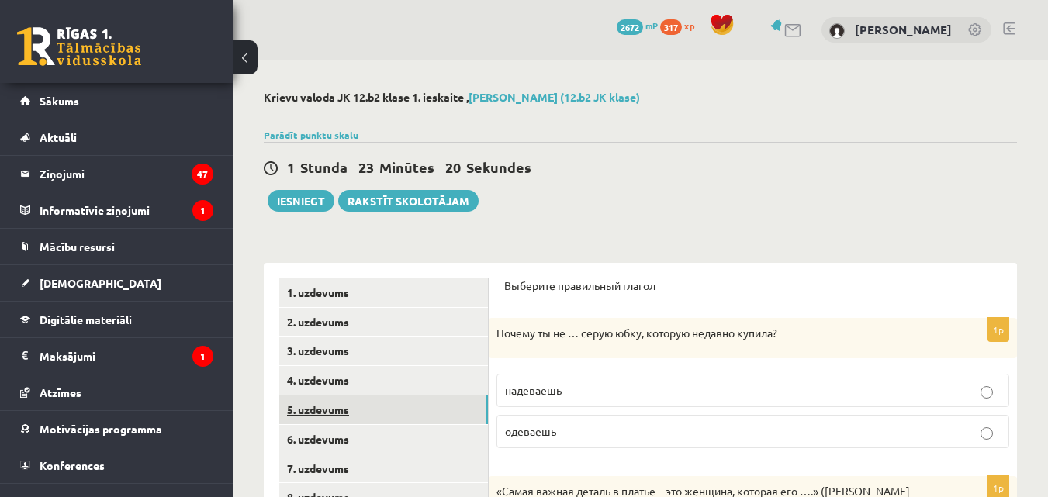
click at [424, 407] on link "5. uzdevums" at bounding box center [383, 410] width 209 height 29
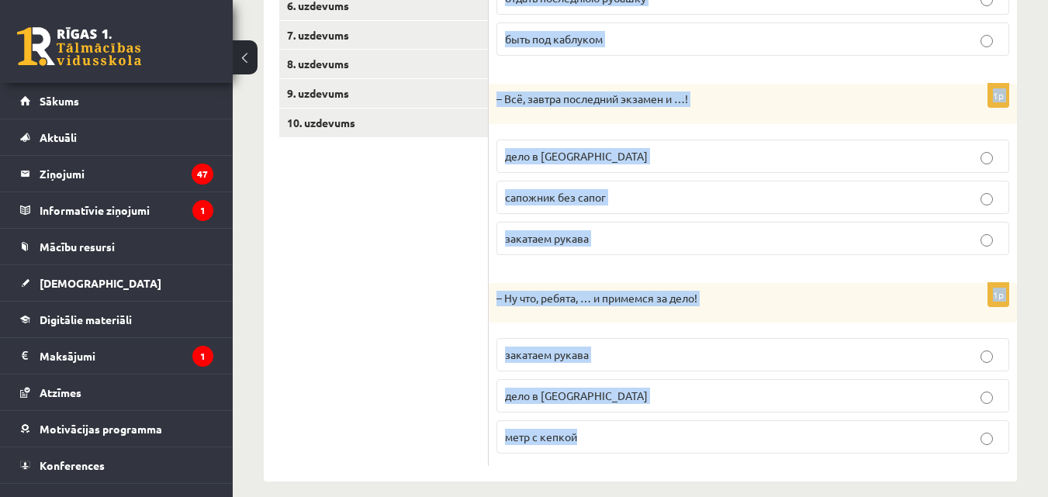
scroll to position [449, 0]
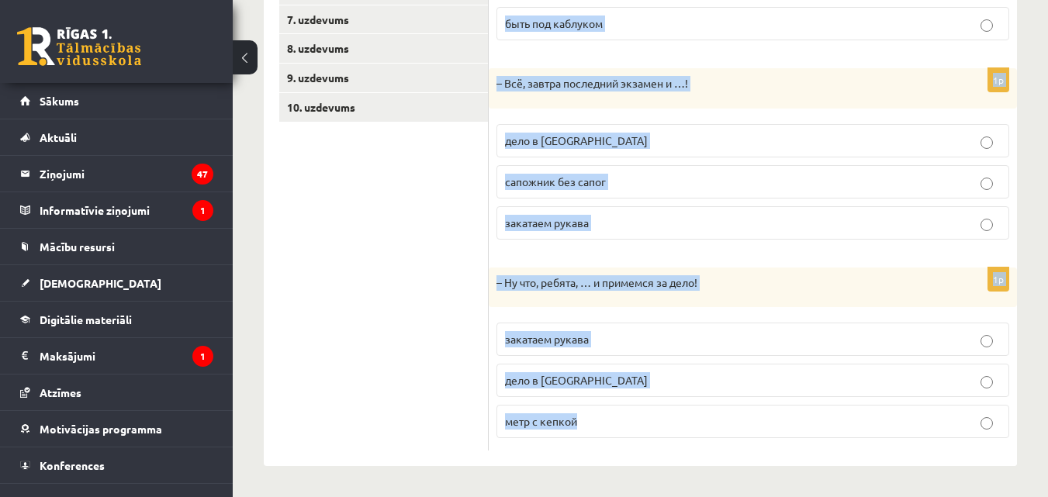
drag, startPoint x: 500, startPoint y: 279, endPoint x: 654, endPoint y: 404, distance: 198.6
click at [654, 404] on div "Дополните диалоги. 1p – Мой брат такой добрый! Всем своим друзьям готов …. зака…" at bounding box center [753, 140] width 528 height 653
copy form "Дополните диалоги. 1p – Мой брат такой добрый! Всем своим друзьям готов …. зака…"
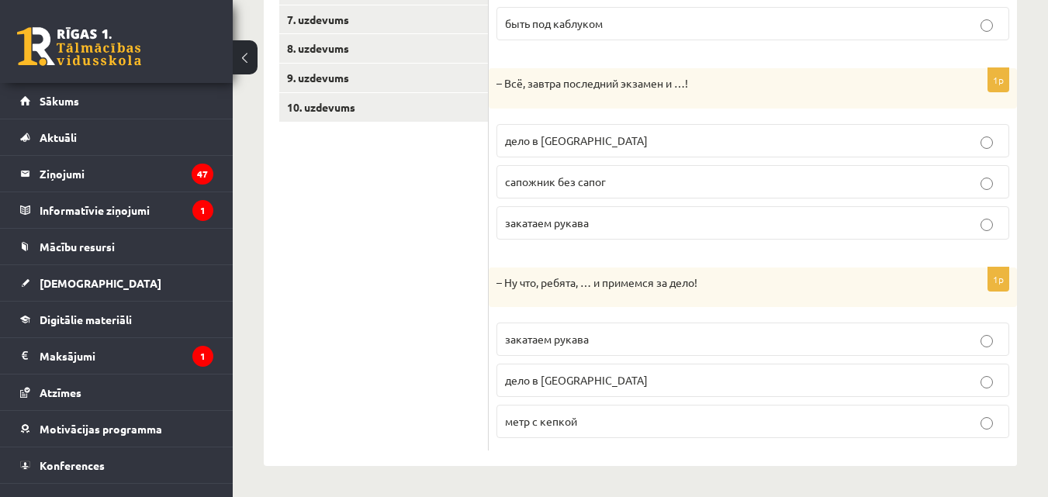
click at [444, 223] on ul "1. uzdevums 2. uzdevums 3. uzdevums 4. uzdevums 5. uzdevums 6. uzdevums 7. uzde…" at bounding box center [383, 140] width 209 height 622
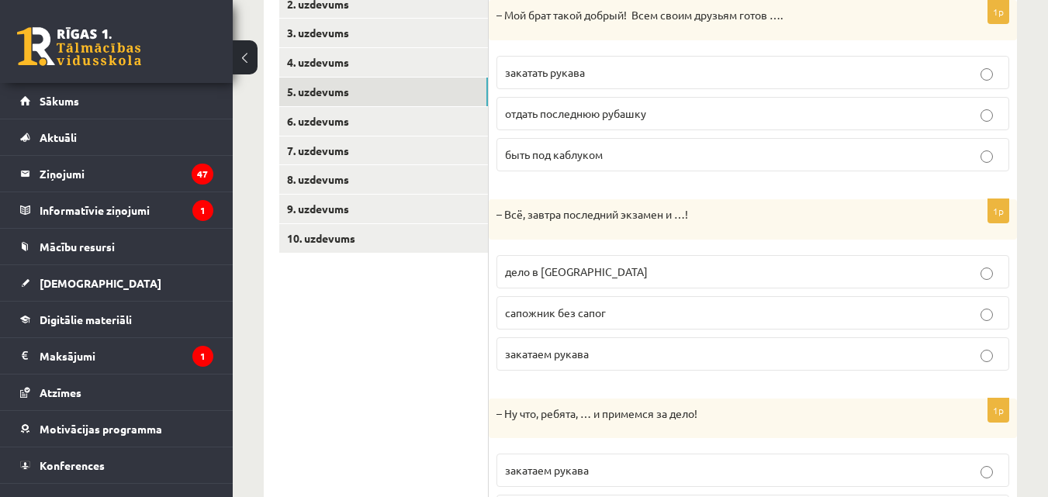
scroll to position [271, 0]
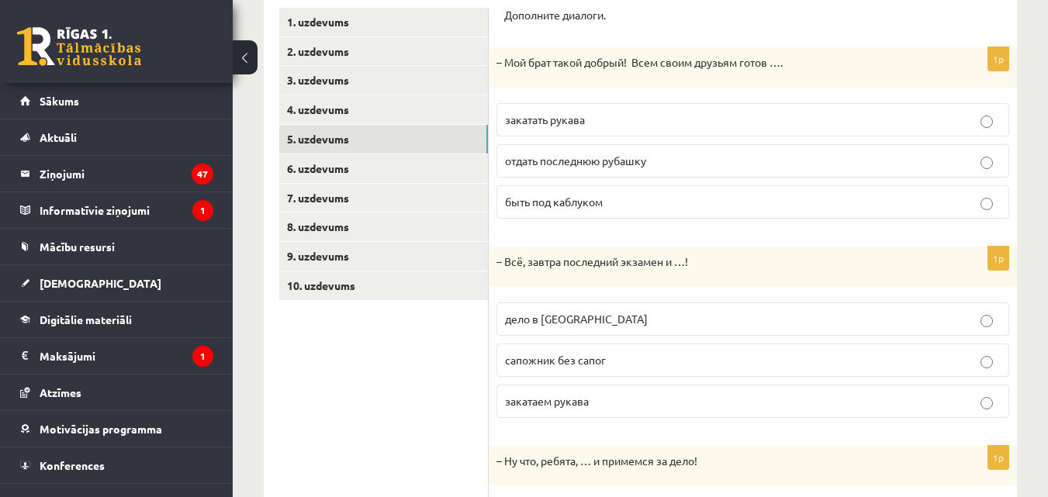
click at [630, 155] on span "отдать последнюю рубашку" at bounding box center [575, 161] width 141 height 14
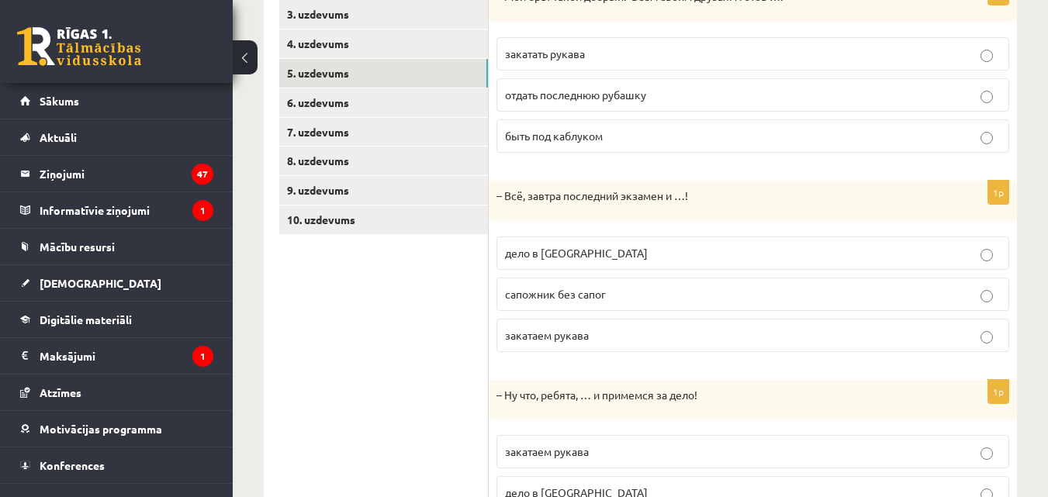
scroll to position [380, 0]
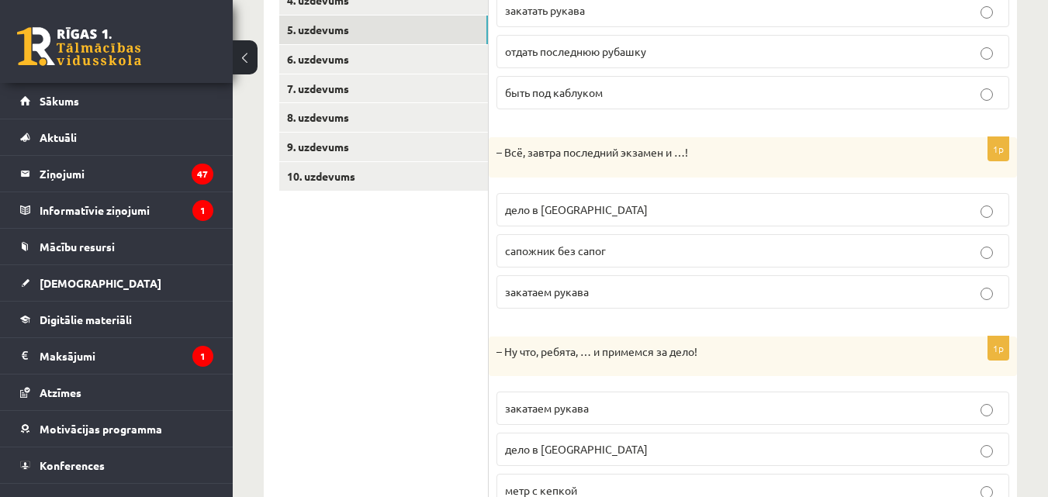
click at [580, 207] on p "дело в шляпе" at bounding box center [753, 210] width 496 height 16
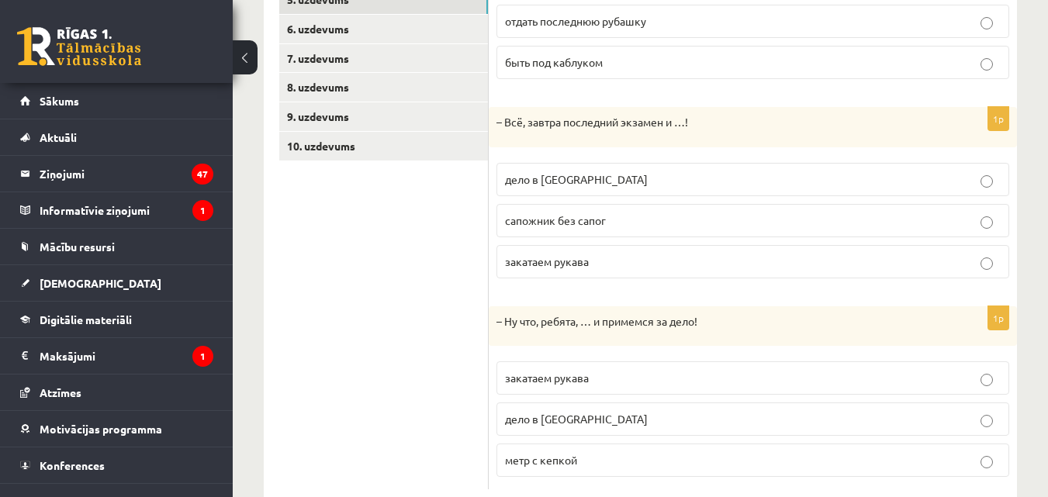
scroll to position [449, 0]
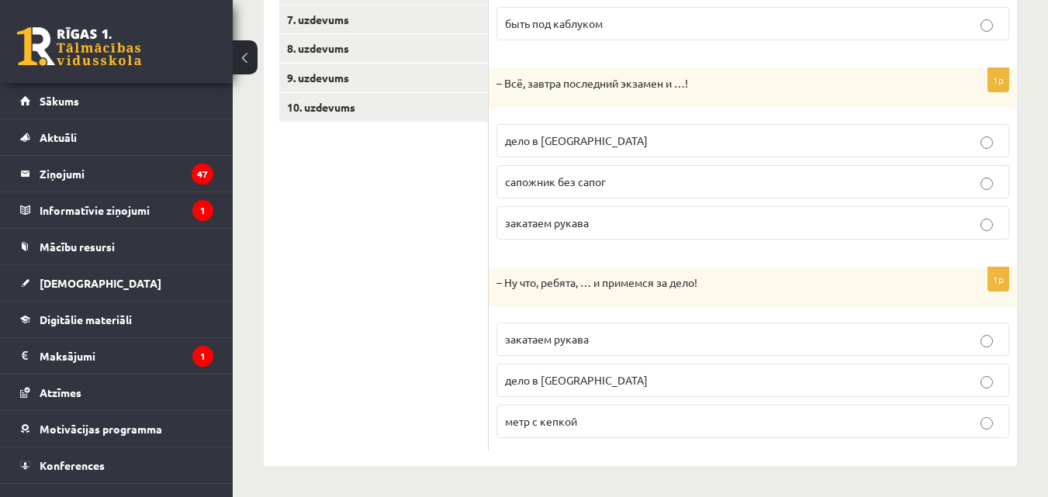
click at [602, 342] on p "закатаем рукава" at bounding box center [753, 339] width 496 height 16
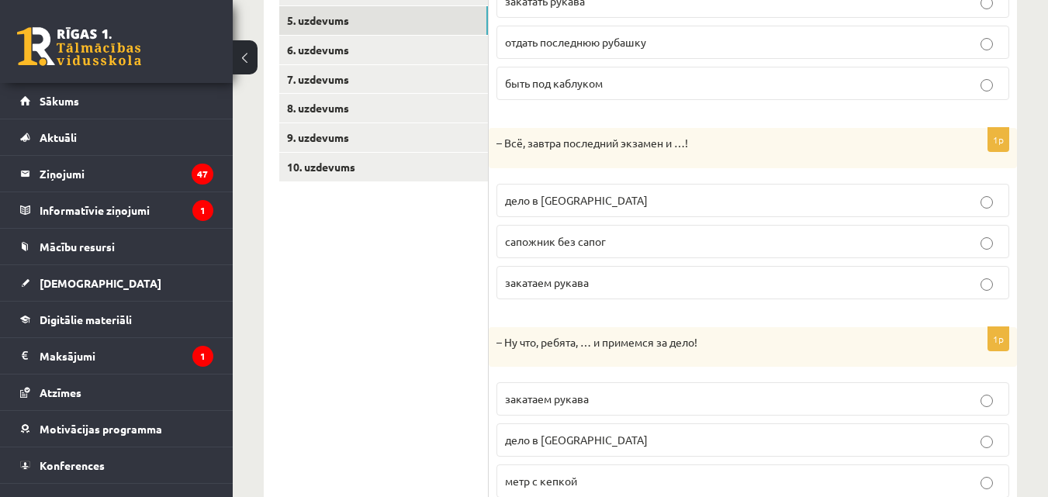
scroll to position [345, 0]
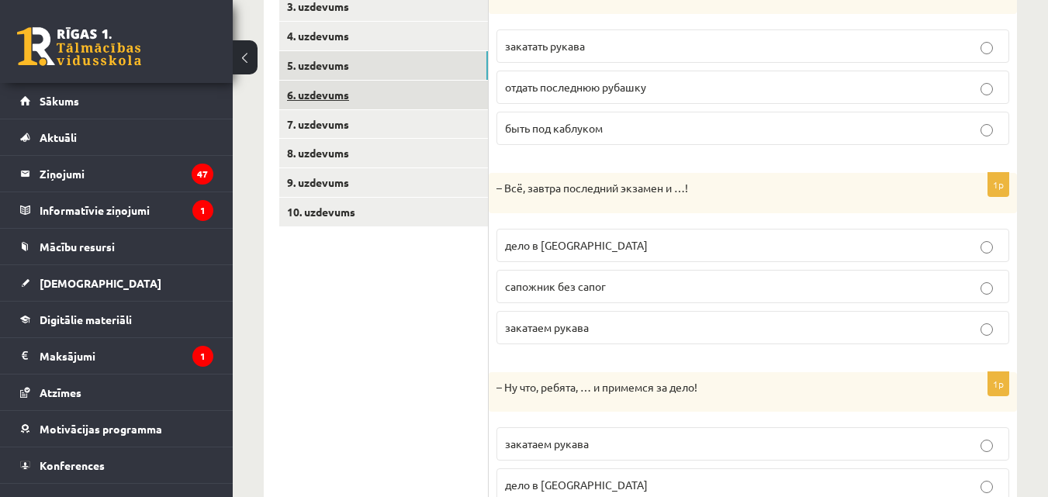
click at [390, 92] on link "6. uzdevums" at bounding box center [383, 95] width 209 height 29
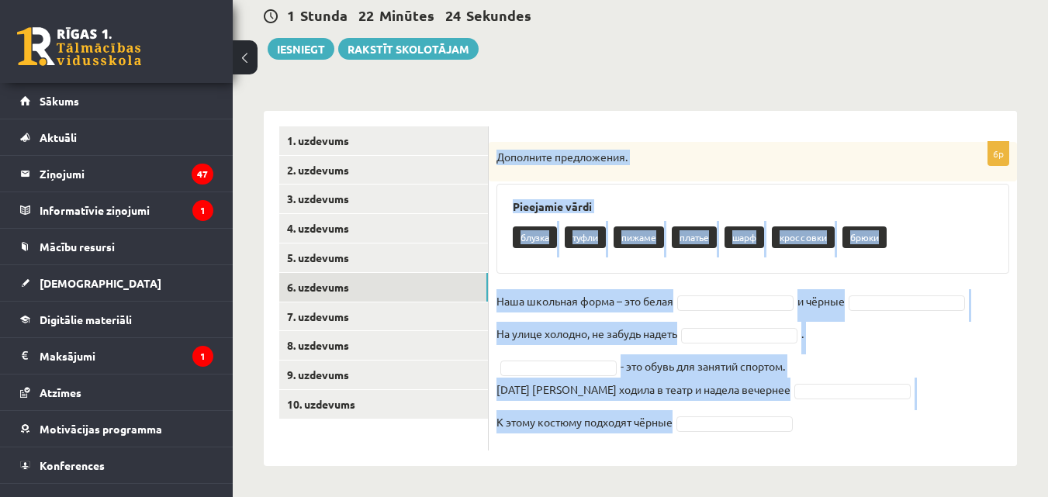
drag, startPoint x: 496, startPoint y: 158, endPoint x: 846, endPoint y: 450, distance: 455.6
click at [846, 450] on div "6p Дополните предложения. Pieejamie vārdi блузка туфли пижаме платье шарф кросс…" at bounding box center [753, 296] width 528 height 309
copy div "Дополните предложения. Pieejamie vārdi блузка туфли пижаме платье шарф кроссовк…"
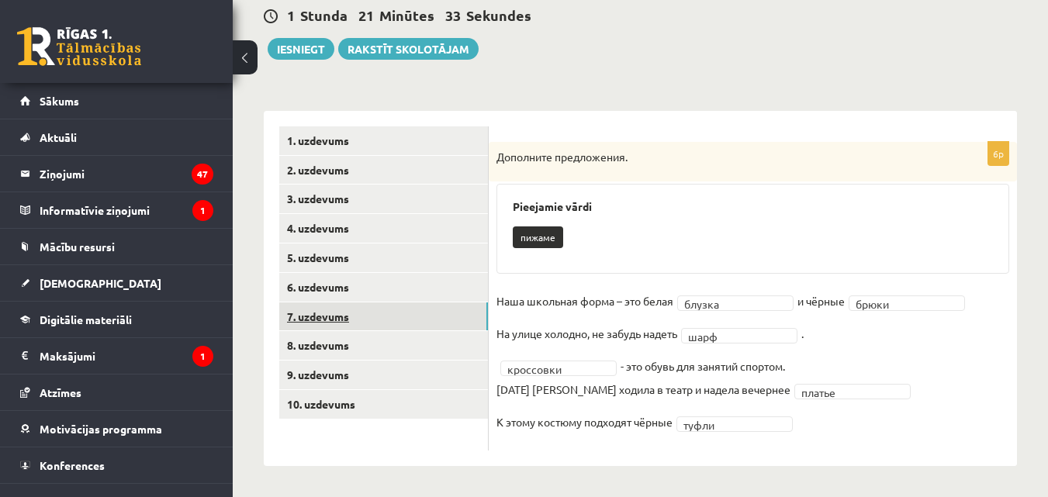
click at [414, 306] on link "7. uzdevums" at bounding box center [383, 317] width 209 height 29
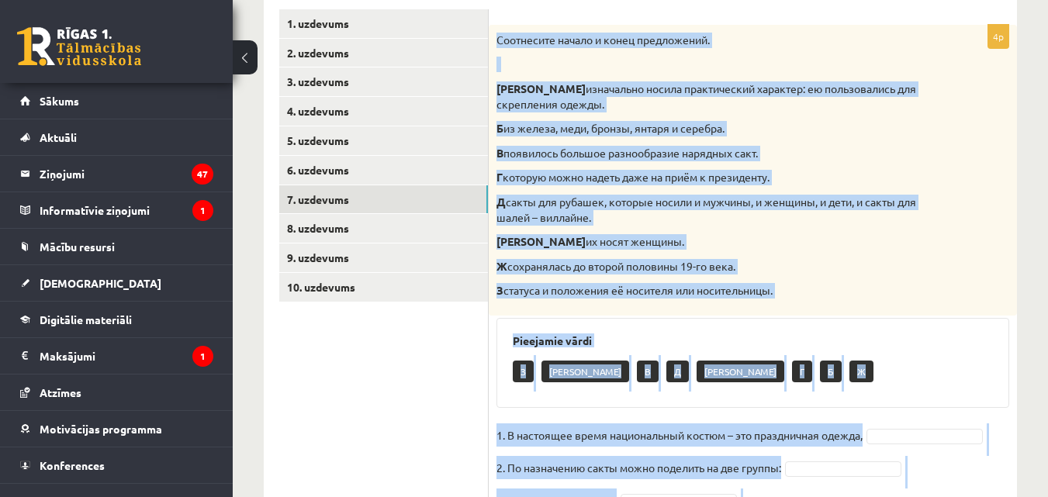
scroll to position [380, 0]
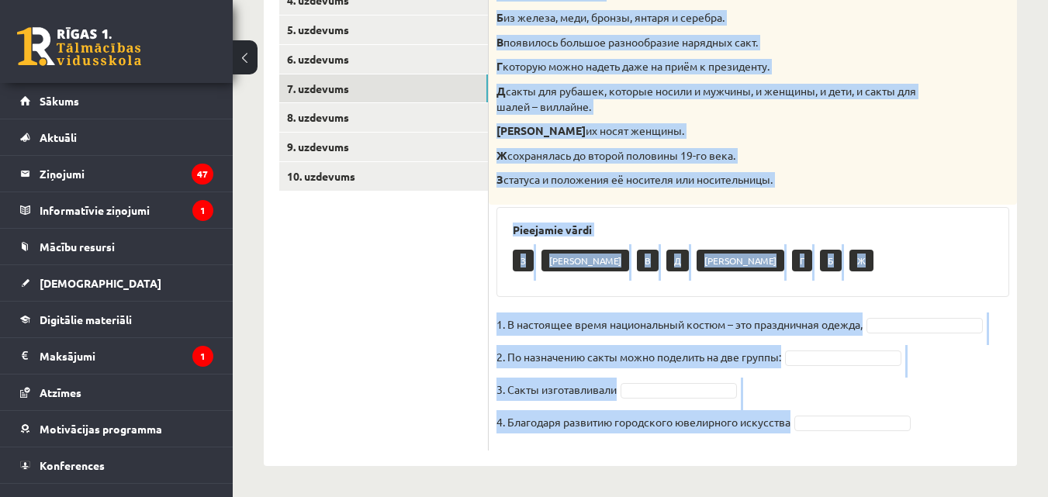
drag, startPoint x: 497, startPoint y: 156, endPoint x: 972, endPoint y: 430, distance: 548.2
click at [972, 430] on div "4p Соотнесите начало и конец предложений. А изначально носила практический хара…" at bounding box center [753, 182] width 528 height 537
copy div "Соотнесите начало и конец предложений. А изначально носила практический характе…"
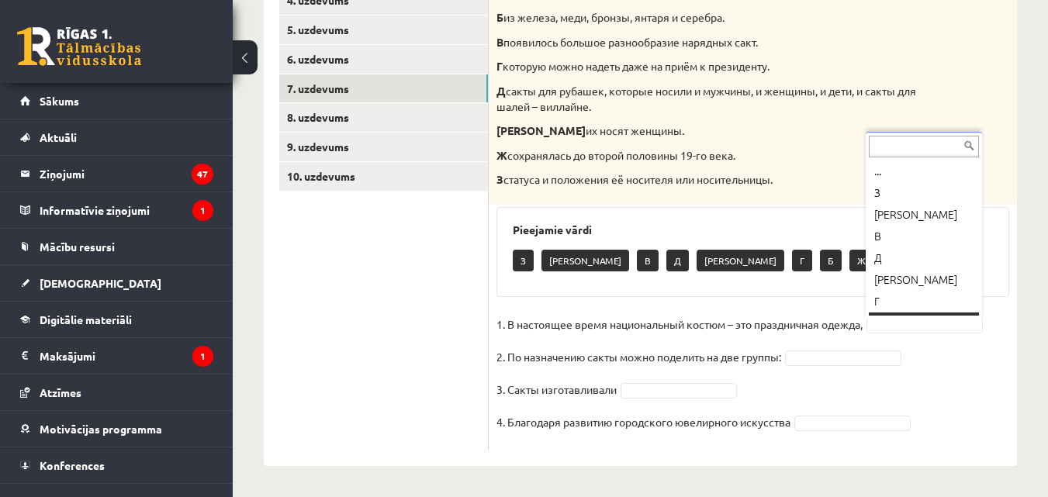
scroll to position [19, 0]
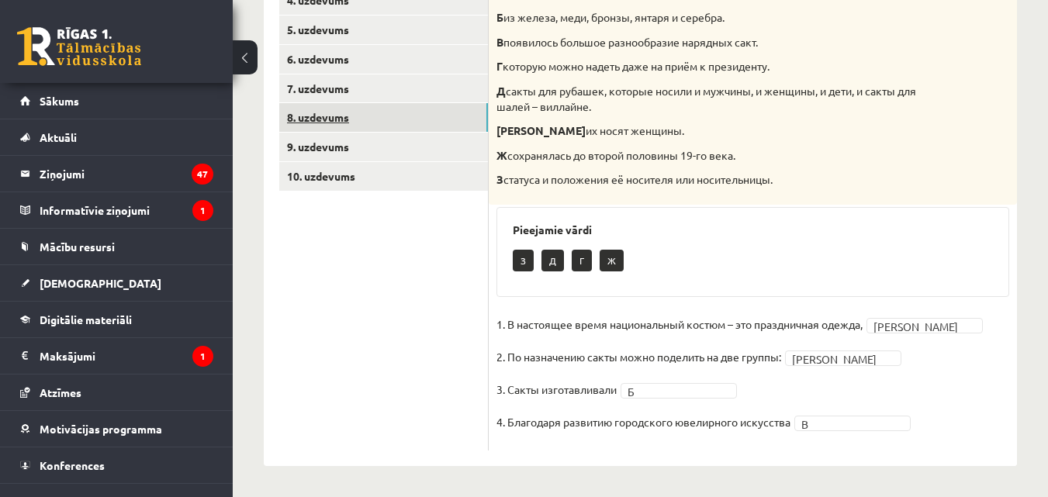
click at [348, 111] on link "8. uzdevums" at bounding box center [383, 117] width 209 height 29
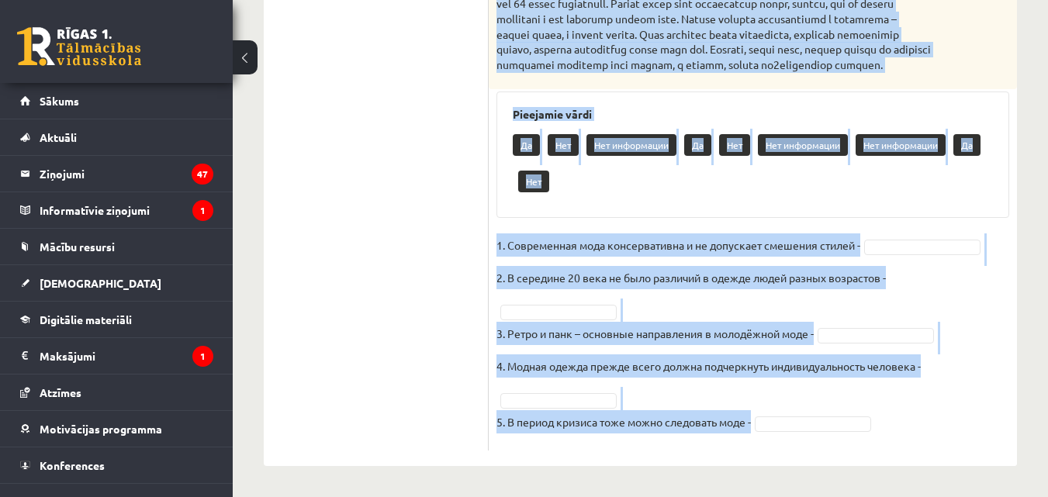
scroll to position [817, 0]
drag, startPoint x: 494, startPoint y: 84, endPoint x: 929, endPoint y: 459, distance: 574.3
copy div "Прочитайте текст и выполните задание. Главное отличие молодёжной моды состоит в…"
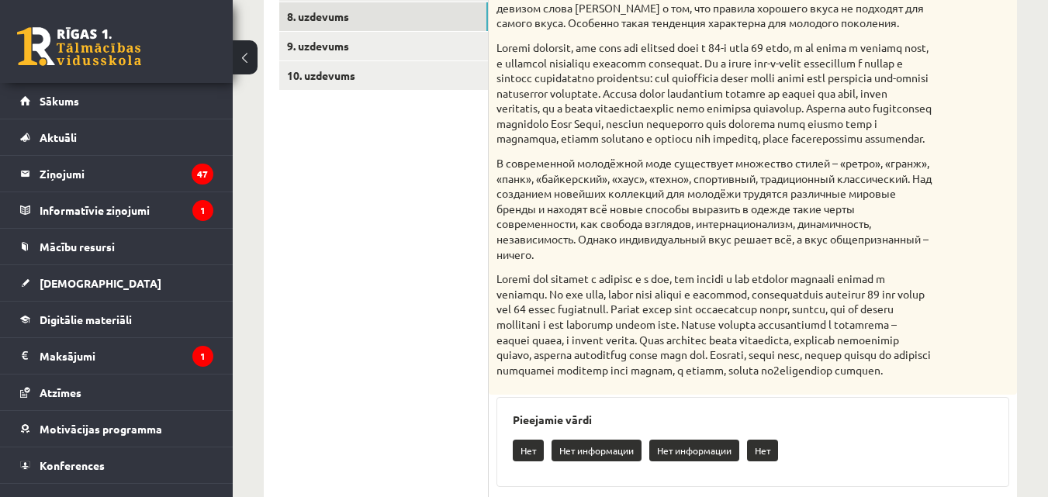
scroll to position [361, 0]
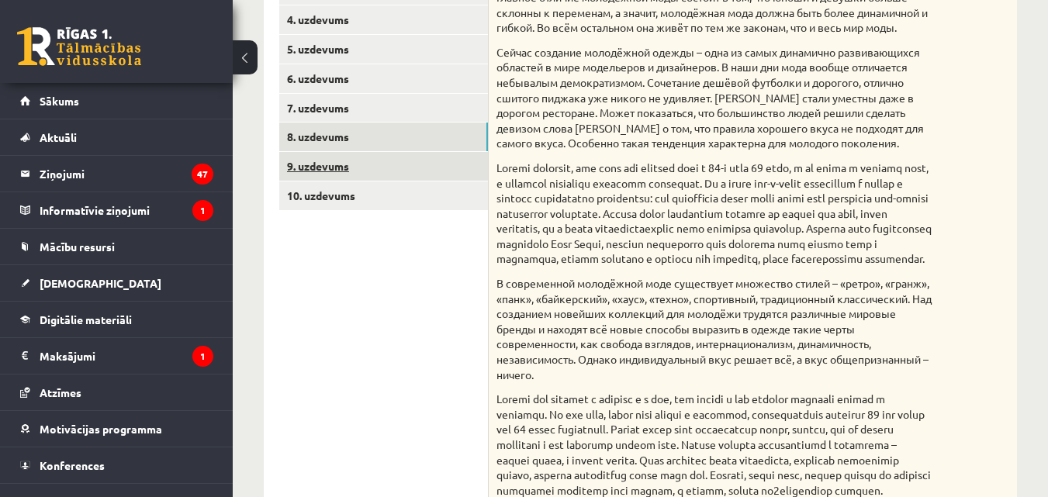
click at [398, 170] on link "9. uzdevums" at bounding box center [383, 166] width 209 height 29
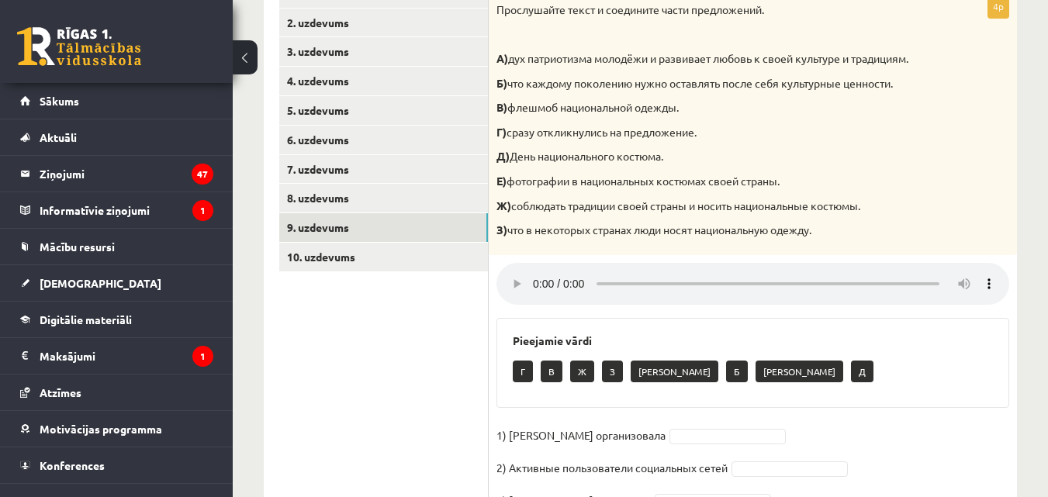
scroll to position [306, 0]
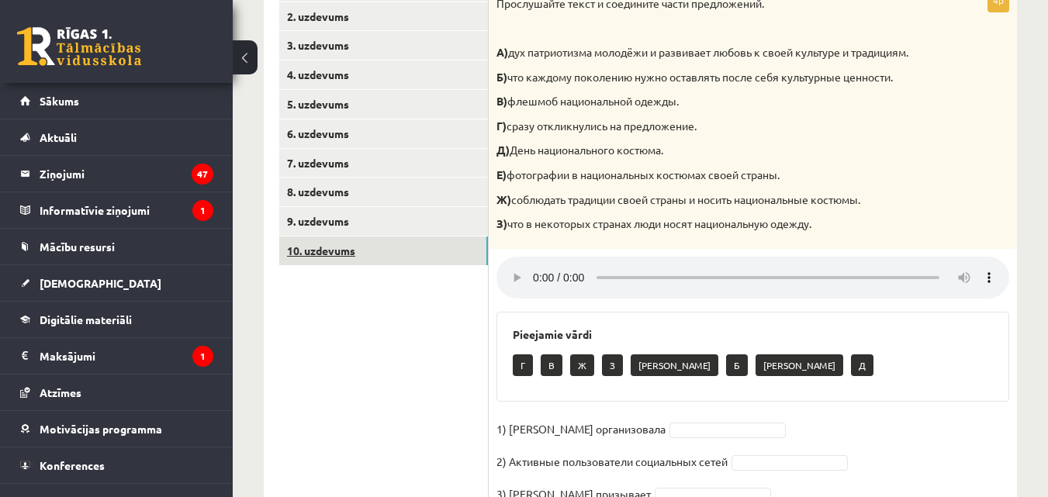
click at [416, 248] on link "10. uzdevums" at bounding box center [383, 251] width 209 height 29
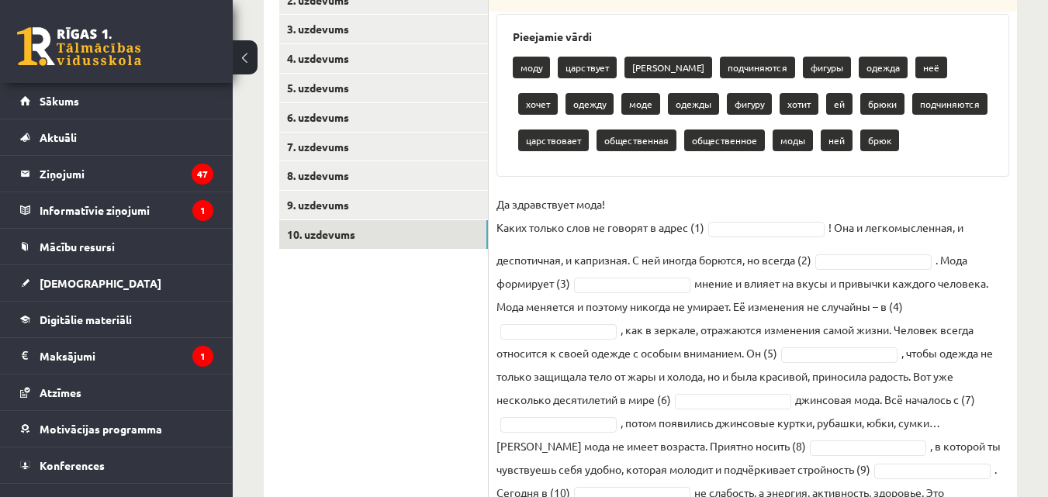
scroll to position [407, 0]
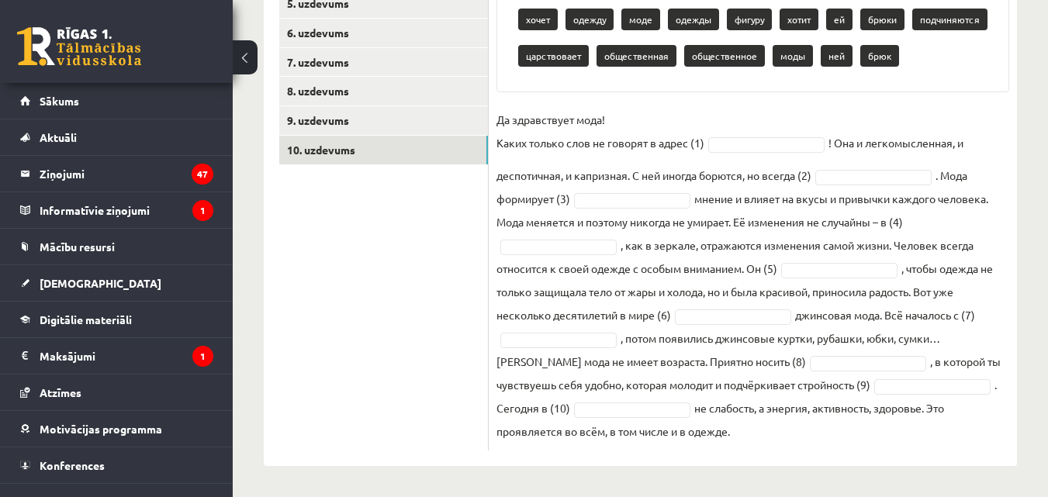
drag, startPoint x: 495, startPoint y: 102, endPoint x: 1004, endPoint y: 512, distance: 653.9
copy div "Восстановите текст, используйте слова для работы. Pieejamie vārdi моду царствуе…"
click at [762, 127] on fieldset "Да здравствует мода! Каких только слов не говорят в адрес (1) ! Она и легкомысл…" at bounding box center [753, 275] width 513 height 335
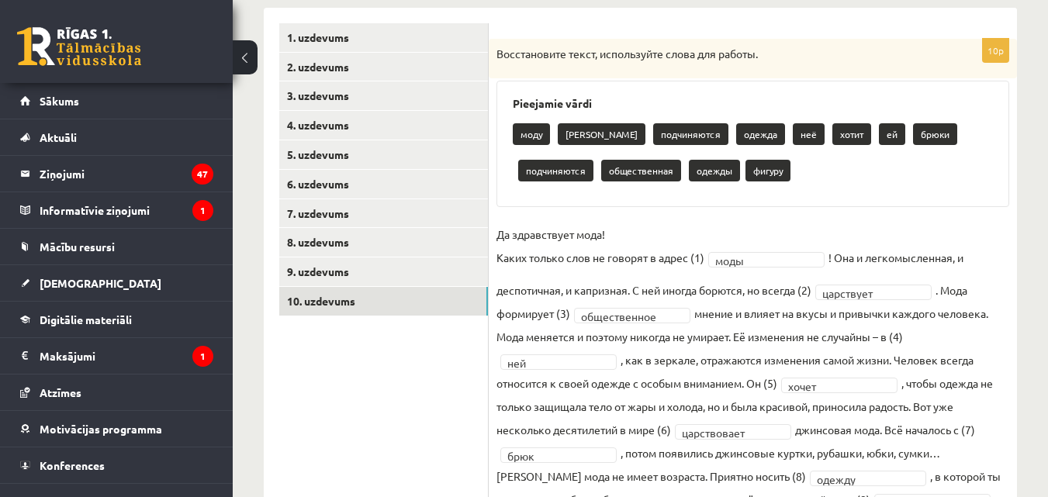
scroll to position [208, 0]
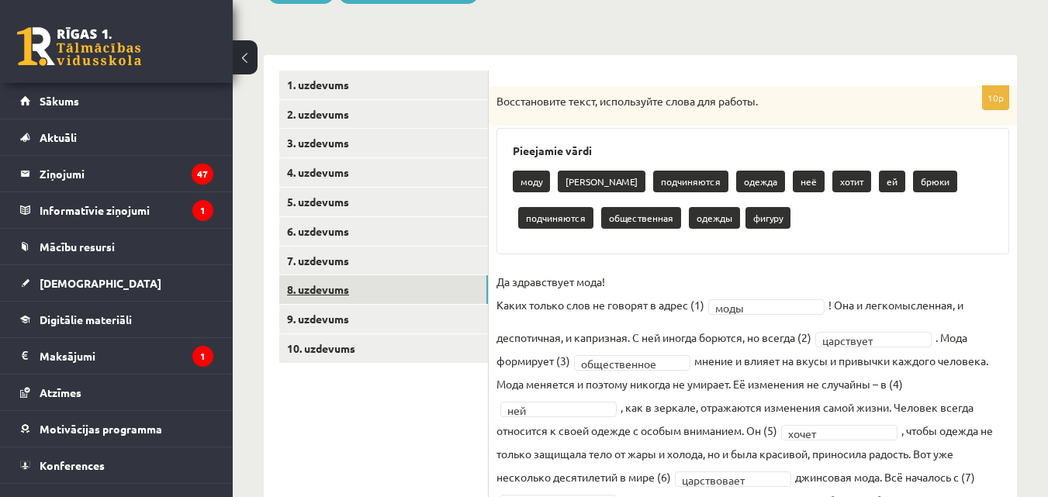
click at [346, 303] on link "8. uzdevums" at bounding box center [383, 289] width 209 height 29
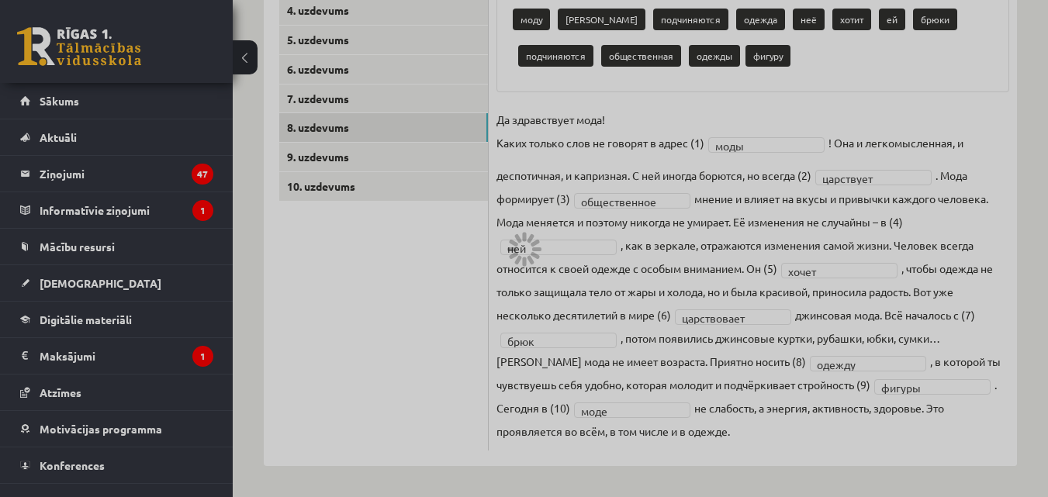
scroll to position [0, 0]
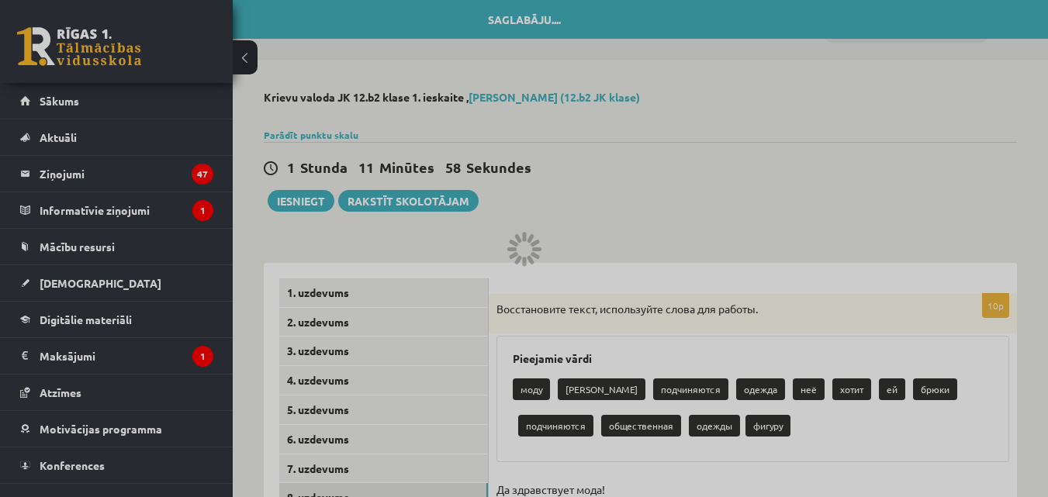
click at [576, 216] on div at bounding box center [524, 248] width 1048 height 497
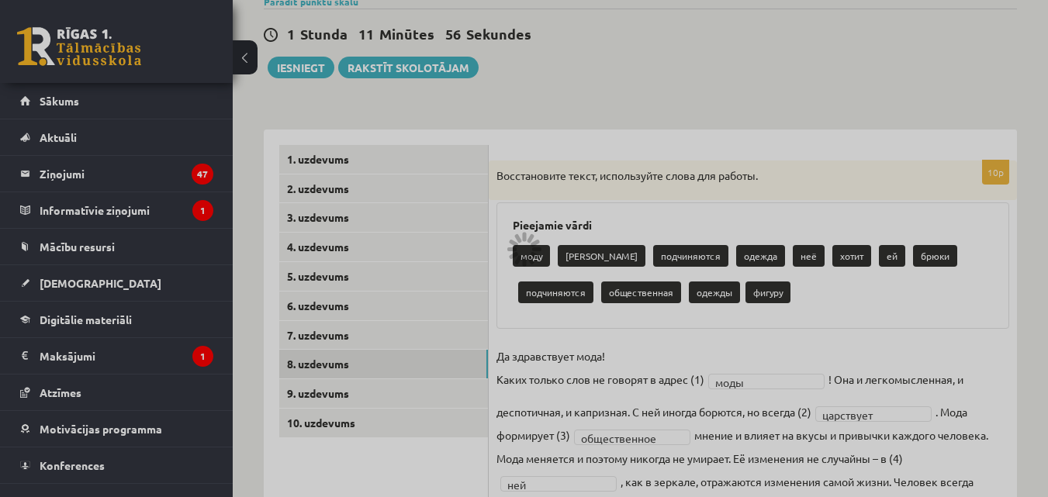
scroll to position [137, 0]
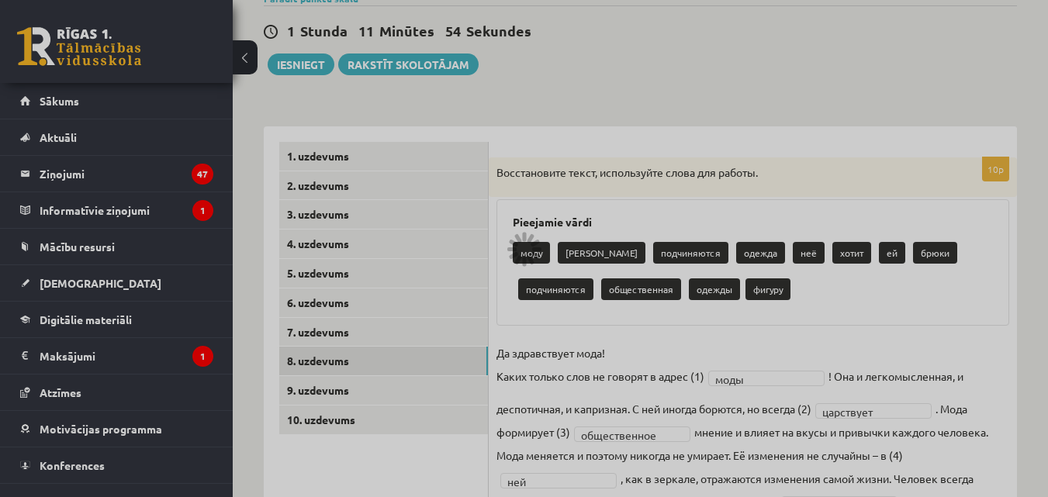
click at [376, 390] on div at bounding box center [524, 248] width 1048 height 497
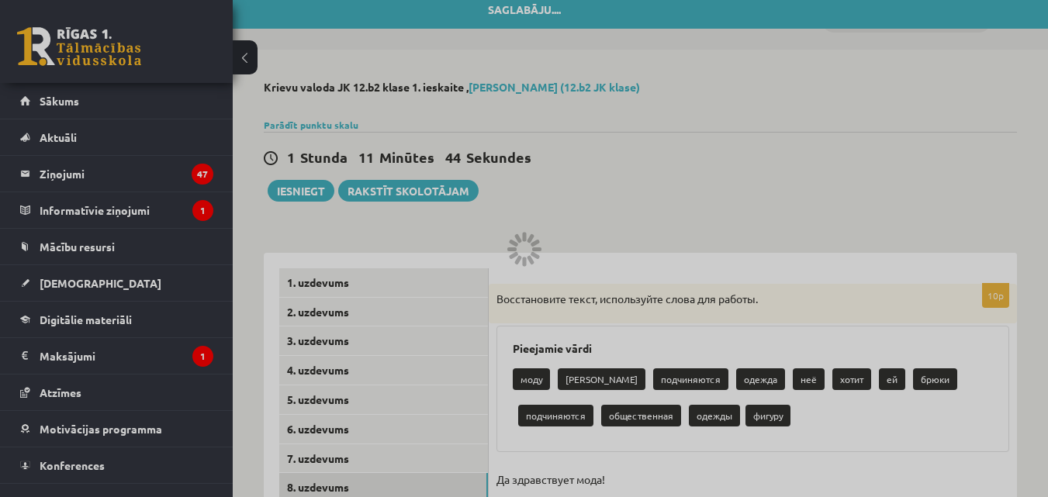
scroll to position [0, 0]
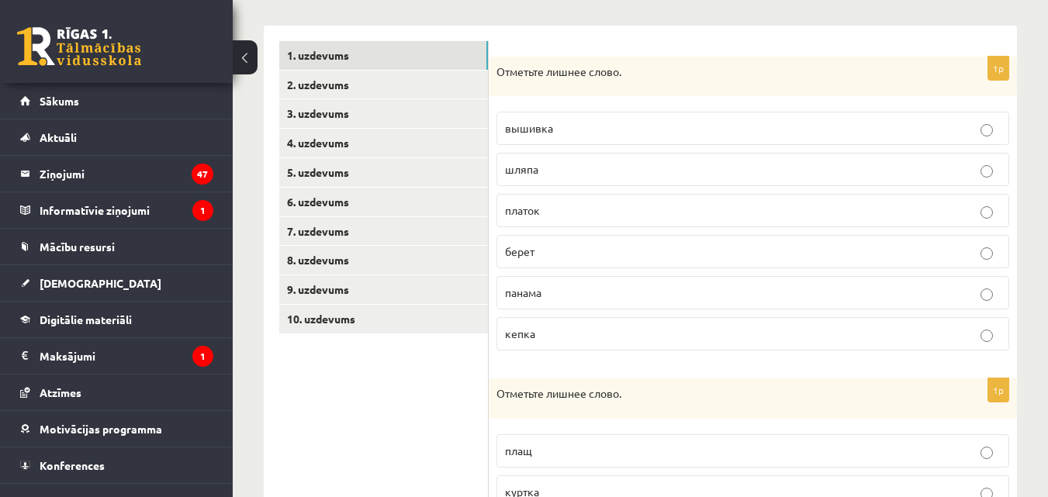
scroll to position [244, 0]
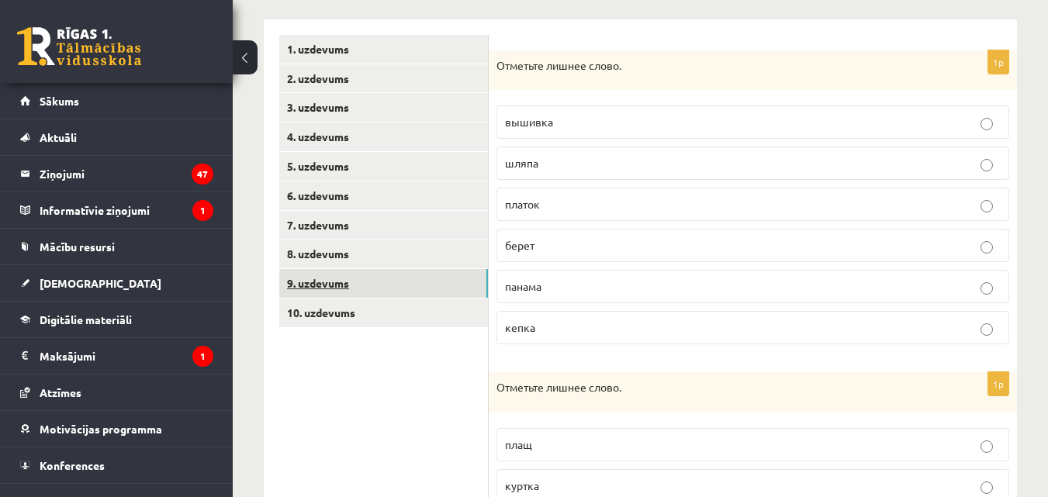
click at [380, 286] on link "9. uzdevums" at bounding box center [383, 283] width 209 height 29
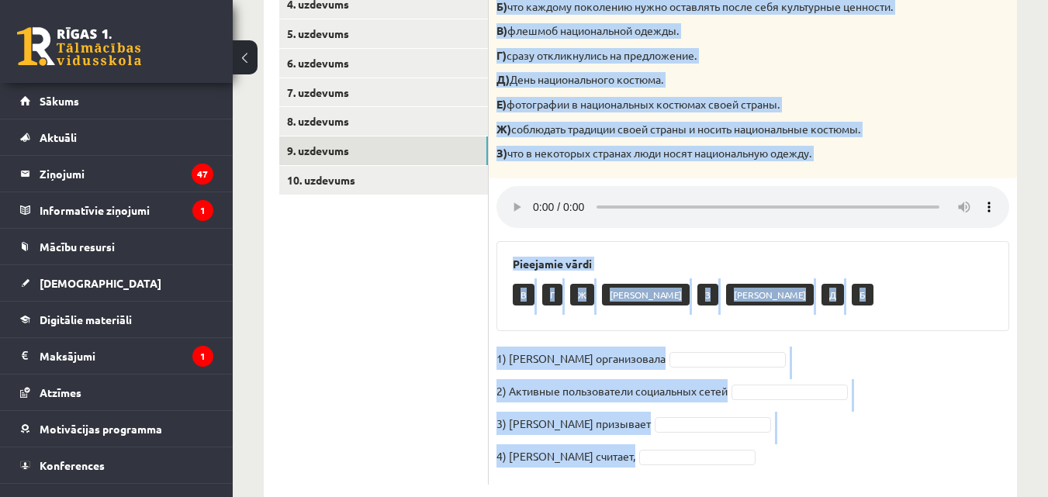
scroll to position [410, 0]
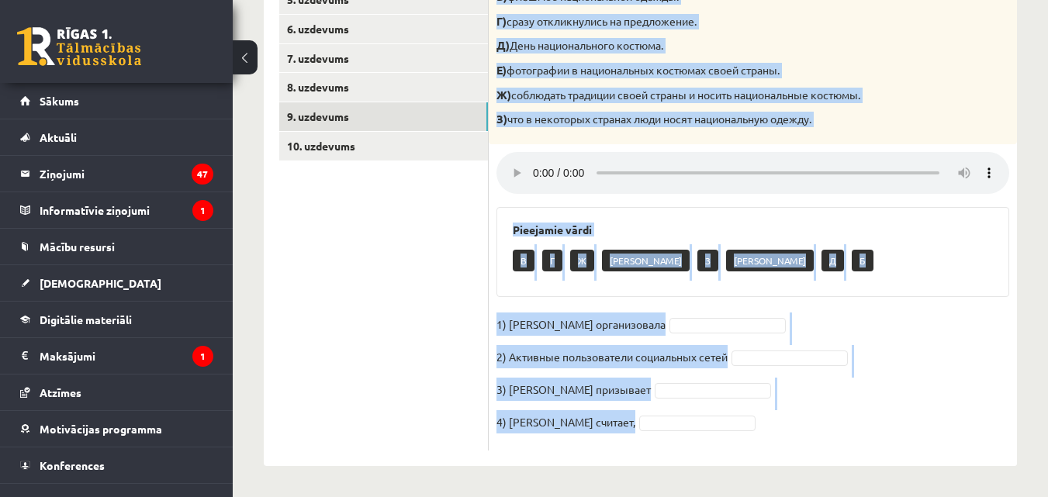
drag, startPoint x: 497, startPoint y: 64, endPoint x: 895, endPoint y: 469, distance: 567.9
click at [895, 469] on div "**********" at bounding box center [640, 73] width 815 height 848
copy div "Loremipsumd sitam c adipiscin elits doeiusmodte. I) utl etdoloremag aliquaen a …"
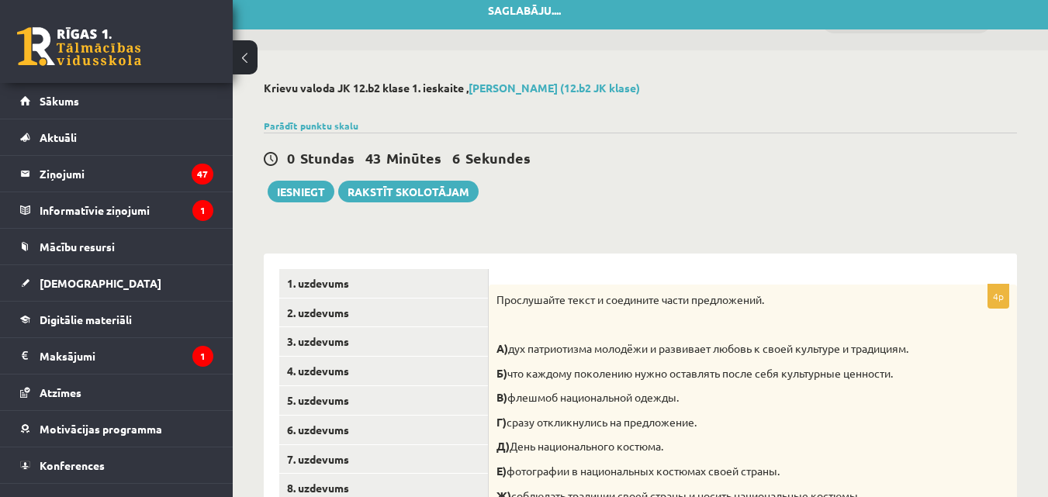
scroll to position [0, 0]
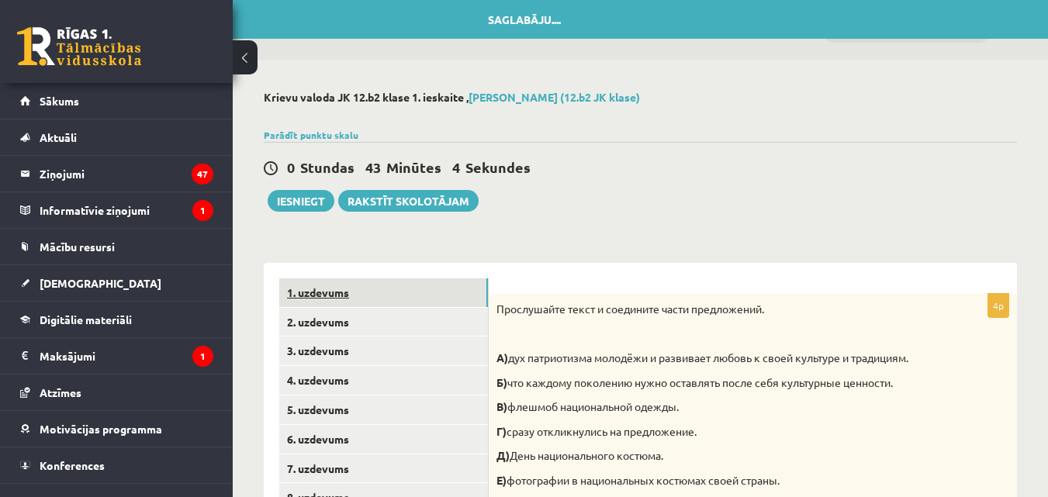
click at [335, 294] on link "1. uzdevums" at bounding box center [383, 293] width 209 height 29
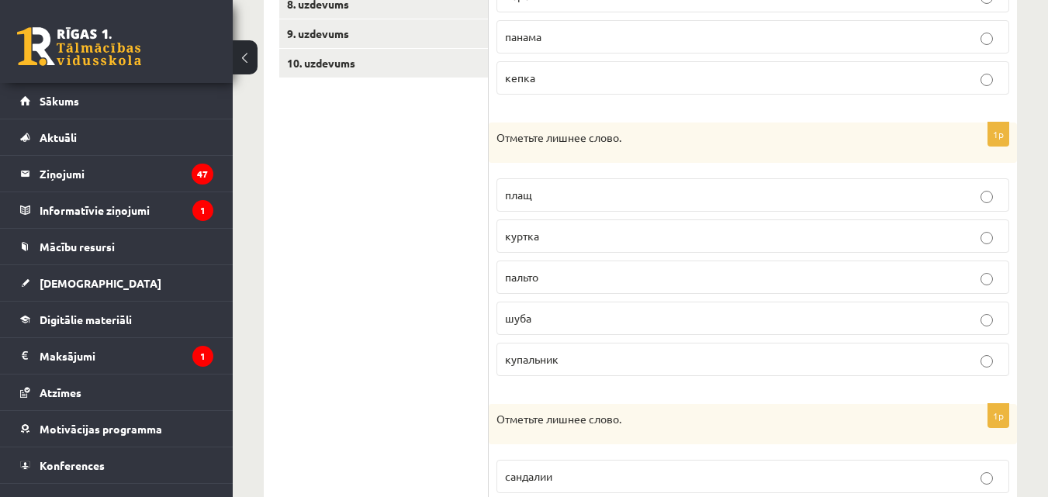
scroll to position [502, 0]
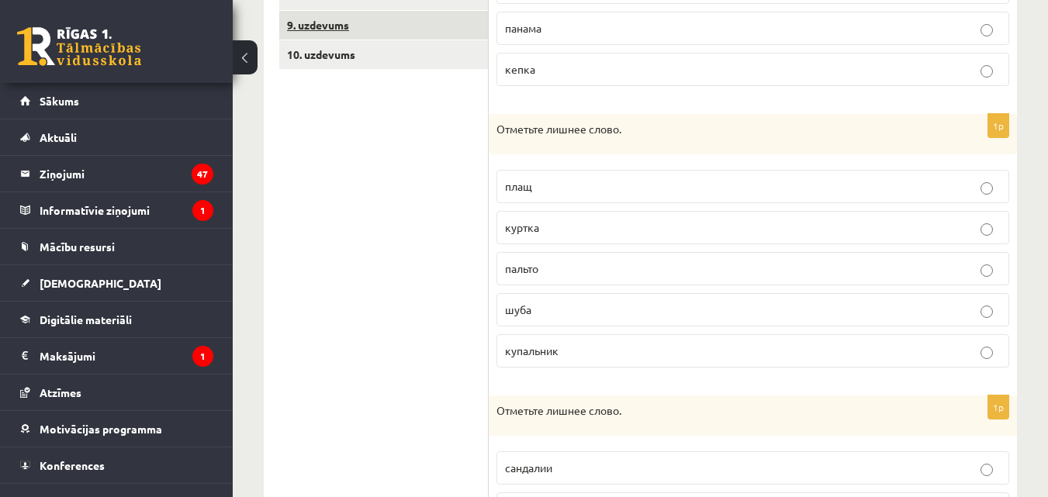
click at [369, 33] on link "9. uzdevums" at bounding box center [383, 25] width 209 height 29
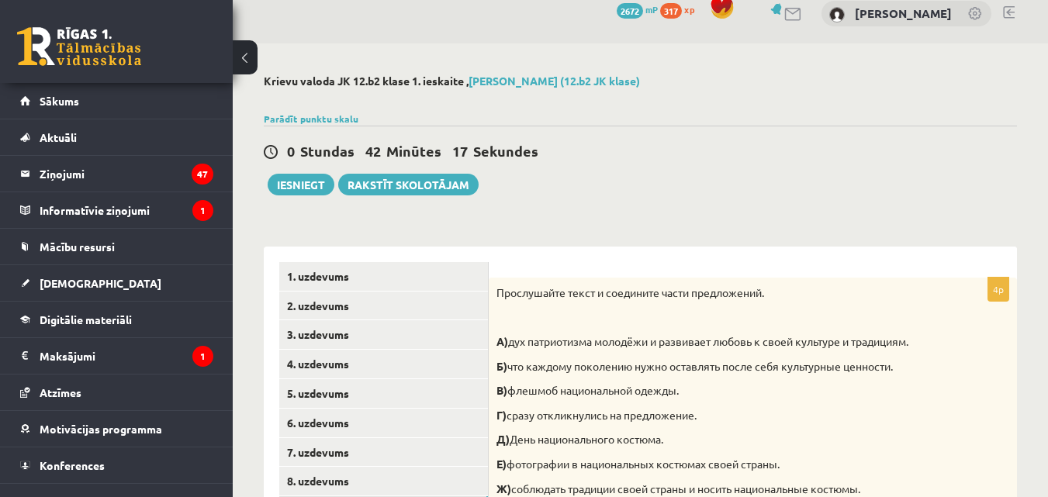
scroll to position [0, 0]
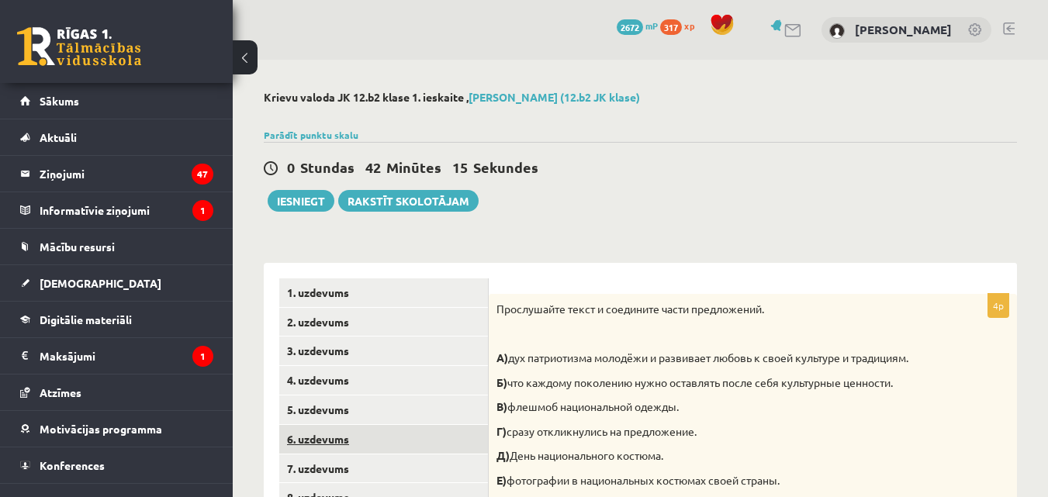
click at [390, 451] on link "6. uzdevums" at bounding box center [383, 439] width 209 height 29
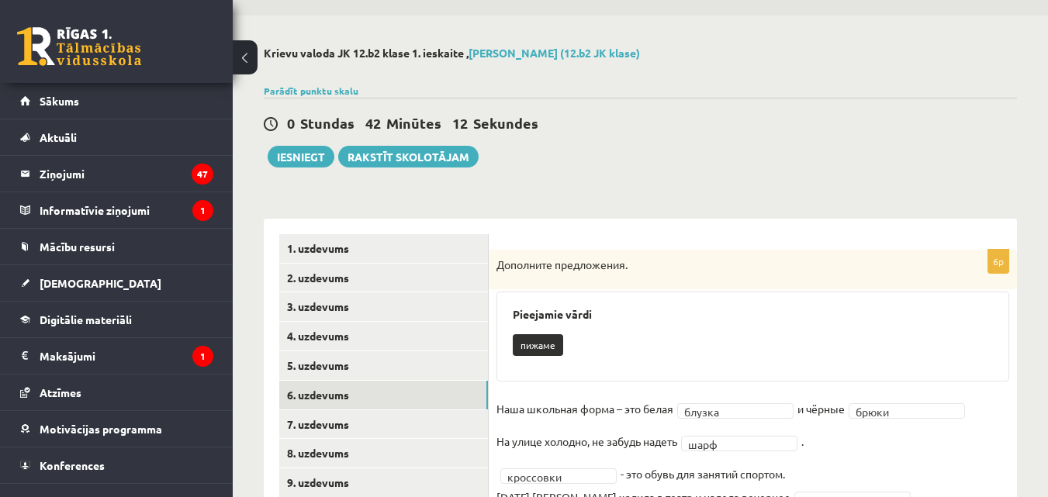
scroll to position [152, 0]
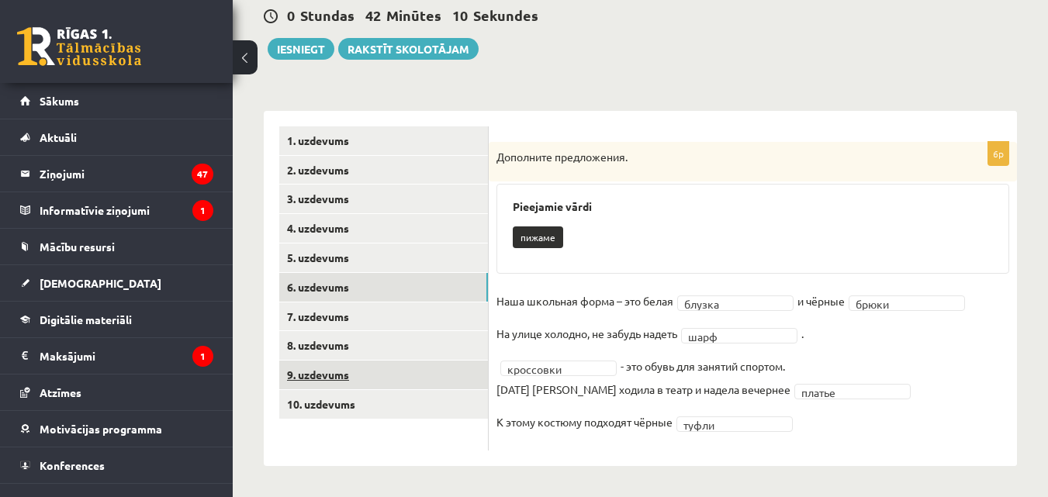
click at [401, 369] on link "9. uzdevums" at bounding box center [383, 375] width 209 height 29
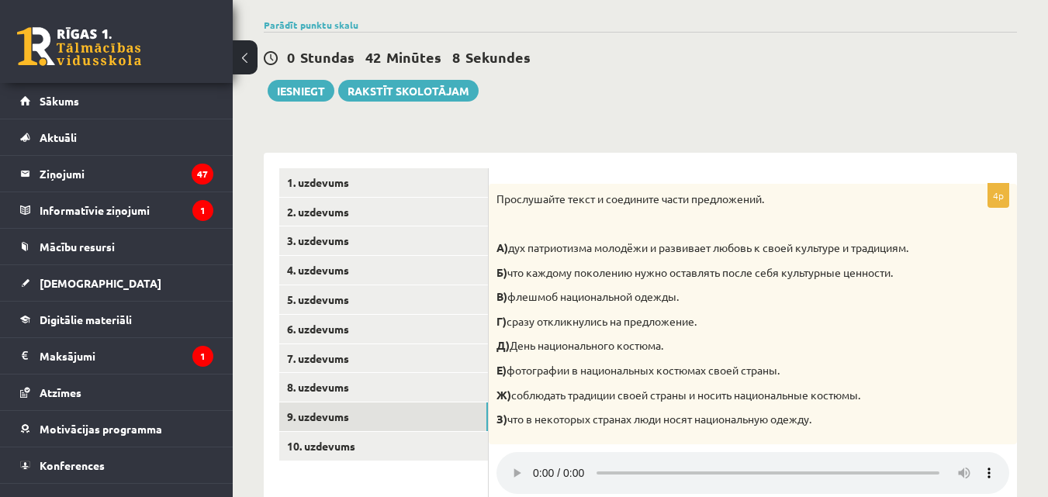
scroll to position [0, 0]
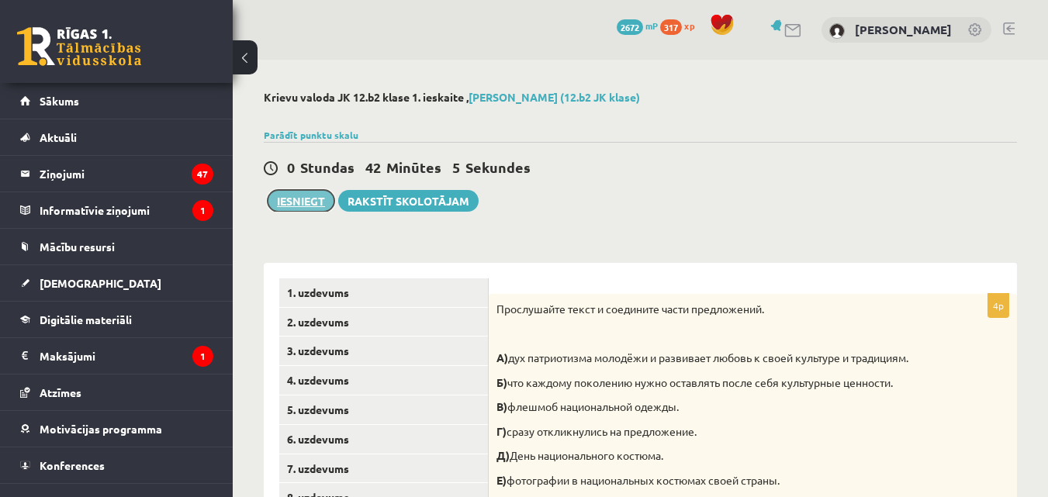
click at [296, 201] on button "Iesniegt" at bounding box center [301, 201] width 67 height 22
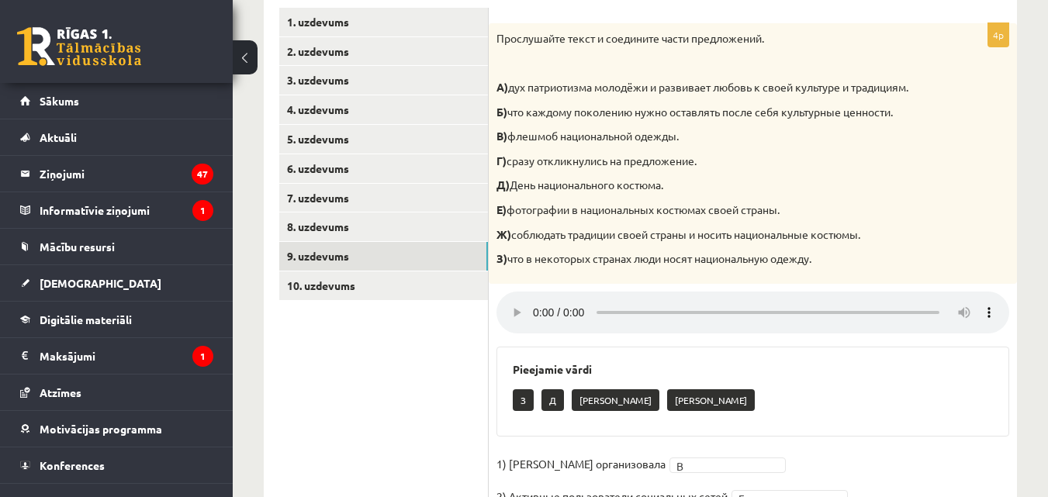
scroll to position [289, 0]
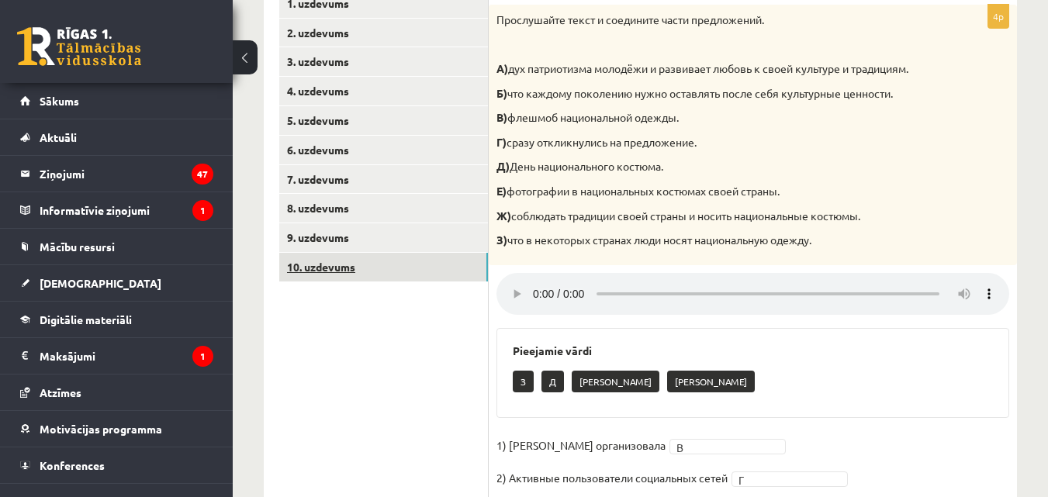
click at [423, 273] on link "10. uzdevums" at bounding box center [383, 267] width 209 height 29
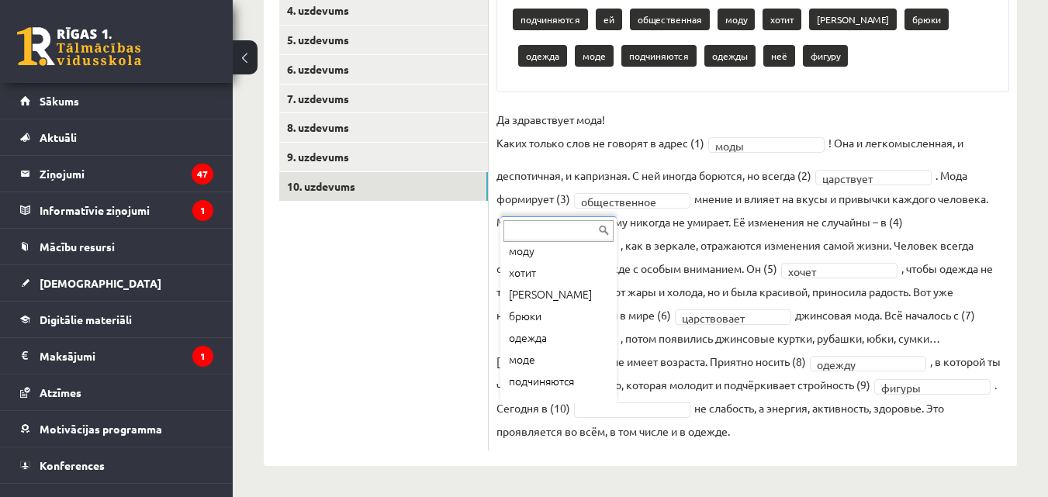
scroll to position [104, 0]
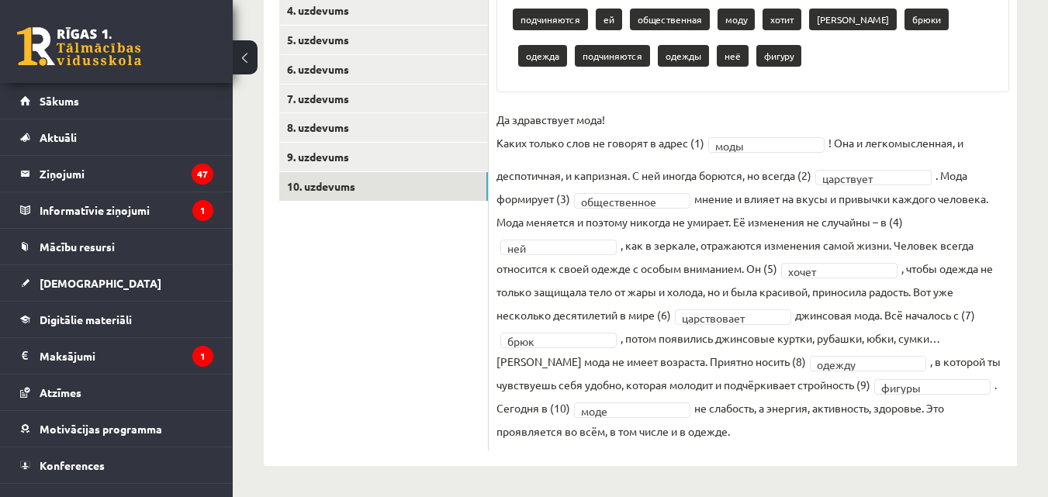
click at [850, 439] on fieldset "**********" at bounding box center [753, 275] width 513 height 335
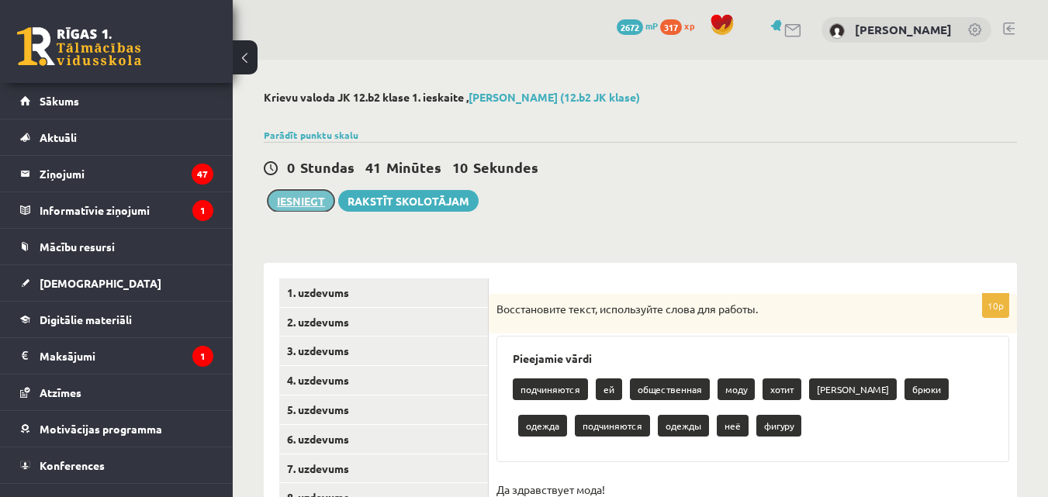
click at [308, 200] on button "Iesniegt" at bounding box center [301, 201] width 67 height 22
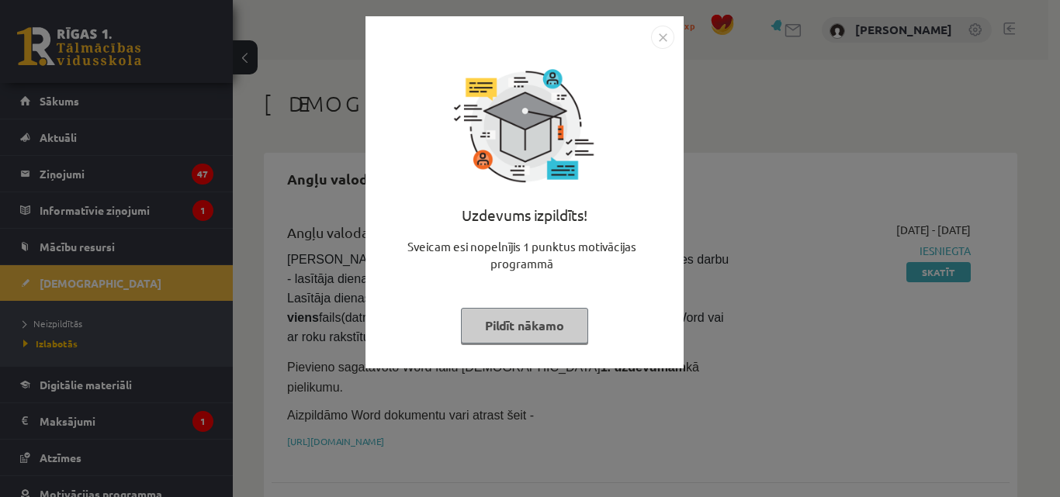
click at [531, 338] on button "Pildīt nākamo" at bounding box center [524, 326] width 127 height 36
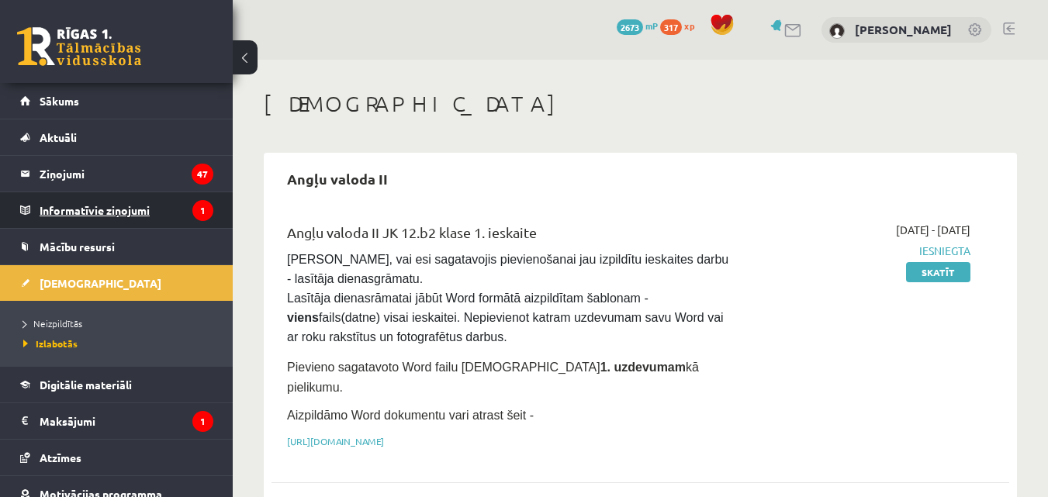
click at [134, 213] on legend "Informatīvie ziņojumi 1" at bounding box center [127, 210] width 174 height 36
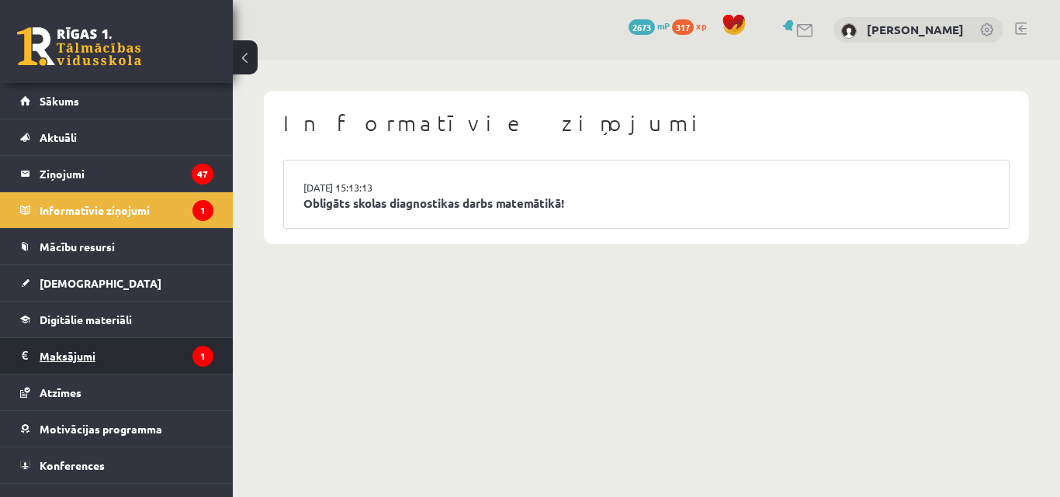
click at [119, 354] on legend "Maksājumi 1" at bounding box center [127, 356] width 174 height 36
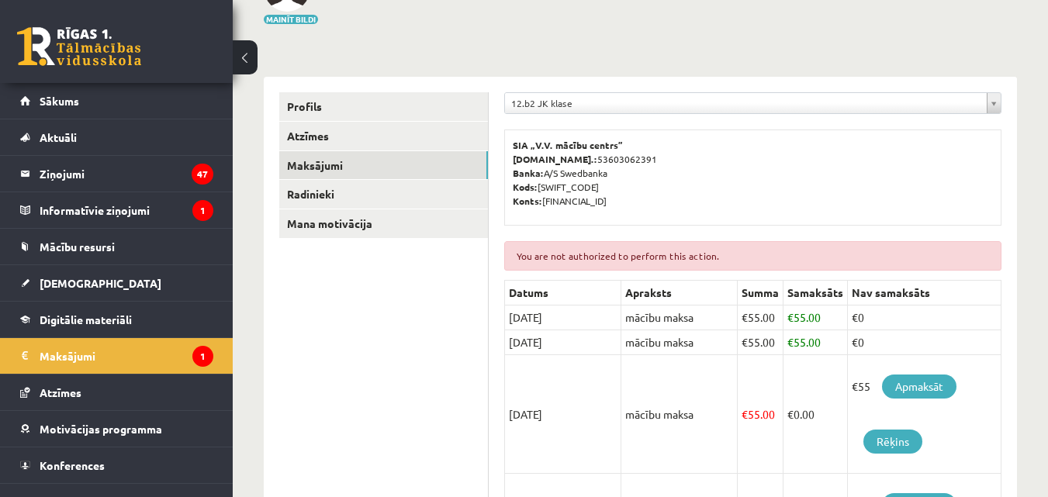
scroll to position [128, 0]
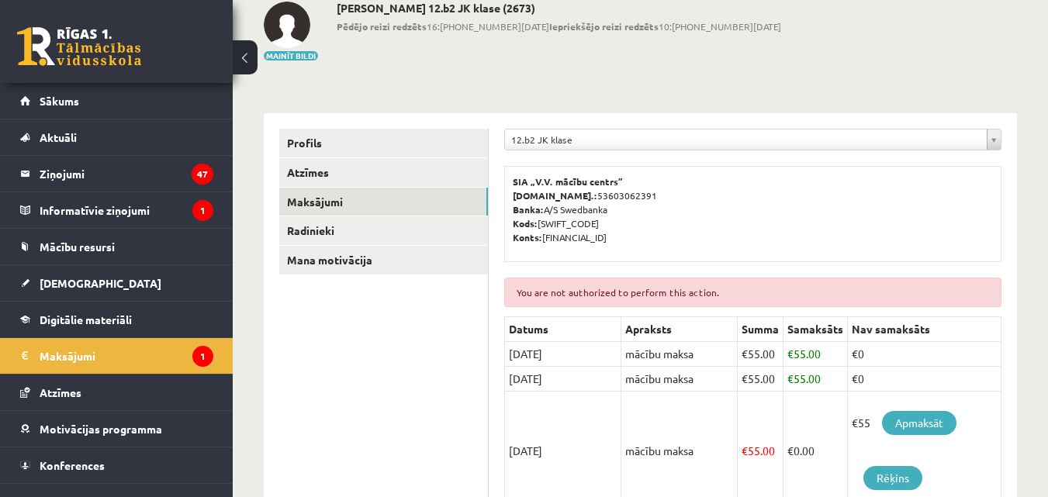
click at [703, 286] on div "You are not authorized to perform this action." at bounding box center [752, 292] width 497 height 29
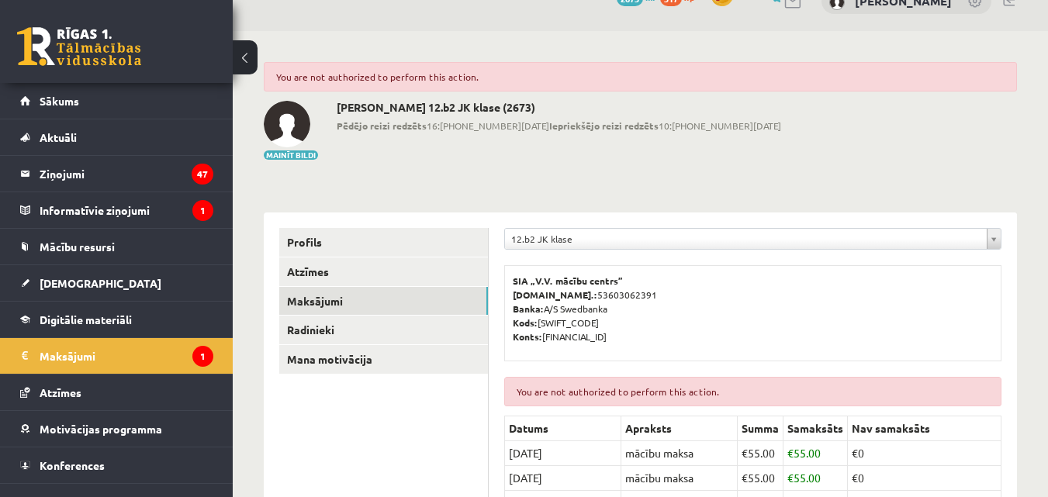
scroll to position [26, 0]
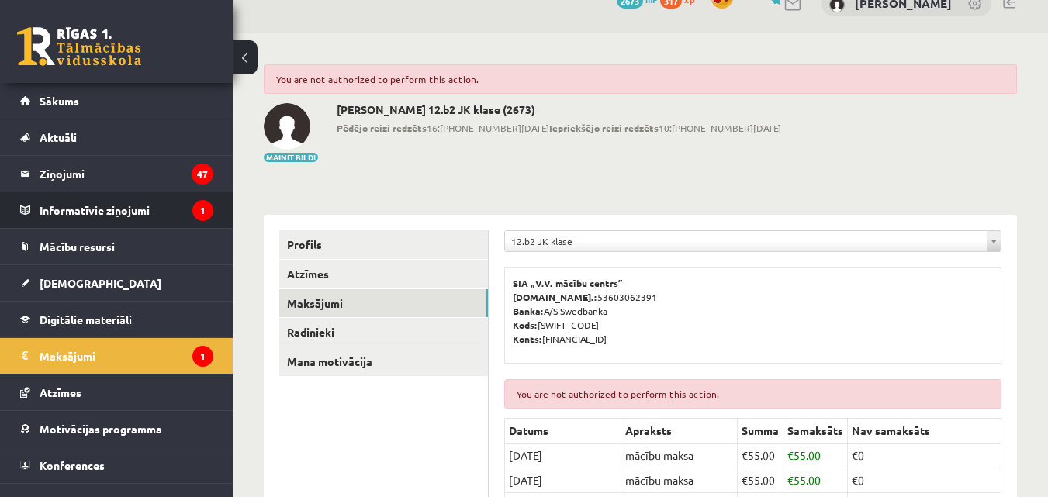
click at [125, 214] on legend "Informatīvie ziņojumi 1" at bounding box center [127, 210] width 174 height 36
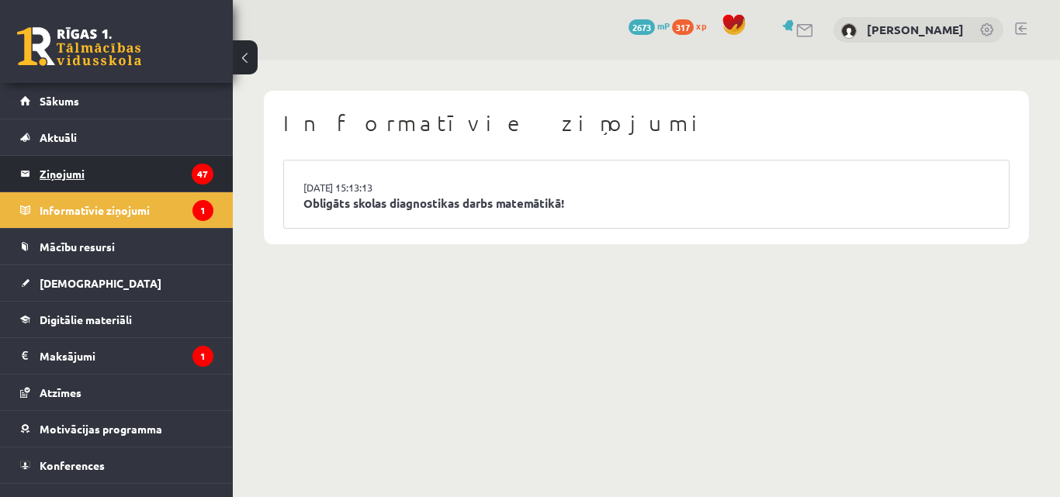
click at [100, 167] on legend "Ziņojumi 47" at bounding box center [127, 174] width 174 height 36
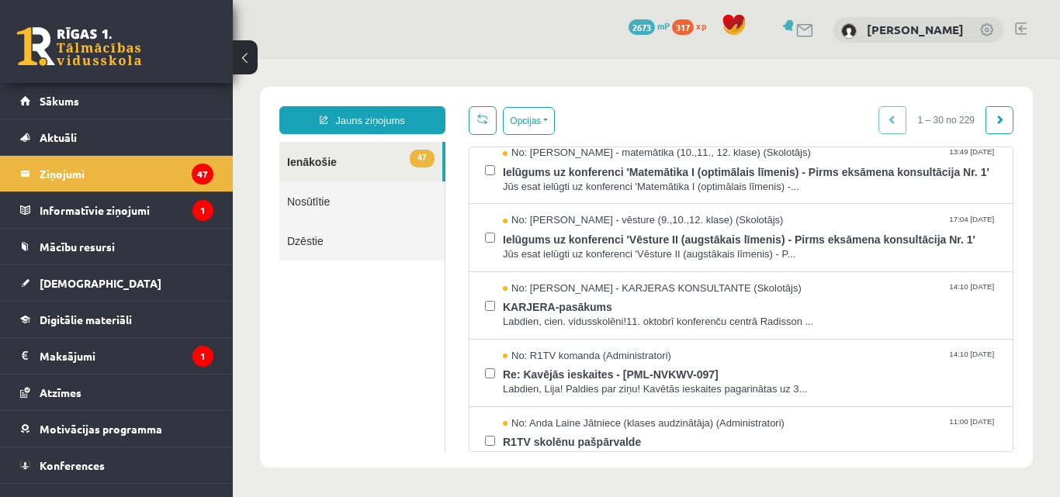
scroll to position [151, 0]
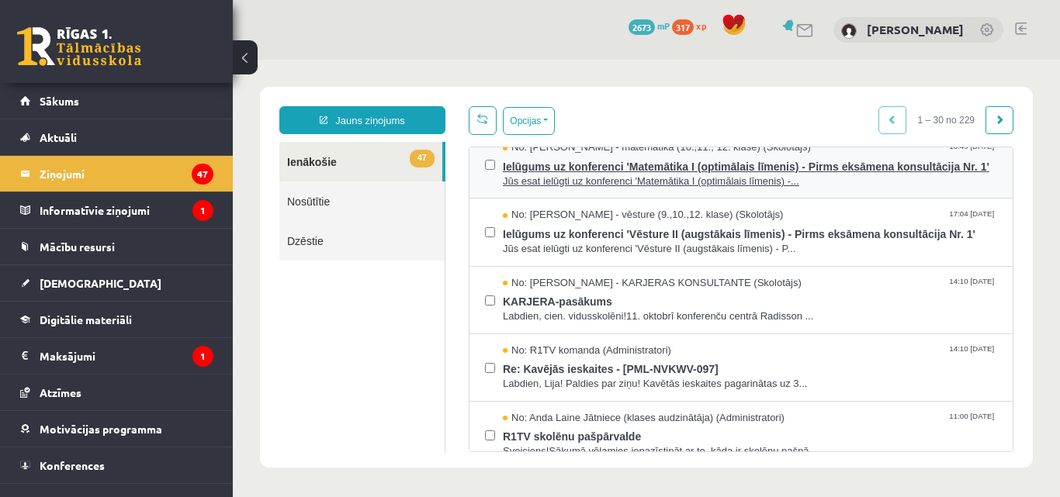
click at [694, 189] on span "Jūs esat ielūgti uz konferenci 'Matemātika I (optimālais līmenis) -..." at bounding box center [750, 182] width 494 height 15
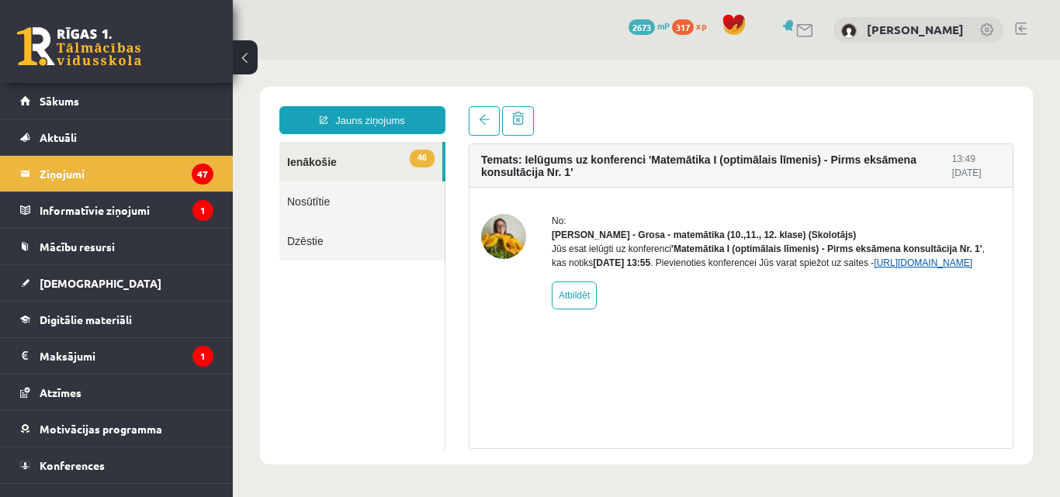
scroll to position [0, 0]
click at [874, 268] on link "https://eskola.r1tv.lv/conferences/4965/join" at bounding box center [923, 263] width 99 height 11
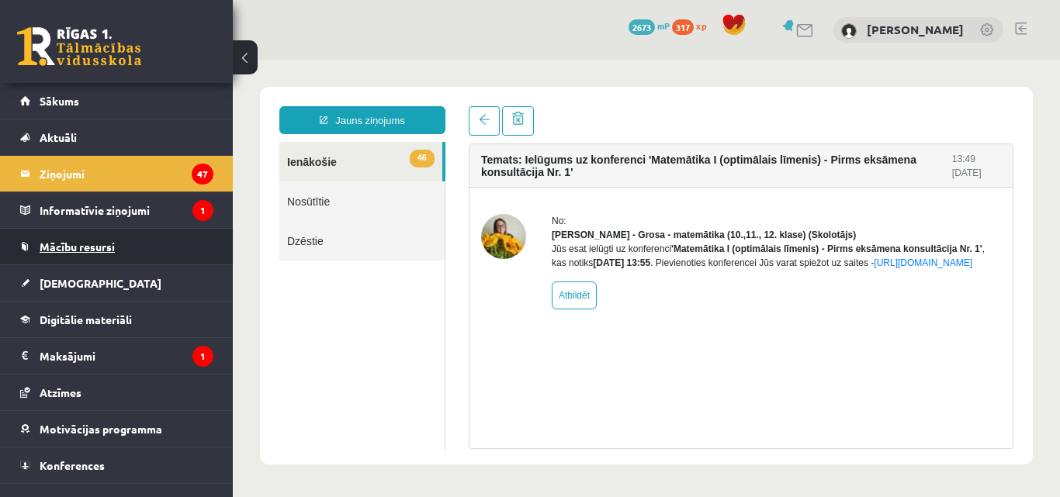
click at [132, 240] on link "Mācību resursi" at bounding box center [116, 247] width 193 height 36
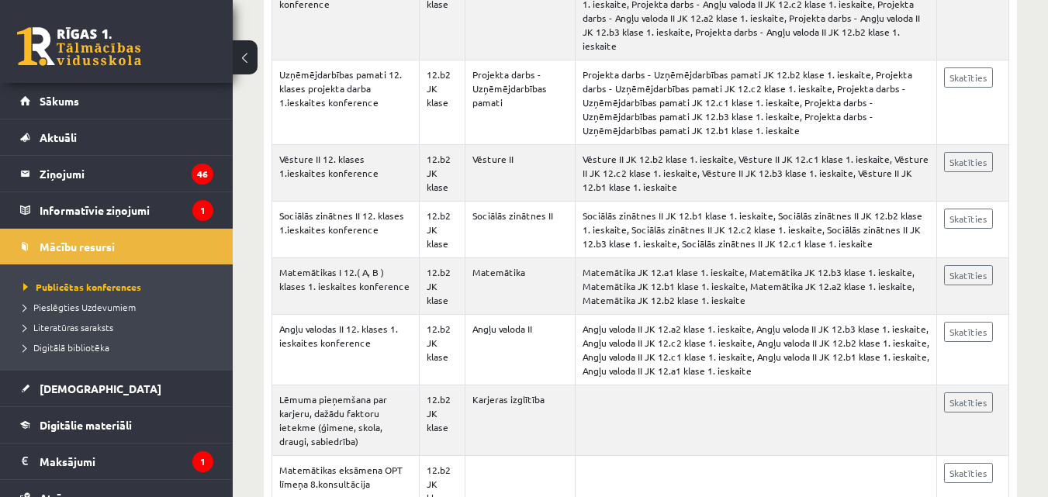
scroll to position [703, 0]
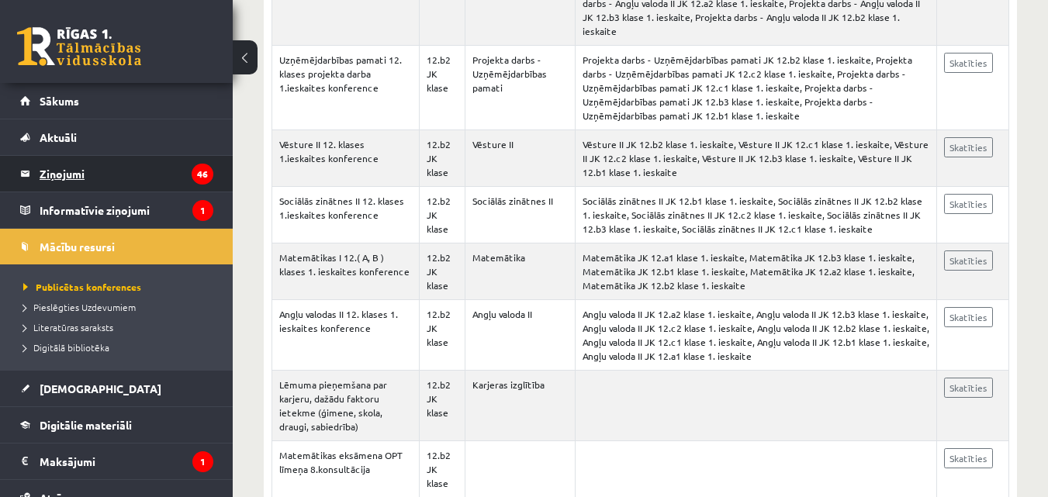
click at [126, 175] on legend "Ziņojumi 46" at bounding box center [127, 174] width 174 height 36
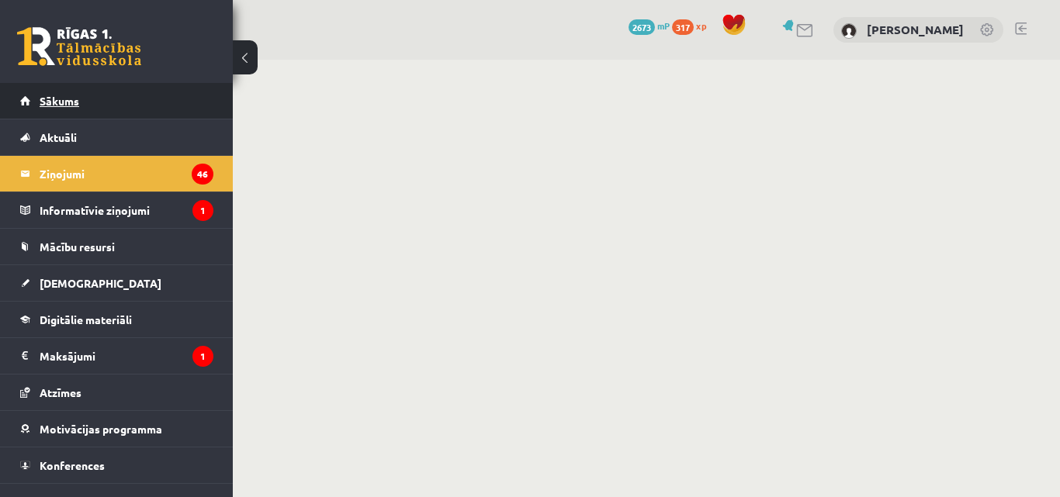
click at [85, 95] on link "Sākums" at bounding box center [116, 101] width 193 height 36
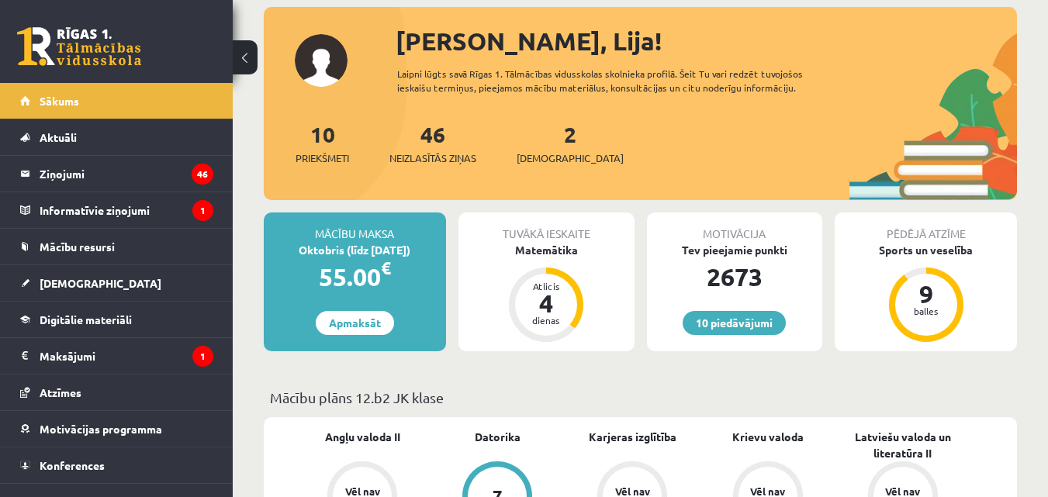
scroll to position [105, 0]
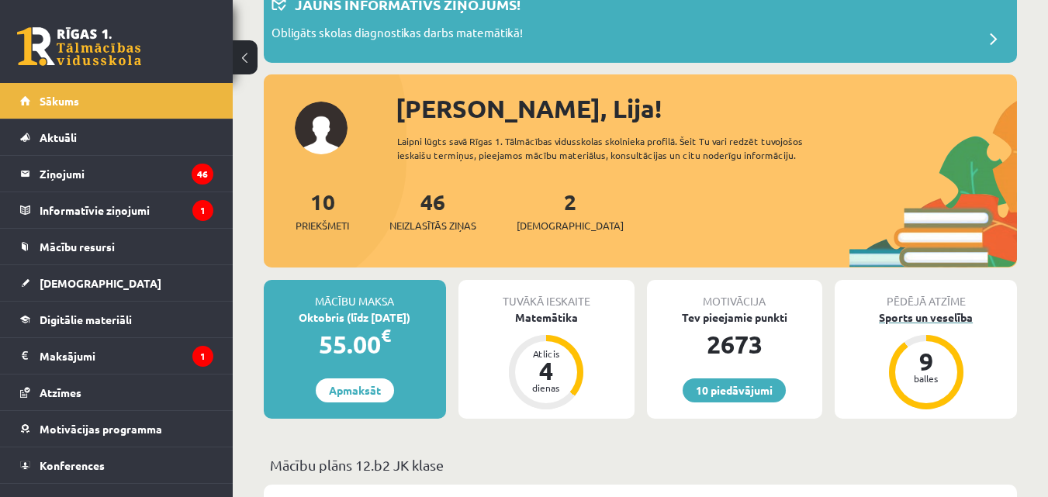
click at [958, 313] on div "Sports un veselība" at bounding box center [926, 318] width 182 height 16
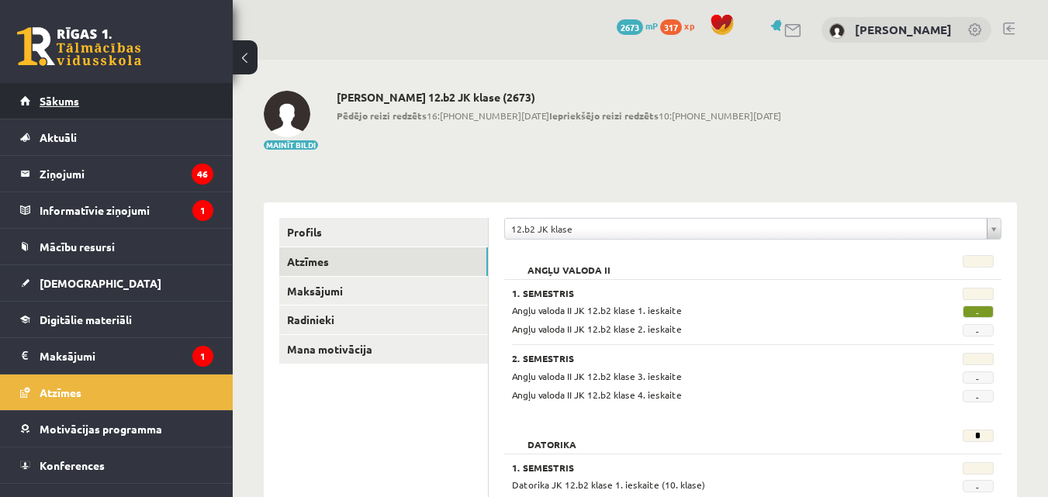
click at [142, 100] on link "Sākums" at bounding box center [116, 101] width 193 height 36
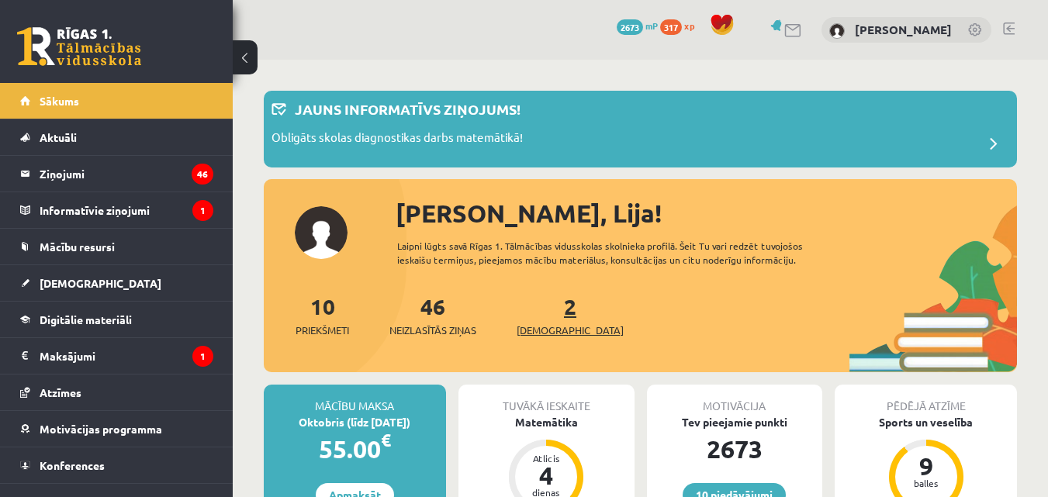
click at [535, 330] on span "[DEMOGRAPHIC_DATA]" at bounding box center [570, 331] width 107 height 16
